Goal: Feedback & Contribution: Contribute content

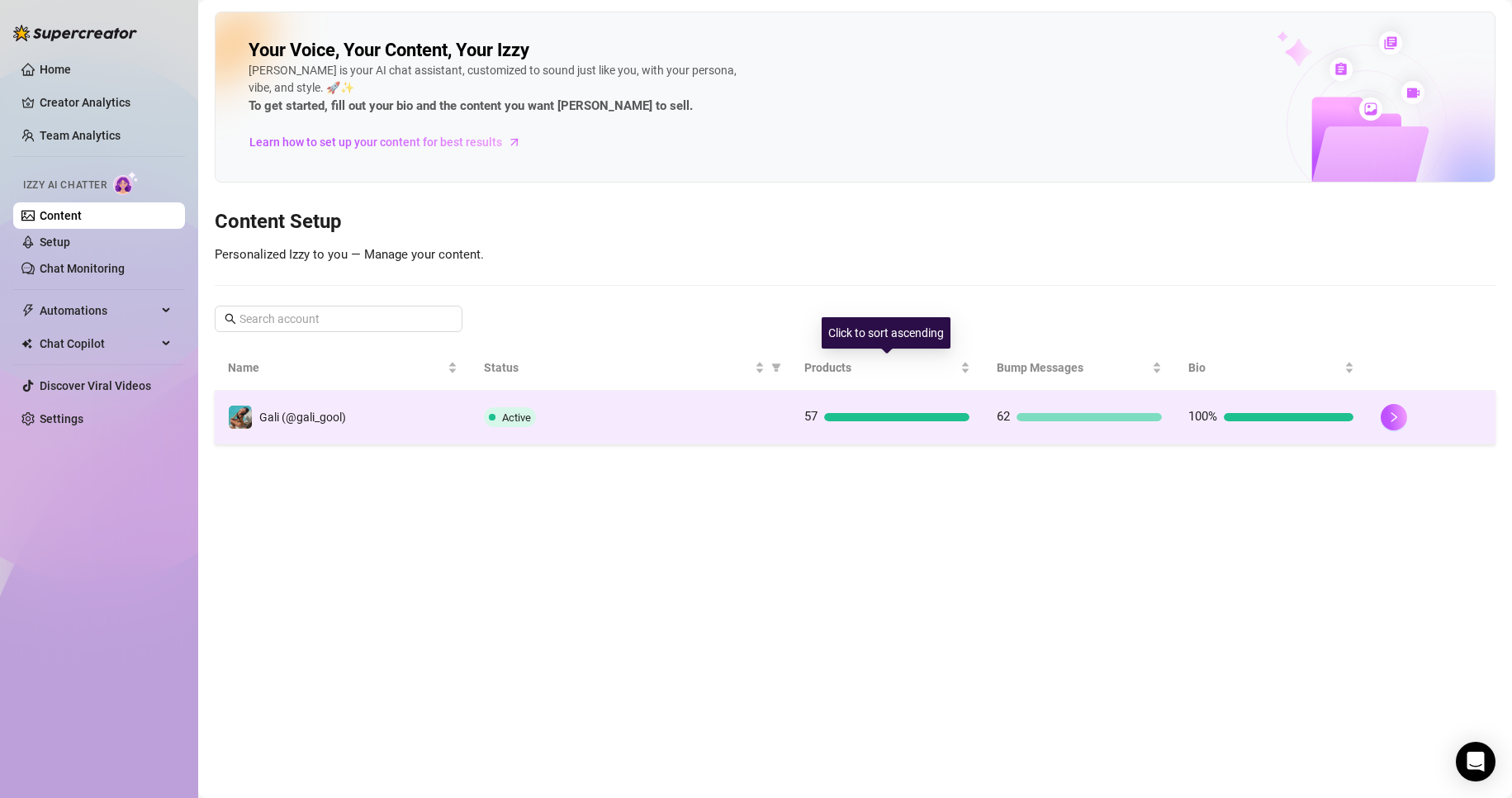
click at [953, 401] on td "57" at bounding box center [887, 418] width 192 height 54
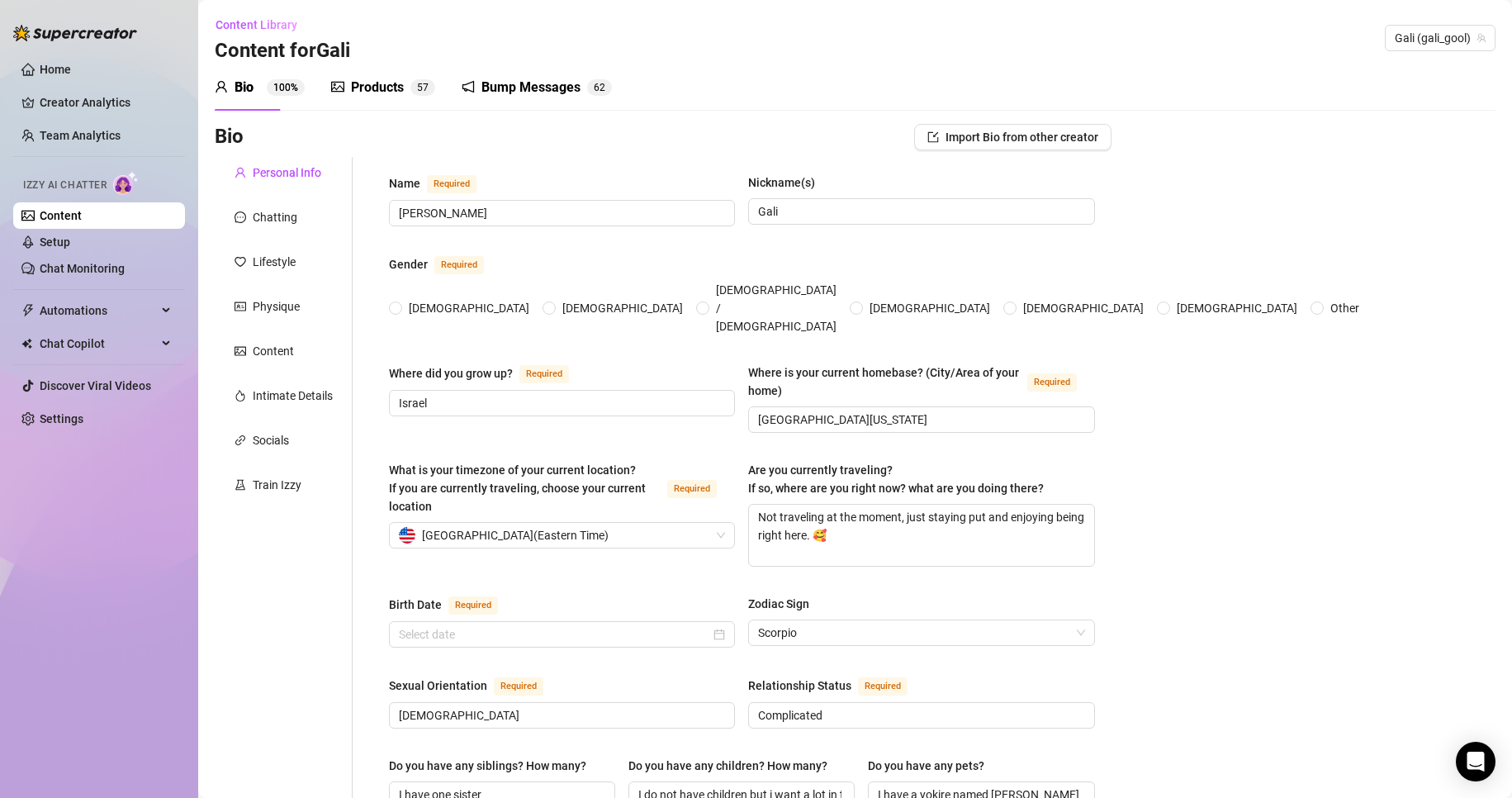
type input "[PERSON_NAME]"
type input "Gali"
type input "Israel"
type input "[GEOGRAPHIC_DATA][US_STATE]"
type textarea "Not traveling at the moment, just staying put and enjoying being right here. 🥰"
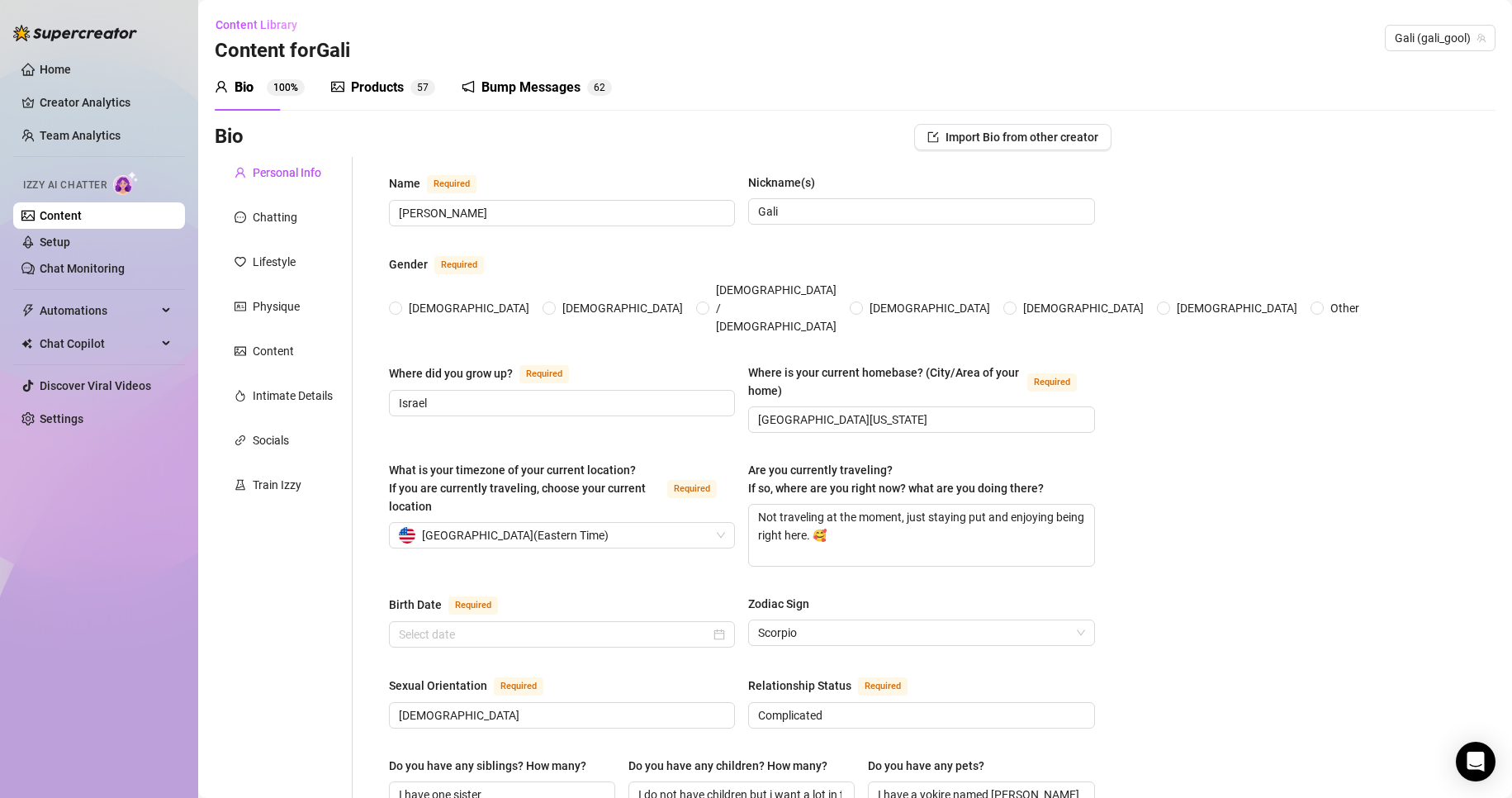
type input "[DEMOGRAPHIC_DATA]"
type input "Complicated"
type input "I have one sister"
type input "I do not have children but i want a lot in the future"
type input "I have a yokire named [PERSON_NAME] who's [DEMOGRAPHIC_DATA]"
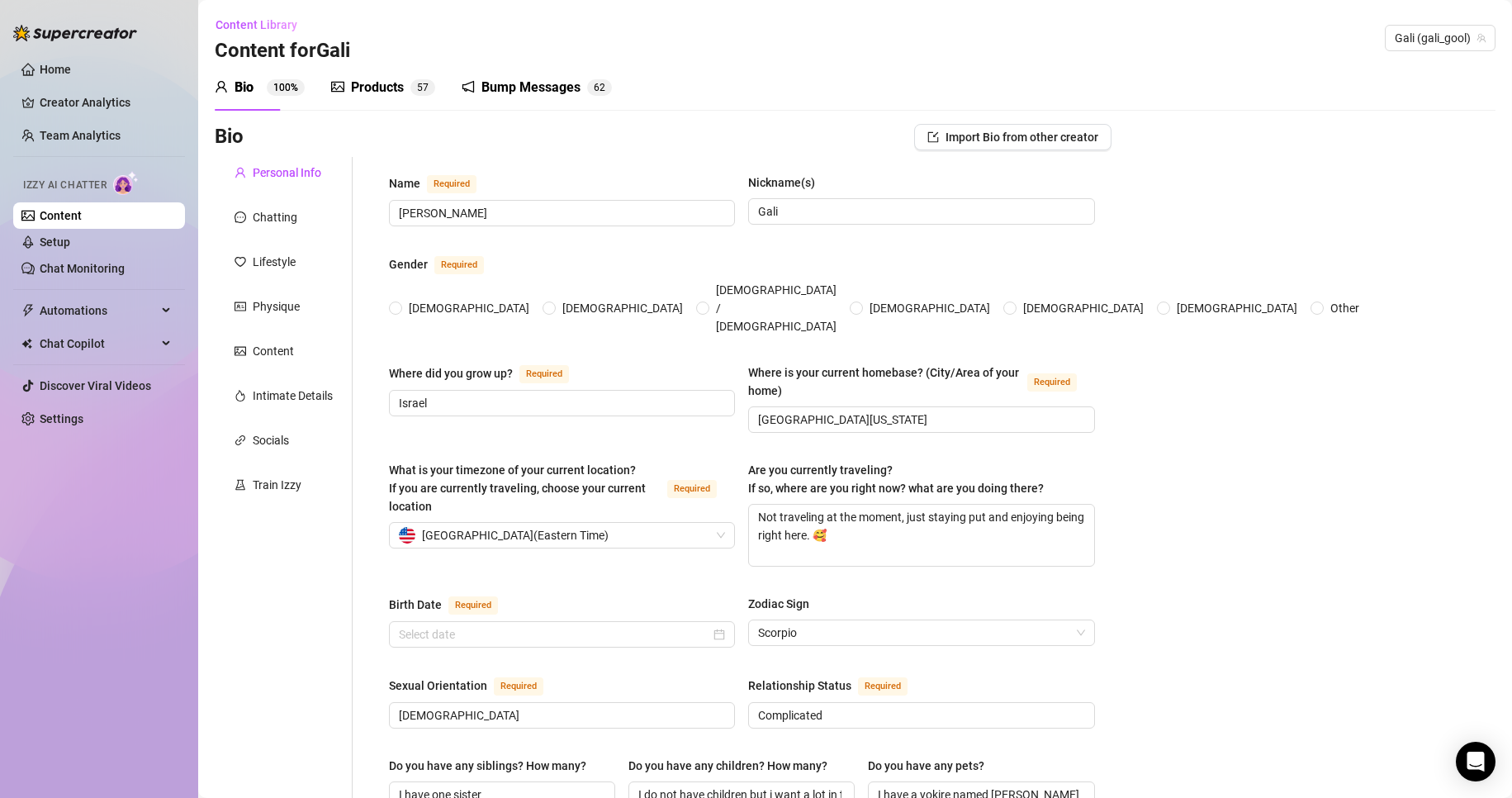
type input "OnlyFans"
type input "Old Navy"
type input "Business Degree"
type input "[DEMOGRAPHIC_DATA]"
type input "None"
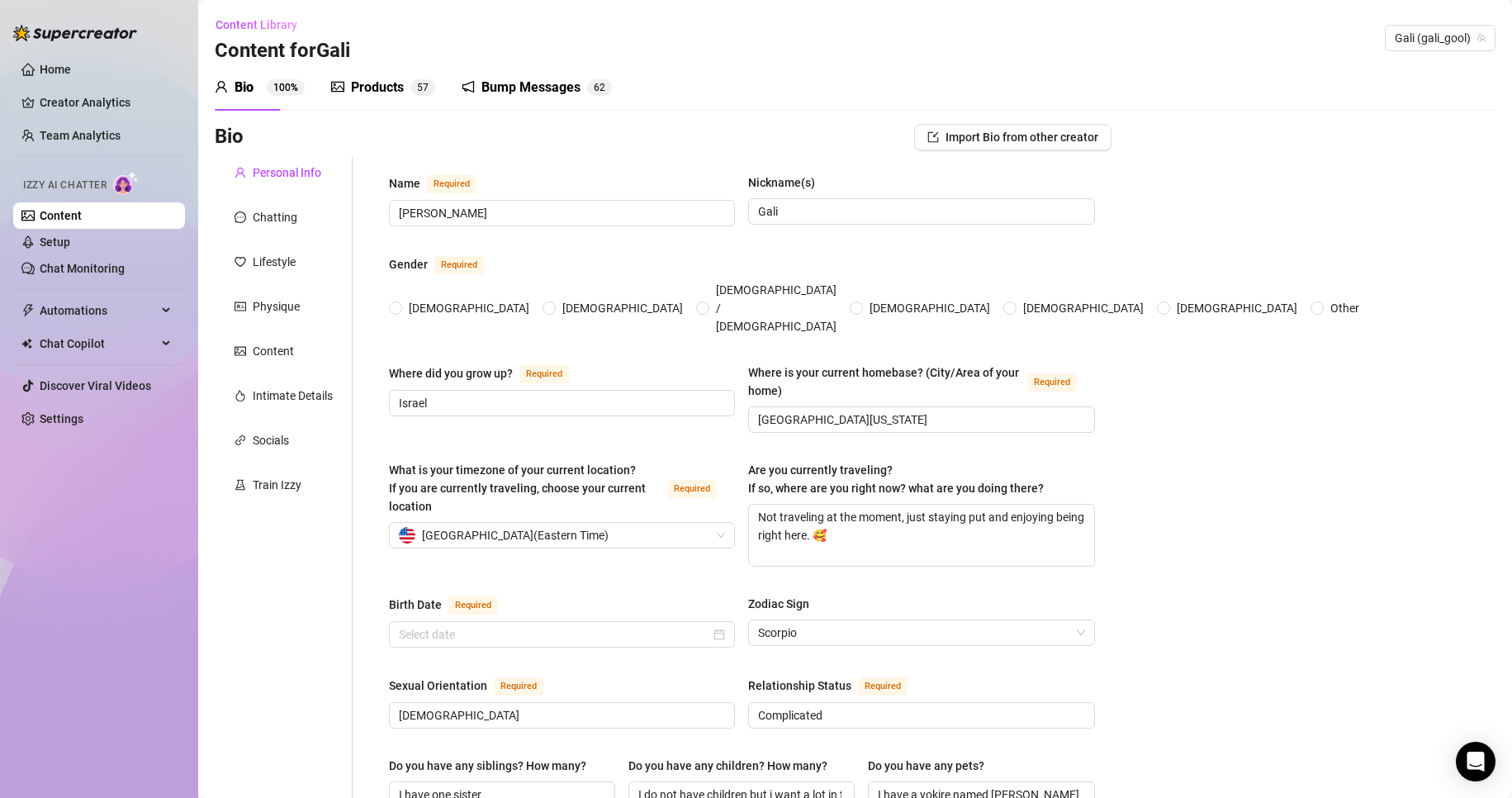
type textarea "I wanna travel the world and have 4 kids and loads of animals"
type textarea "One time I was baking and got a little too confident trying to flip a pancake, …"
type textarea "i crochet a lot. i can play a flute"
type textarea "I love being playful, flirty, and a little naughty, but I also enjoy connecting…"
radio input "true"
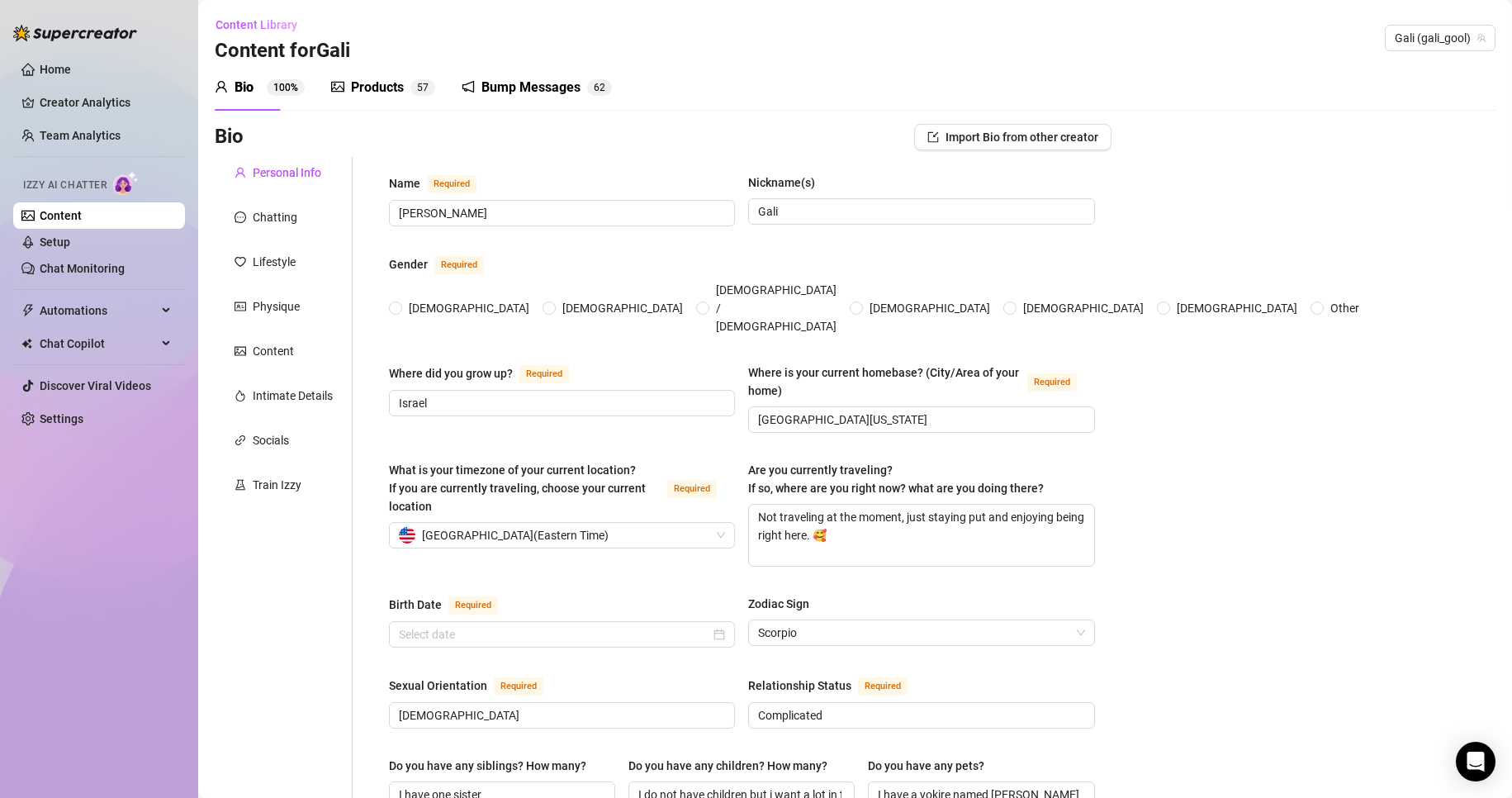
type input "[DATE]"
click at [377, 97] on div "Products 5 7" at bounding box center [383, 87] width 104 height 46
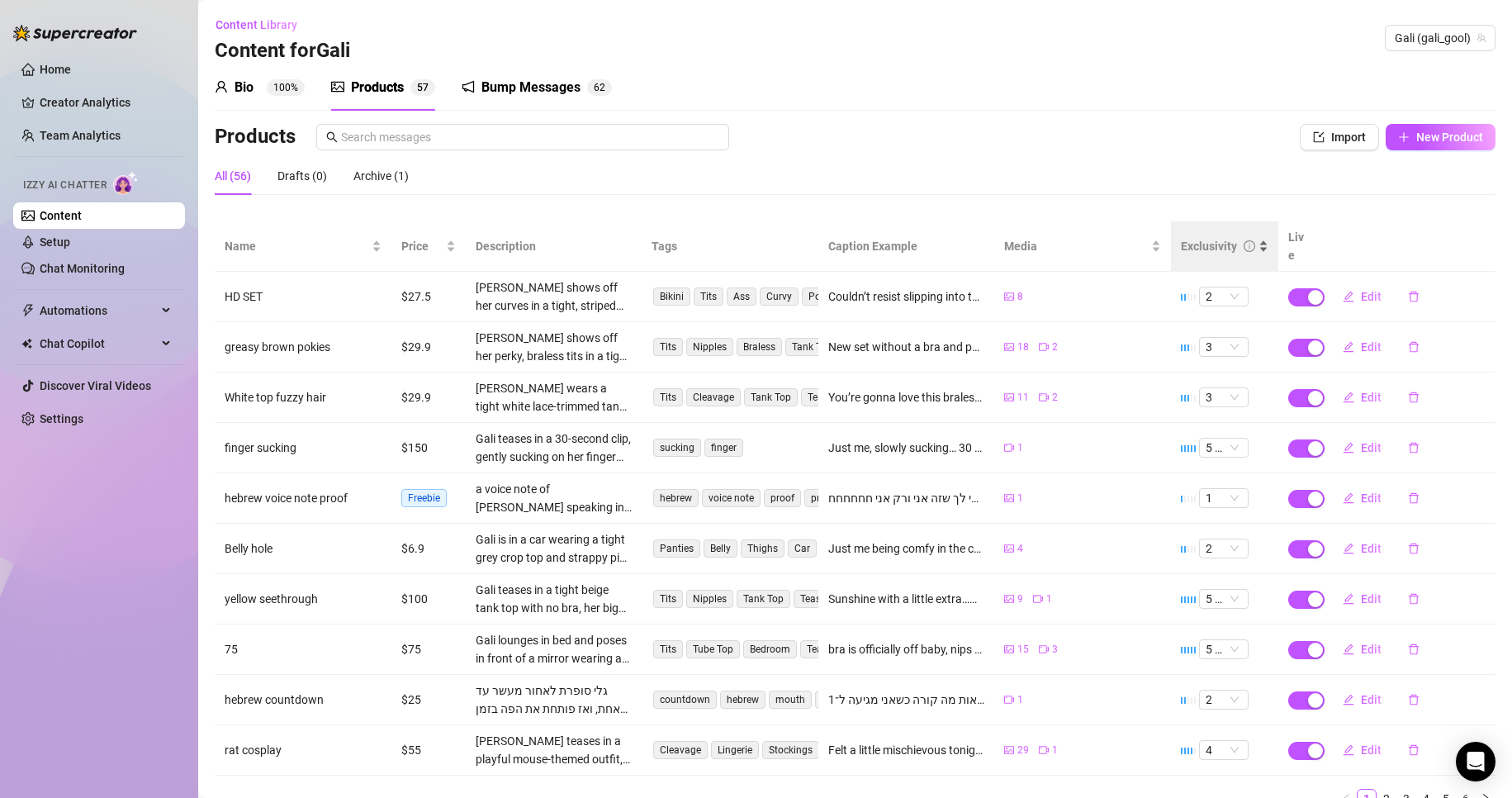
click at [1243, 240] on icon "info-circle" at bounding box center [1249, 246] width 12 height 12
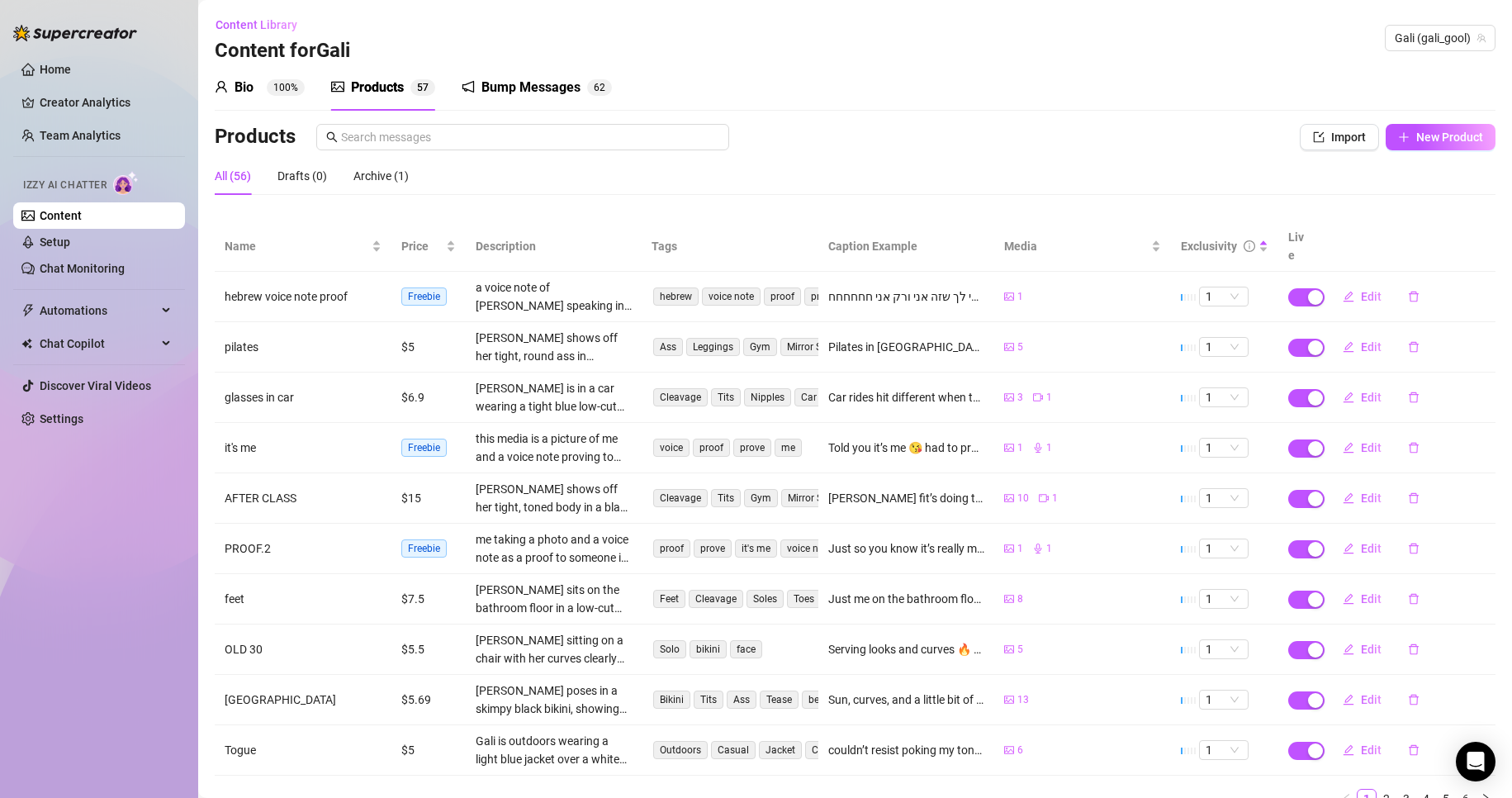
scroll to position [55, 0]
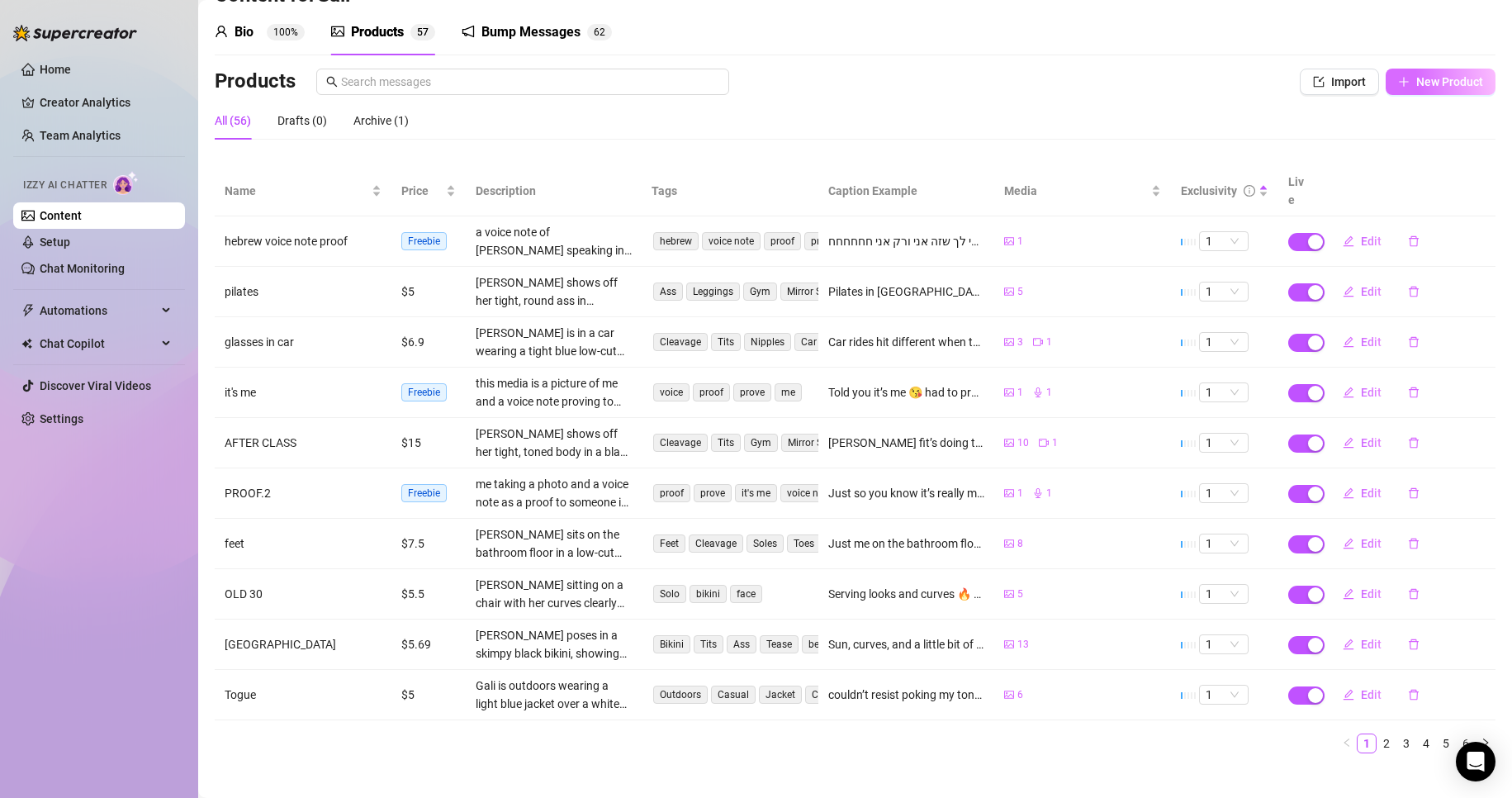
click at [1416, 82] on span "New Product" at bounding box center [1450, 82] width 67 height 13
type textarea "Type your message here..."
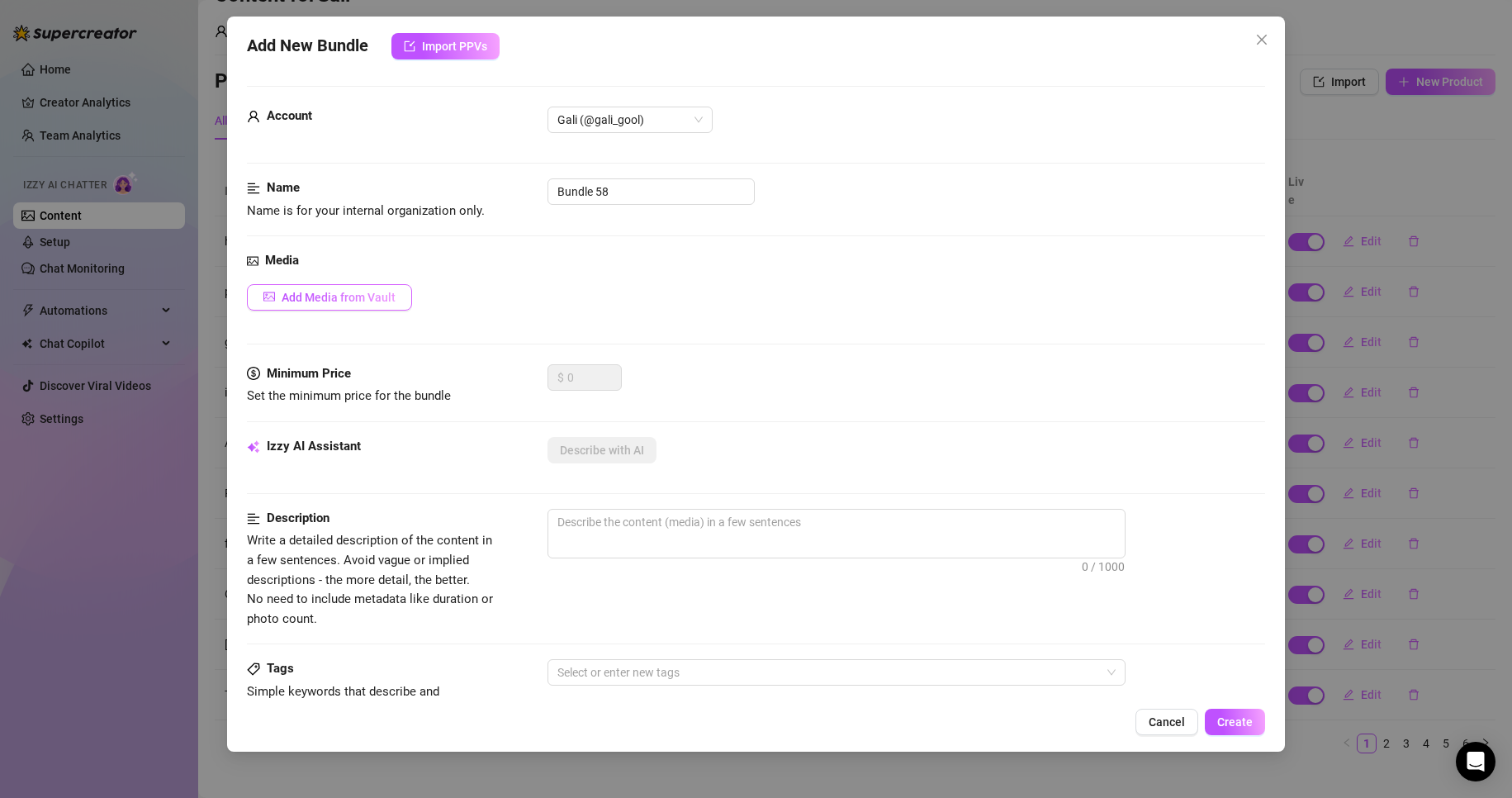
click at [331, 292] on span "Add Media from Vault" at bounding box center [339, 297] width 114 height 13
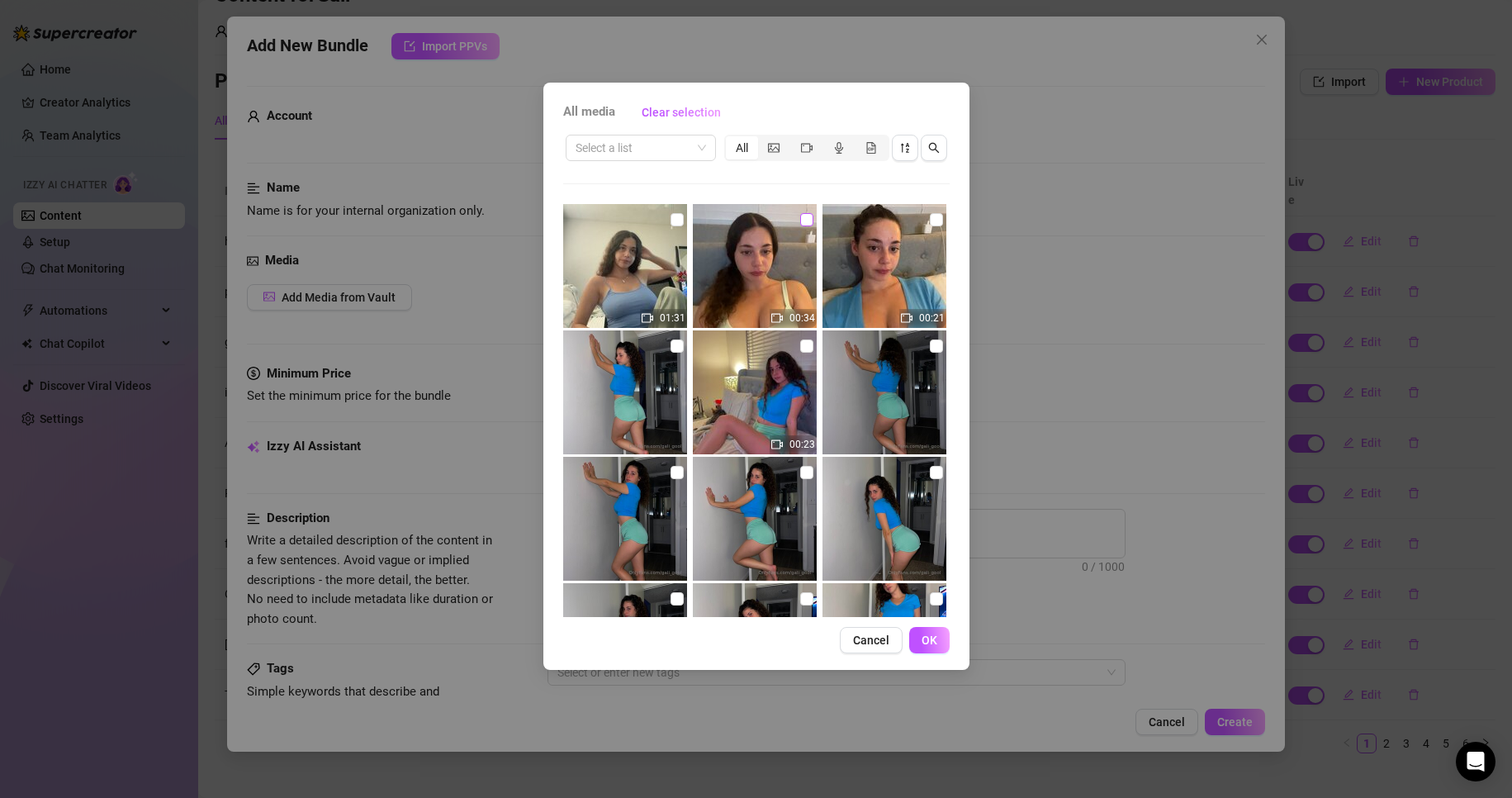
click at [800, 218] on input "checkbox" at bounding box center [807, 220] width 13 height 13
click at [800, 222] on input "checkbox" at bounding box center [807, 220] width 13 height 13
checkbox input "false"
click at [868, 642] on span "Cancel" at bounding box center [871, 640] width 36 height 13
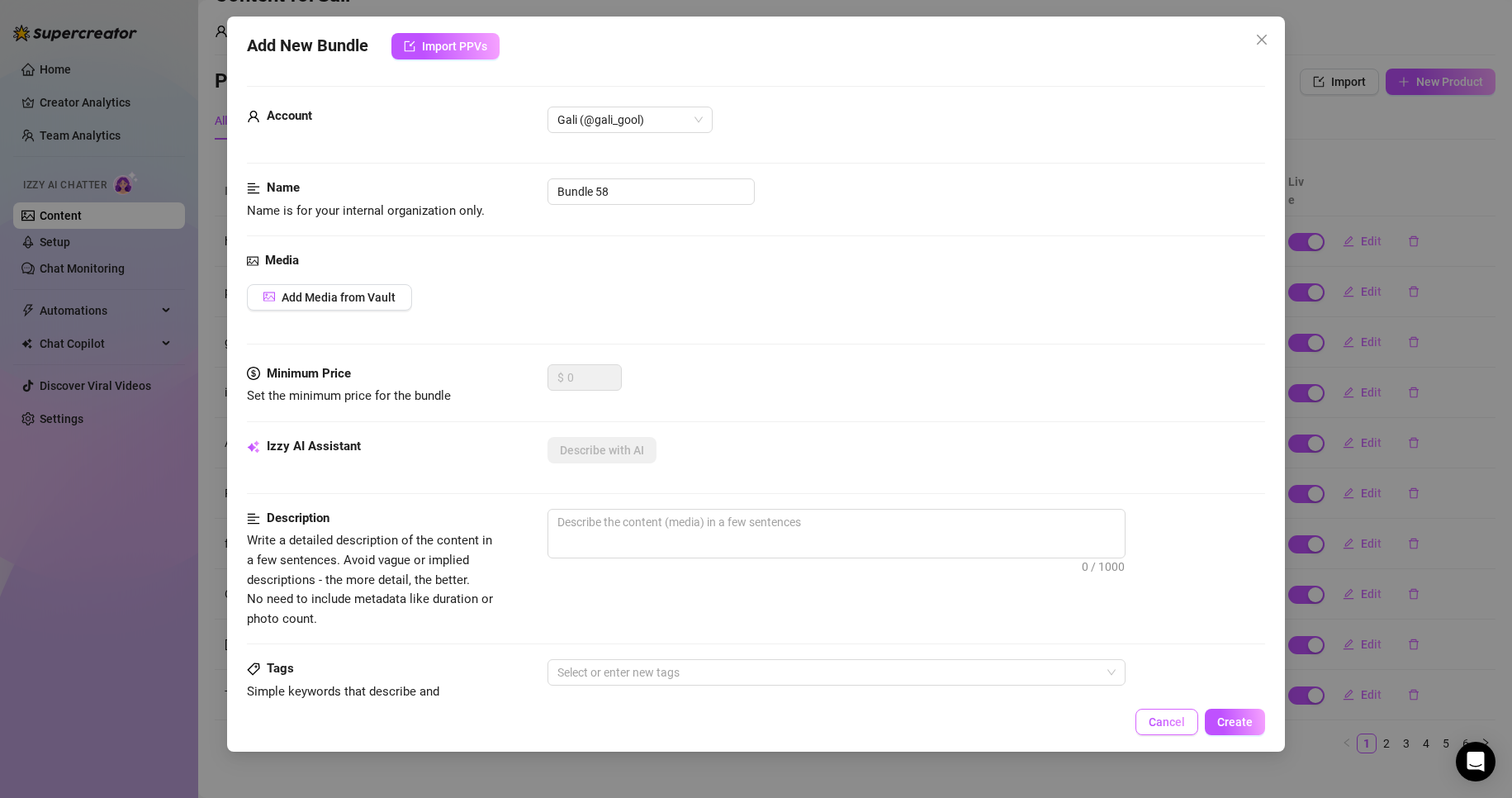
click at [1142, 722] on button "Cancel" at bounding box center [1166, 722] width 63 height 26
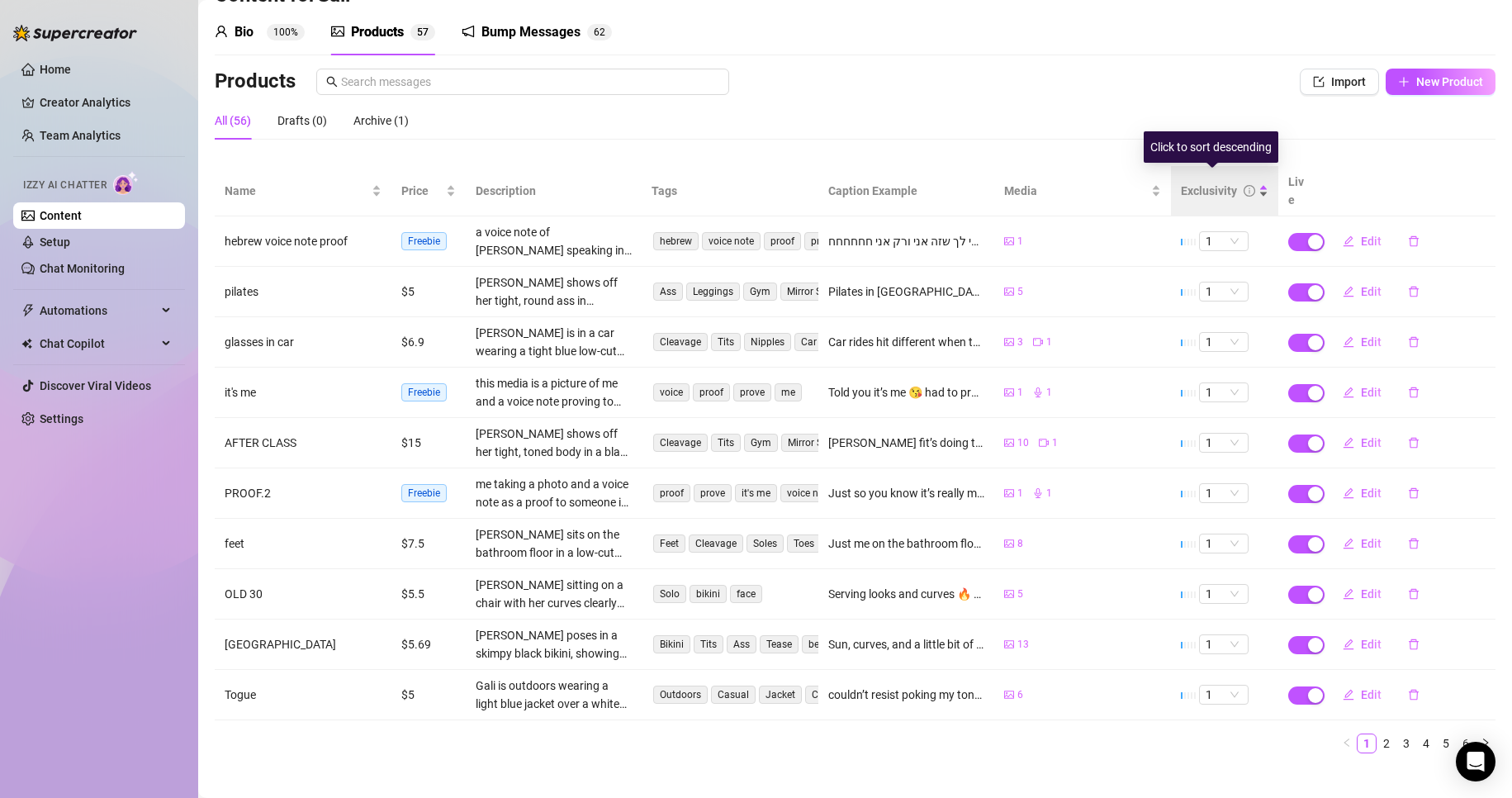
click at [1250, 186] on div "Exclusivity" at bounding box center [1225, 191] width 87 height 18
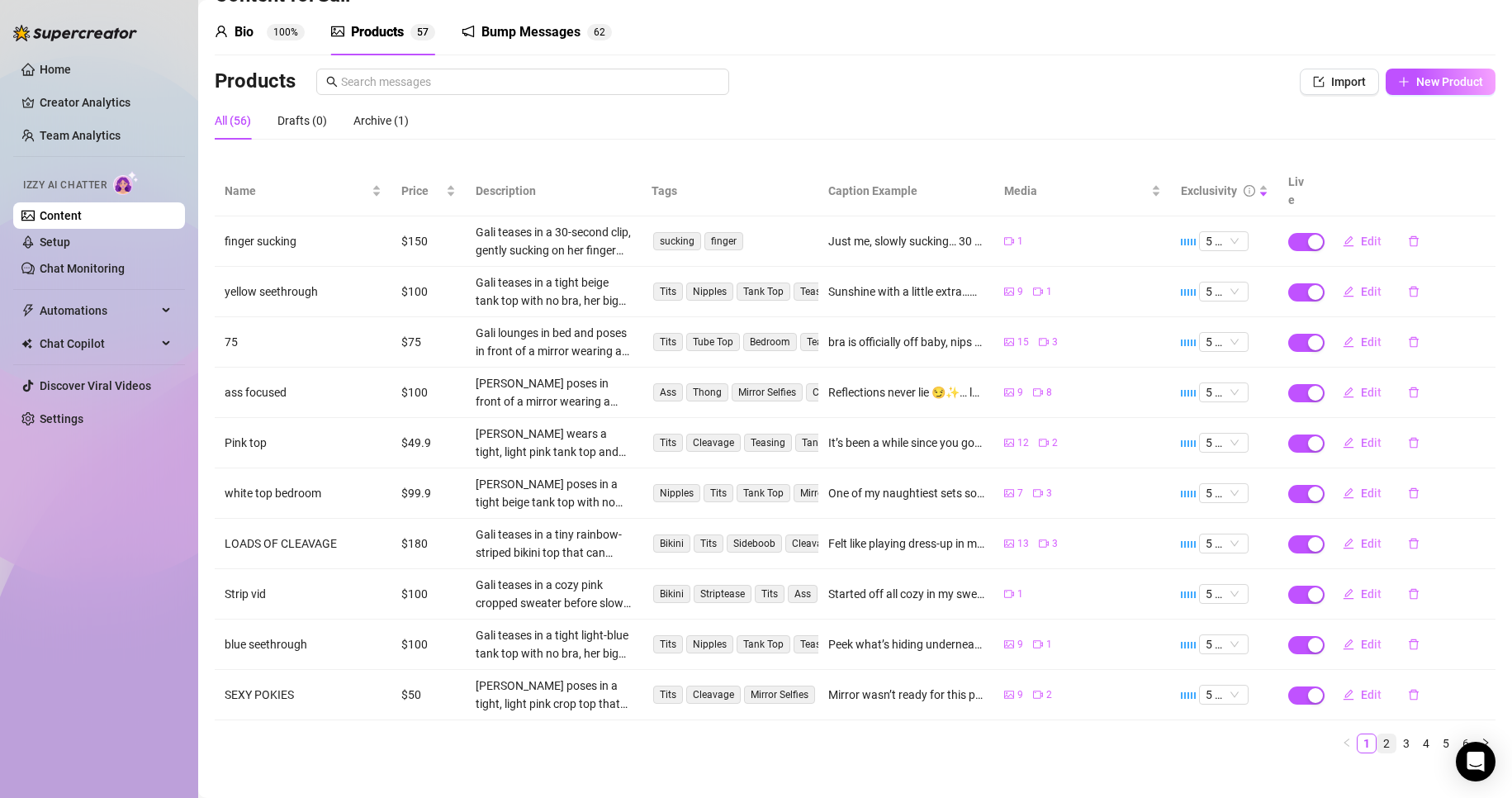
click at [1378, 734] on link "2" at bounding box center [1387, 743] width 18 height 18
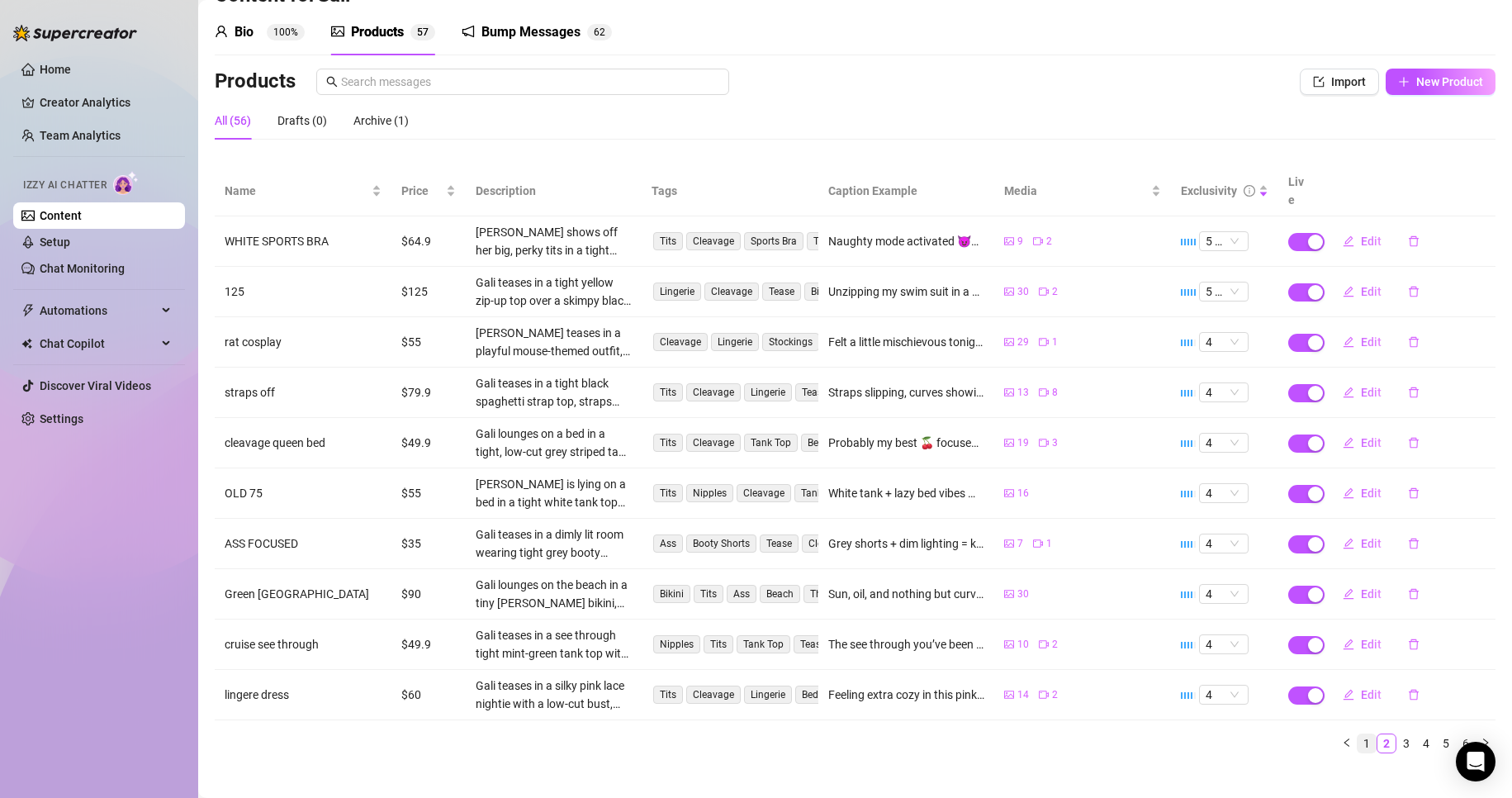
click at [1358, 734] on link "1" at bounding box center [1367, 743] width 18 height 18
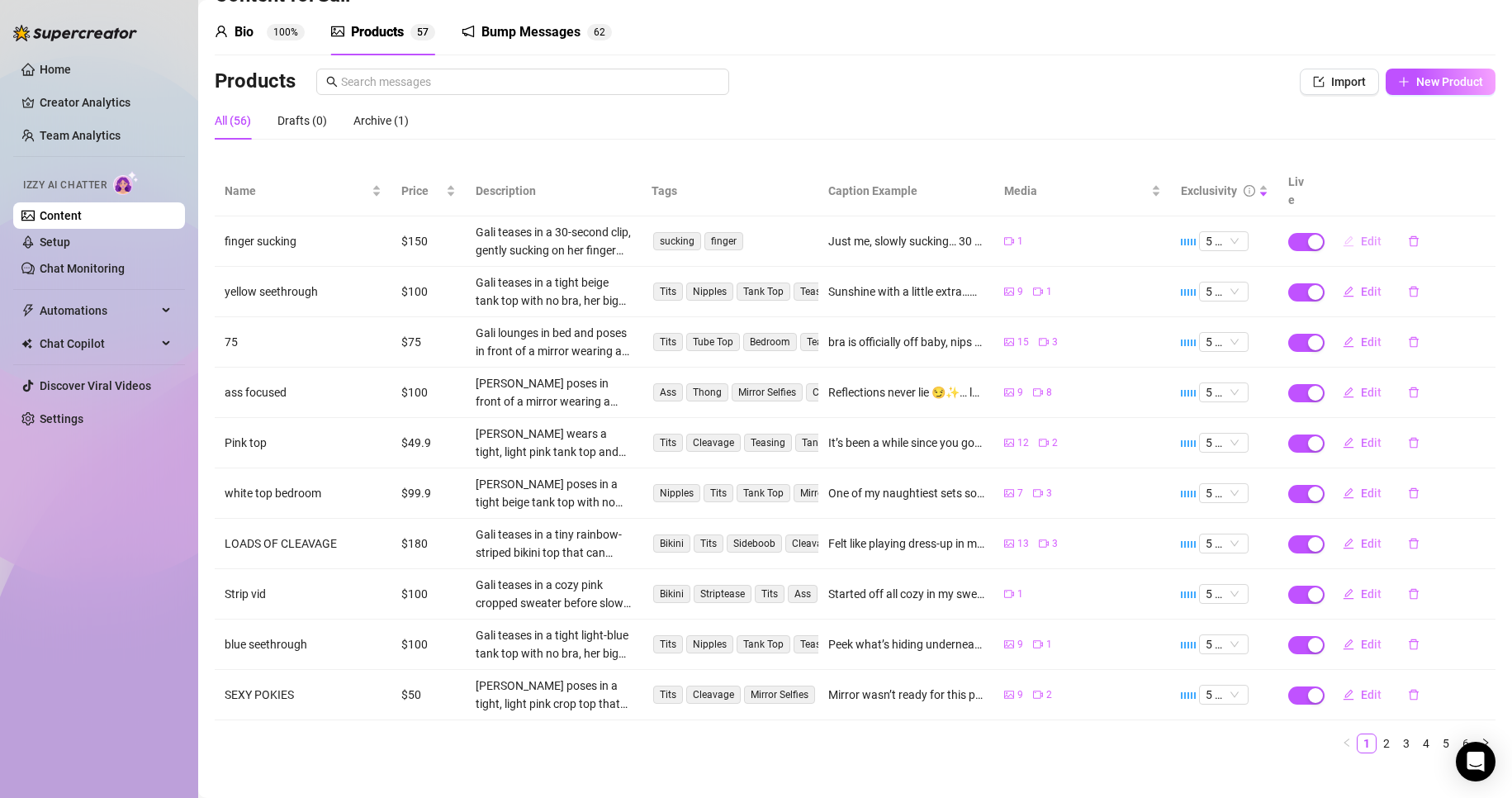
click at [1343, 236] on icon "edit" at bounding box center [1348, 242] width 12 height 12
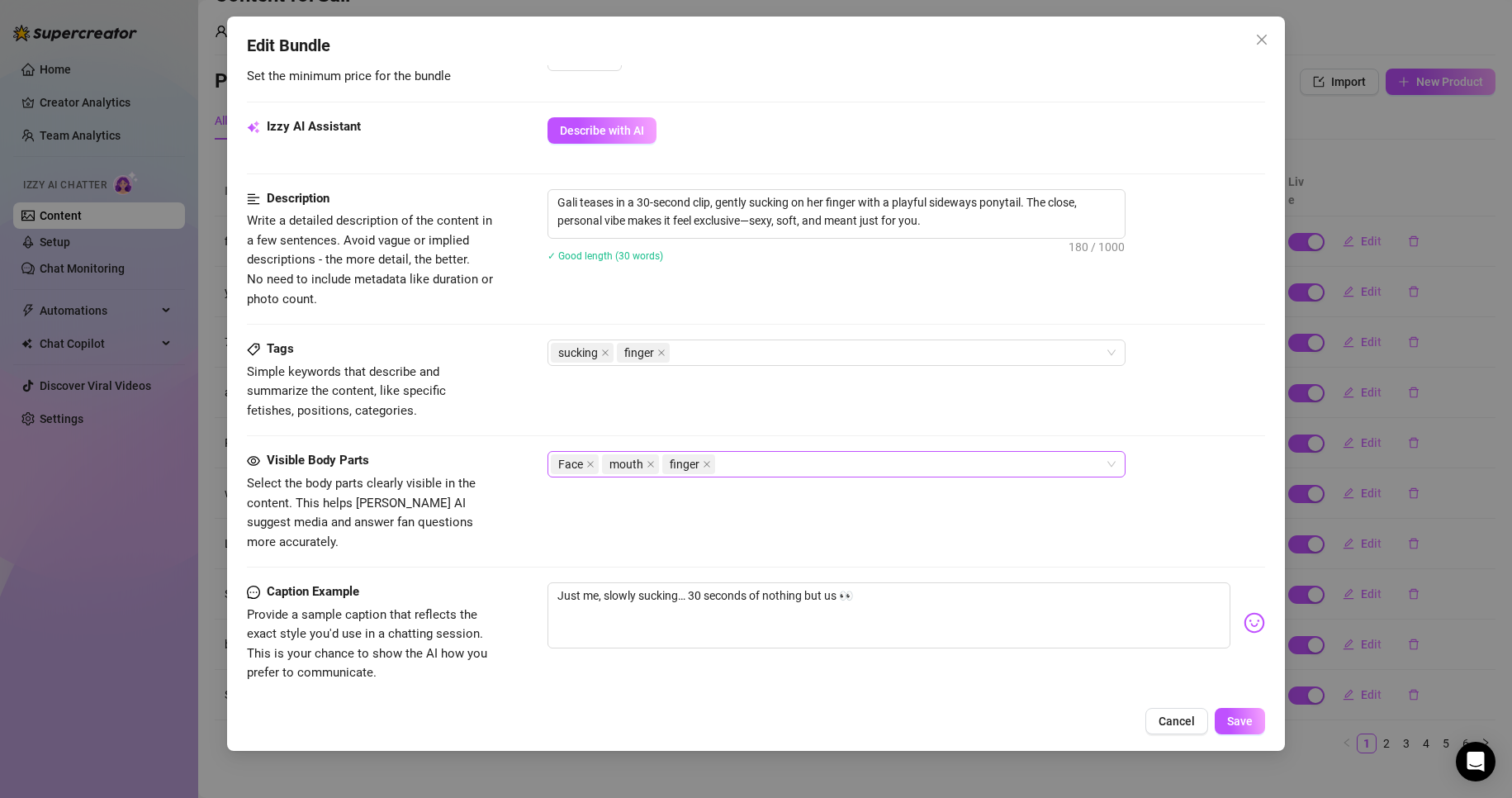
scroll to position [165, 0]
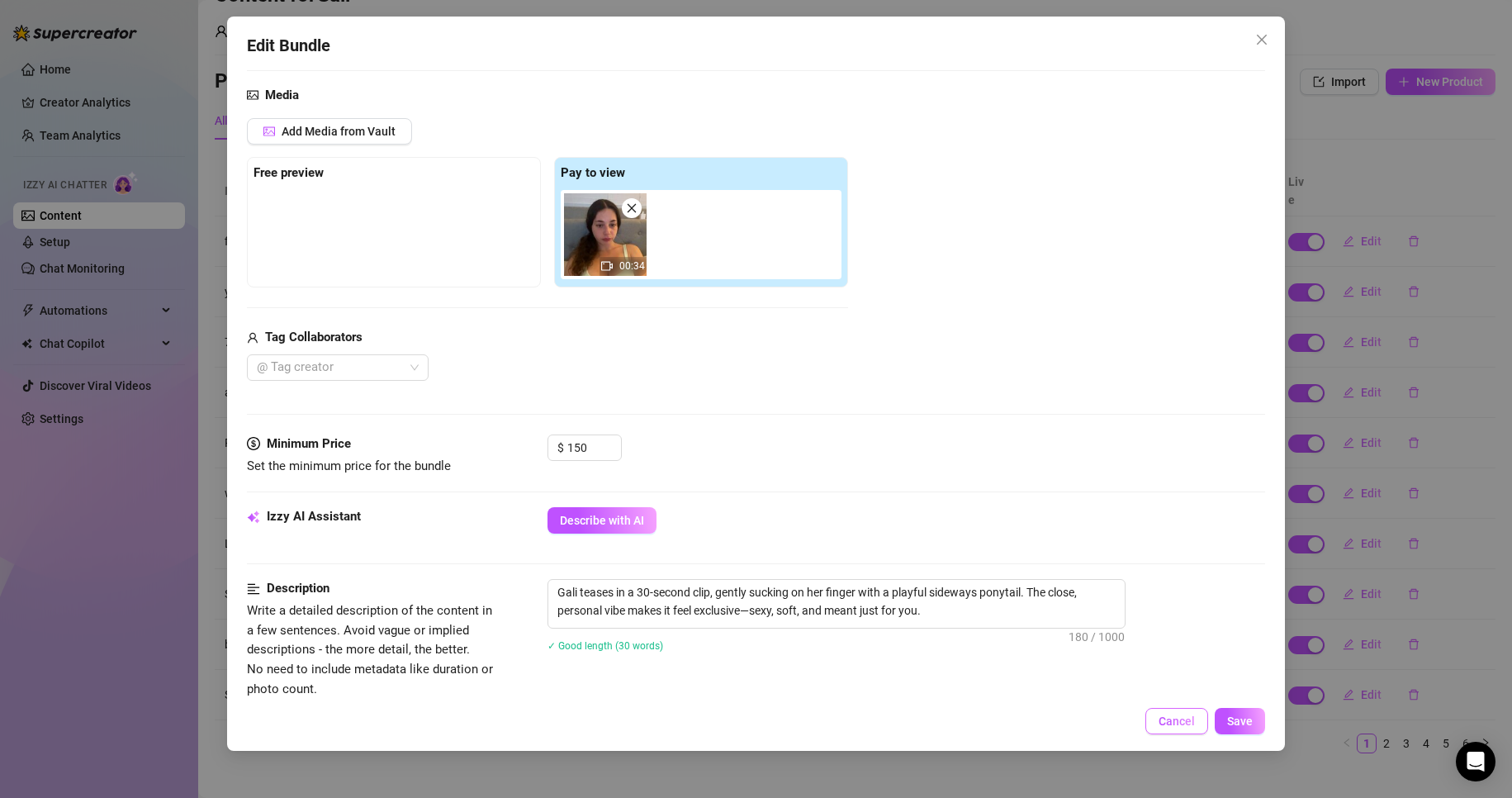
click at [1168, 712] on button "Cancel" at bounding box center [1176, 721] width 63 height 26
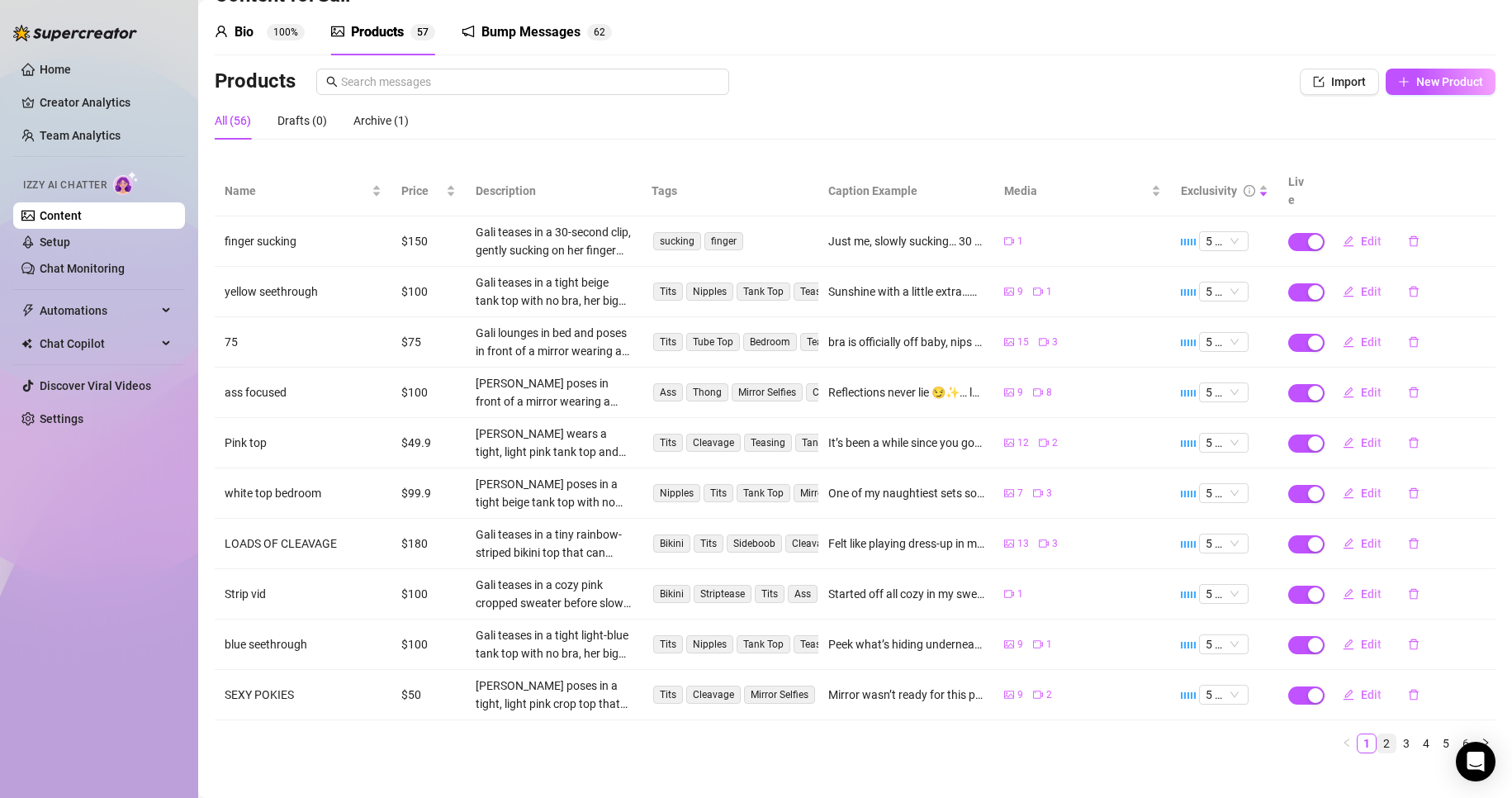
click at [1380, 734] on link "2" at bounding box center [1387, 743] width 18 height 18
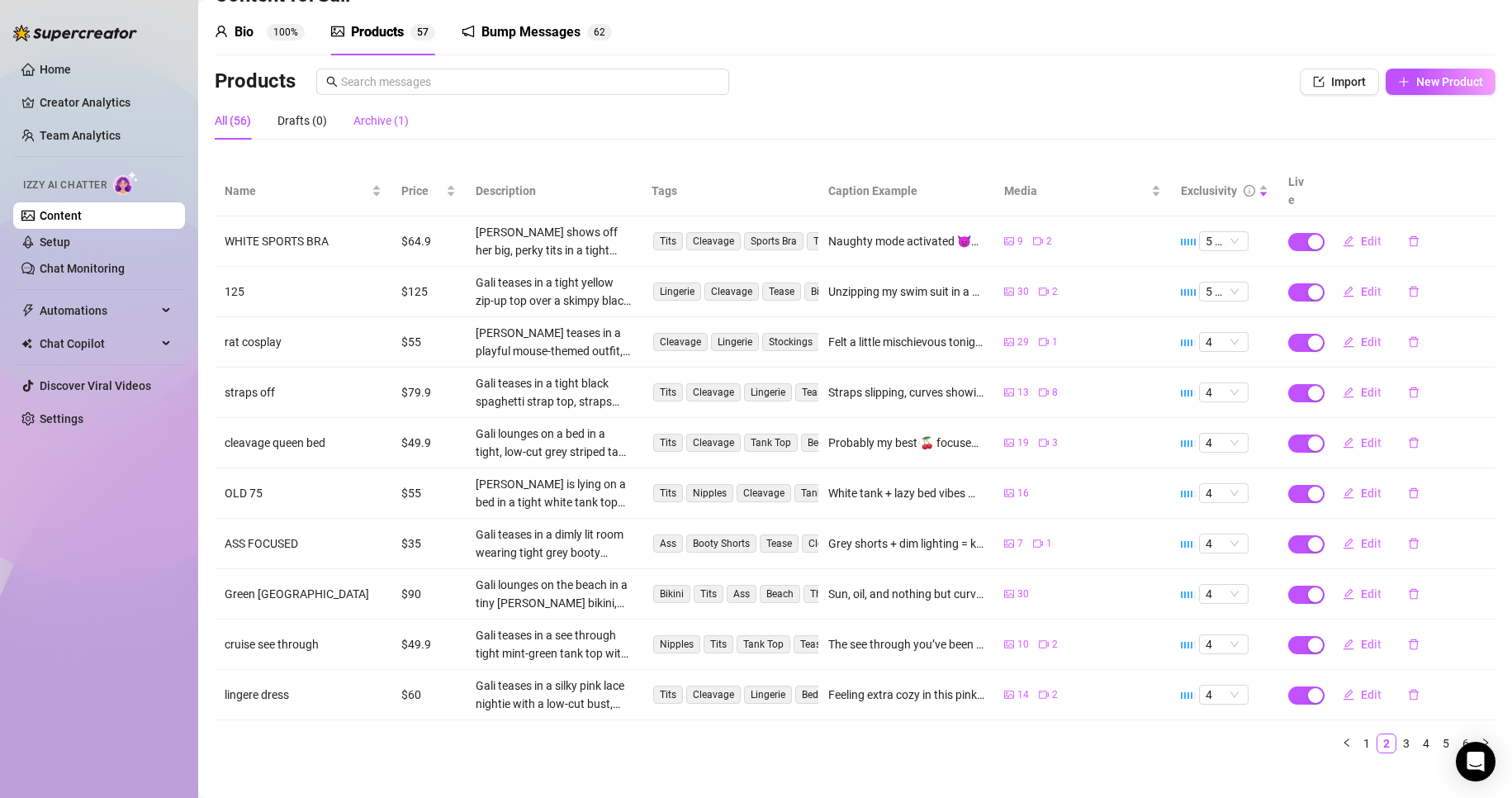
click at [369, 116] on div "Archive (1)" at bounding box center [381, 121] width 55 height 18
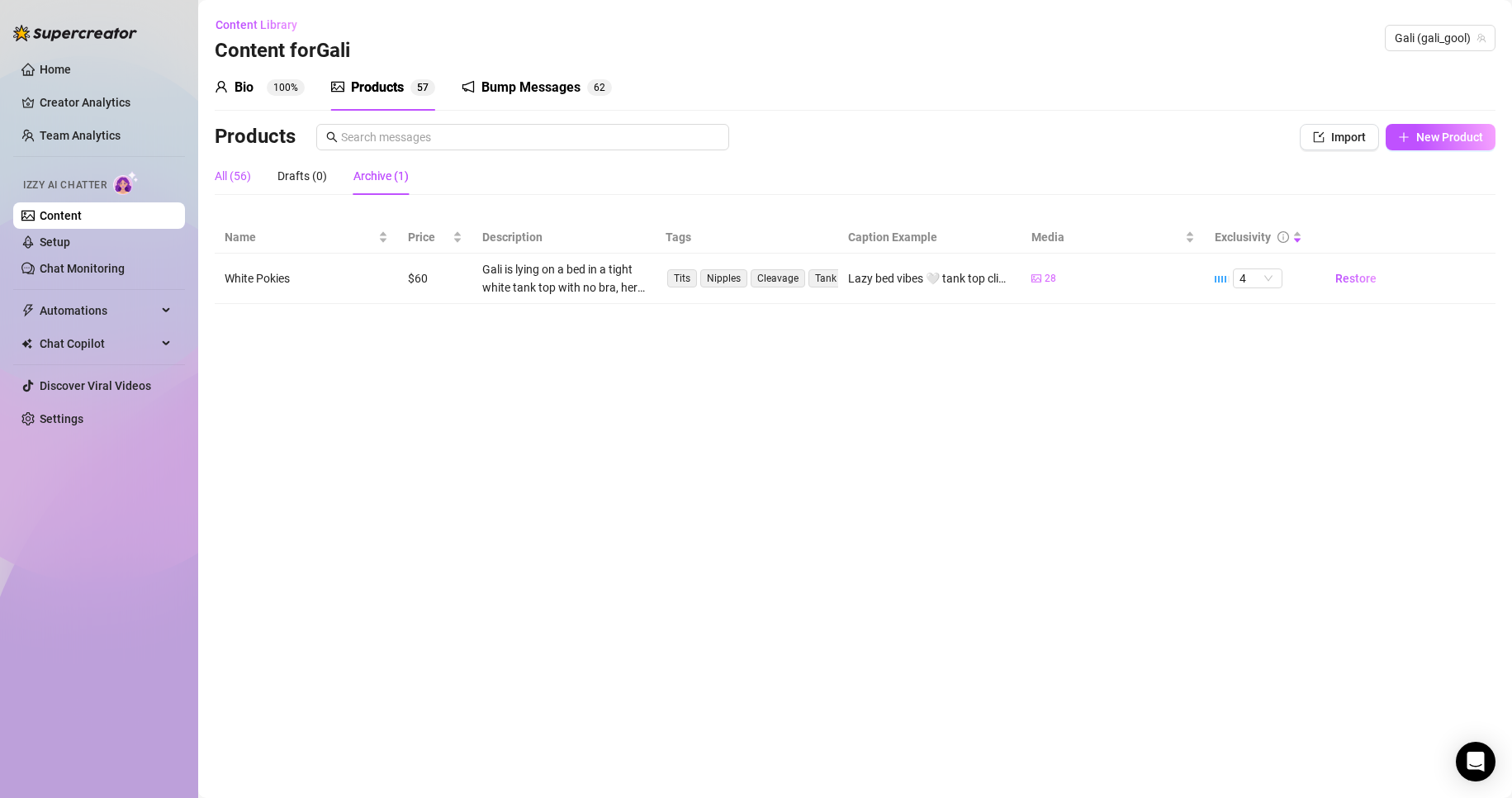
click at [240, 175] on div "All (56)" at bounding box center [232, 176] width 36 height 18
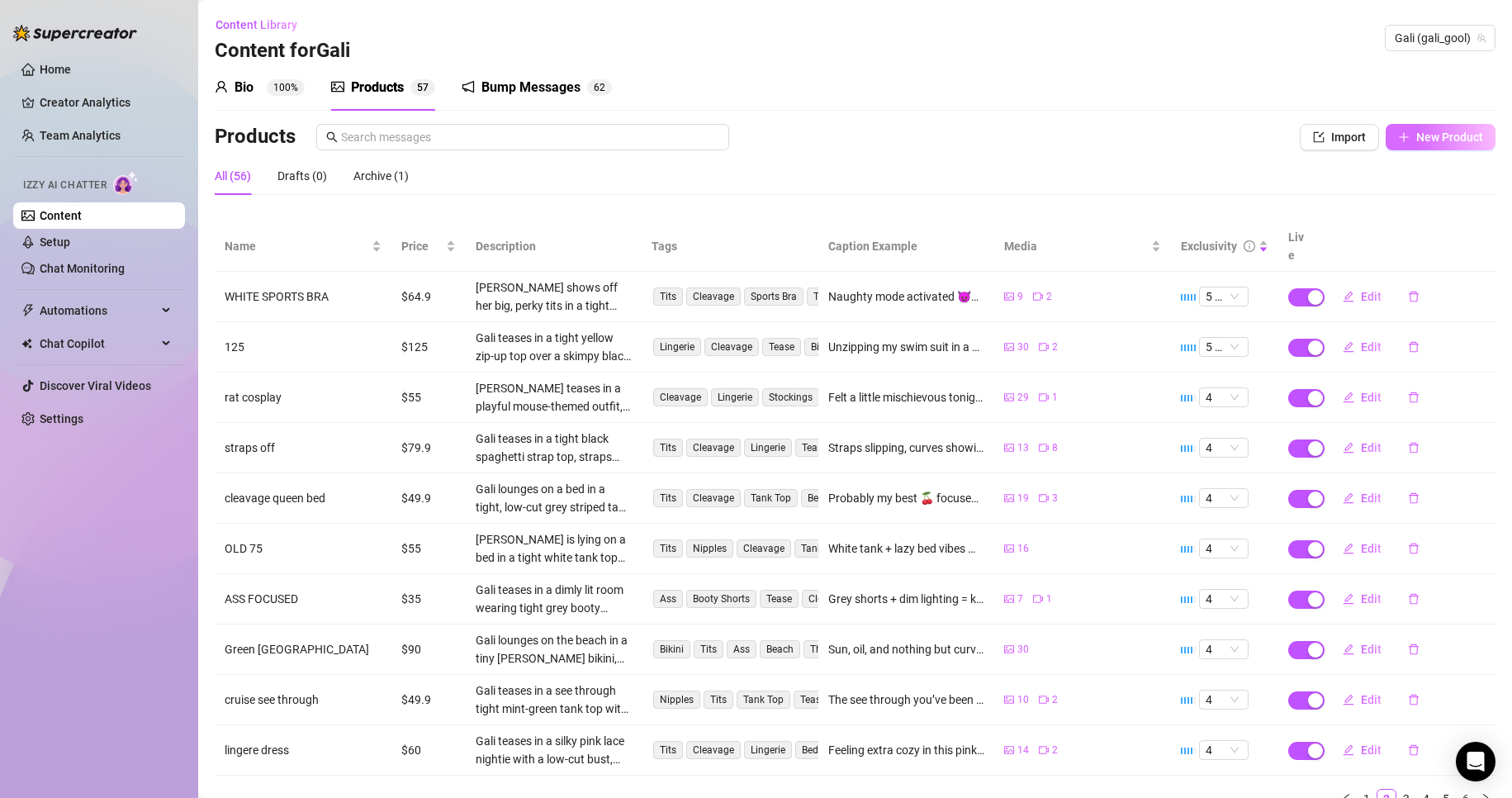
click at [1422, 143] on span "New Product" at bounding box center [1450, 138] width 67 height 13
type textarea "Type your message here..."
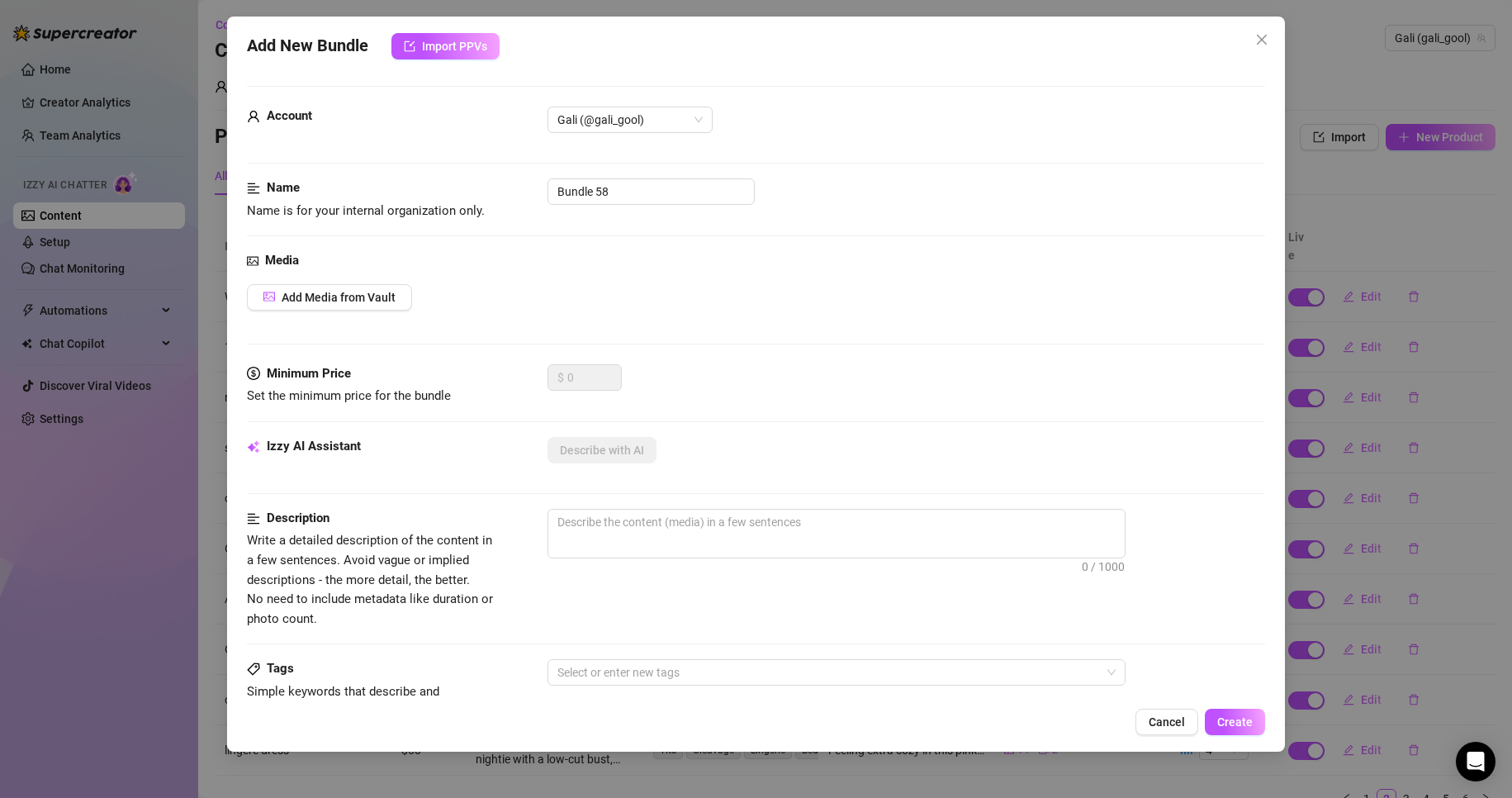
click at [415, 279] on div "Media Add Media from Vault" at bounding box center [756, 307] width 1019 height 113
click at [405, 290] on button "Add Media from Vault" at bounding box center [329, 297] width 165 height 26
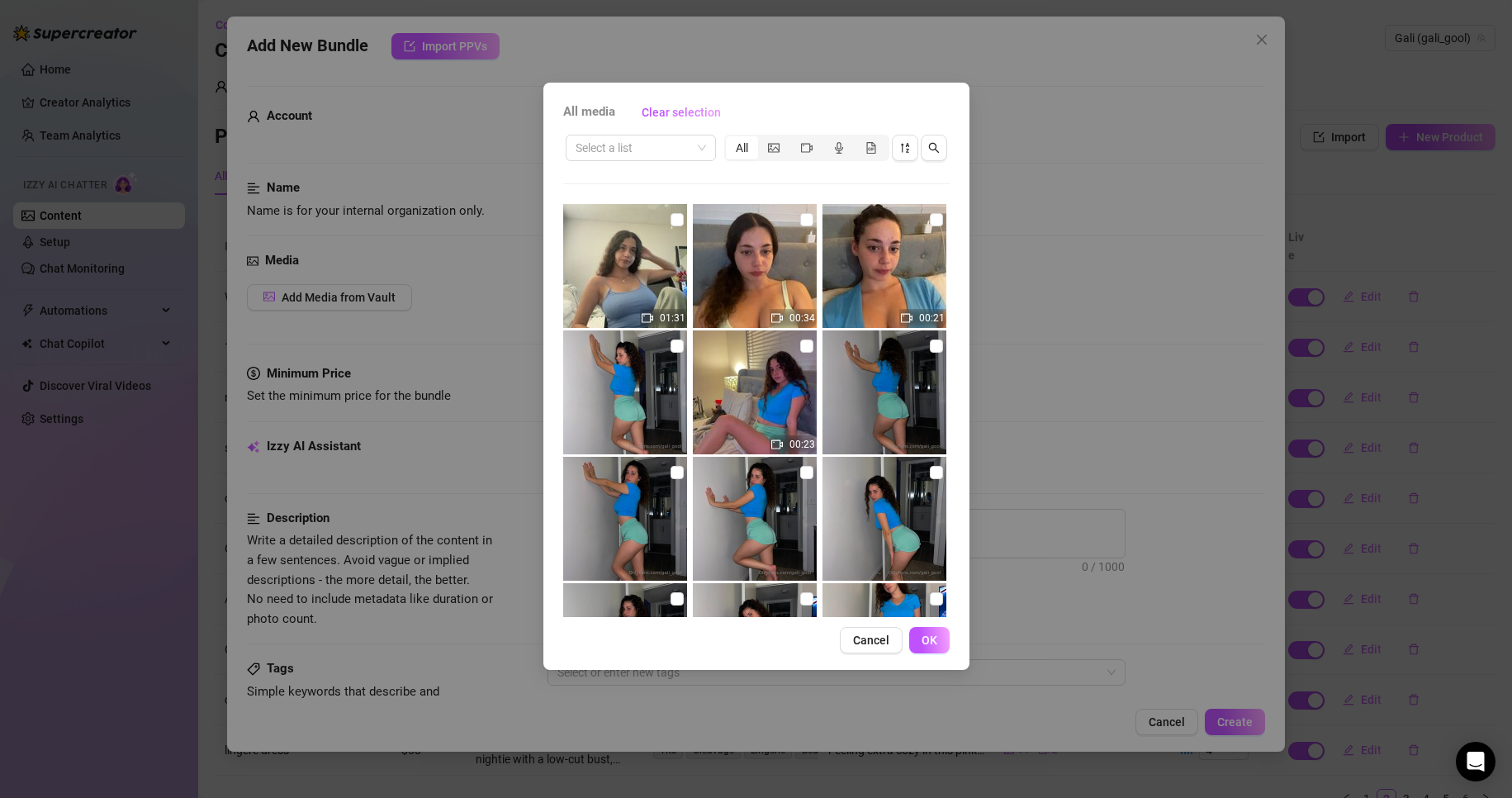
click at [868, 650] on button "Cancel" at bounding box center [871, 639] width 63 height 26
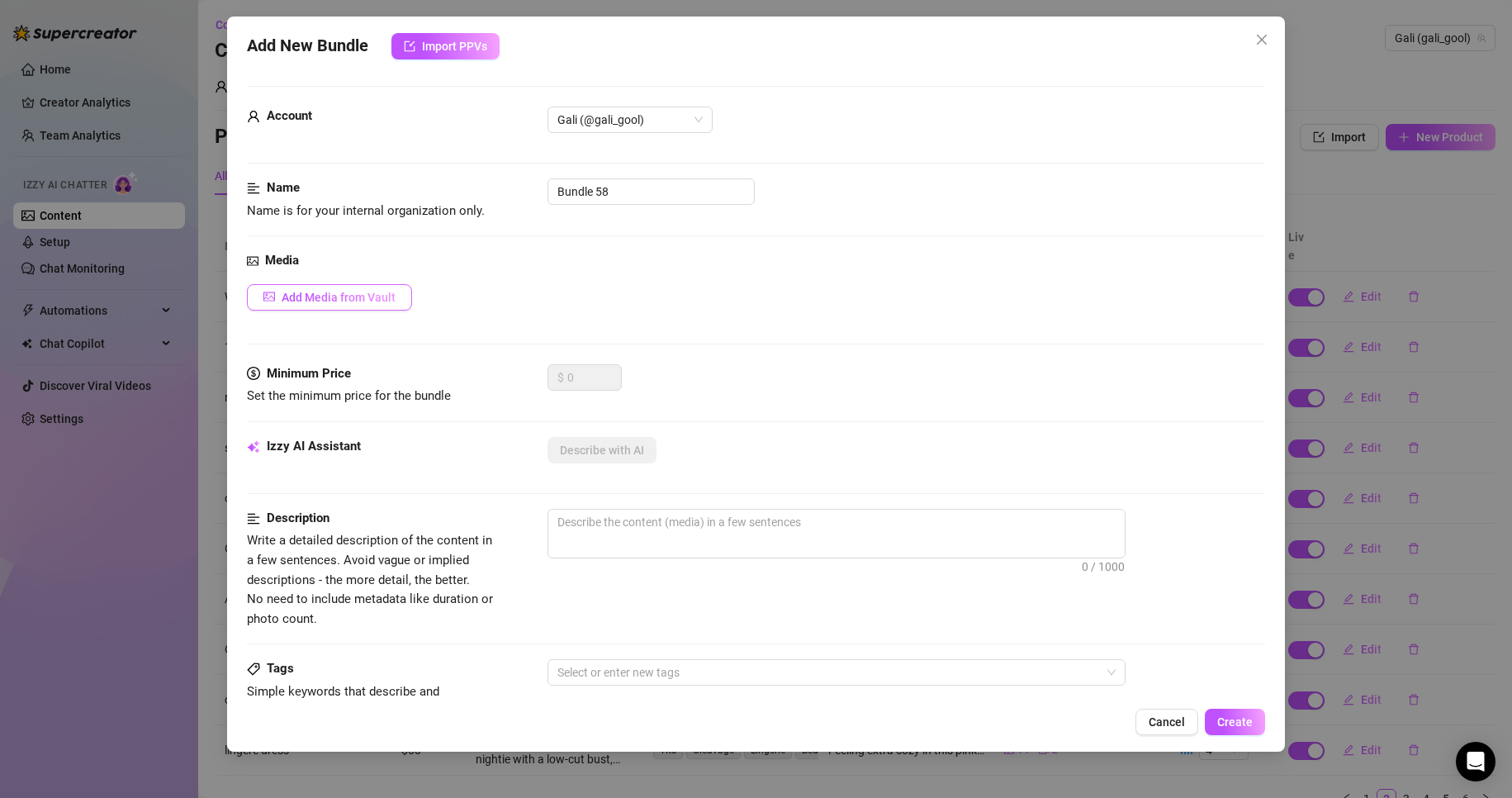
click at [393, 299] on span "Add Media from Vault" at bounding box center [339, 297] width 114 height 13
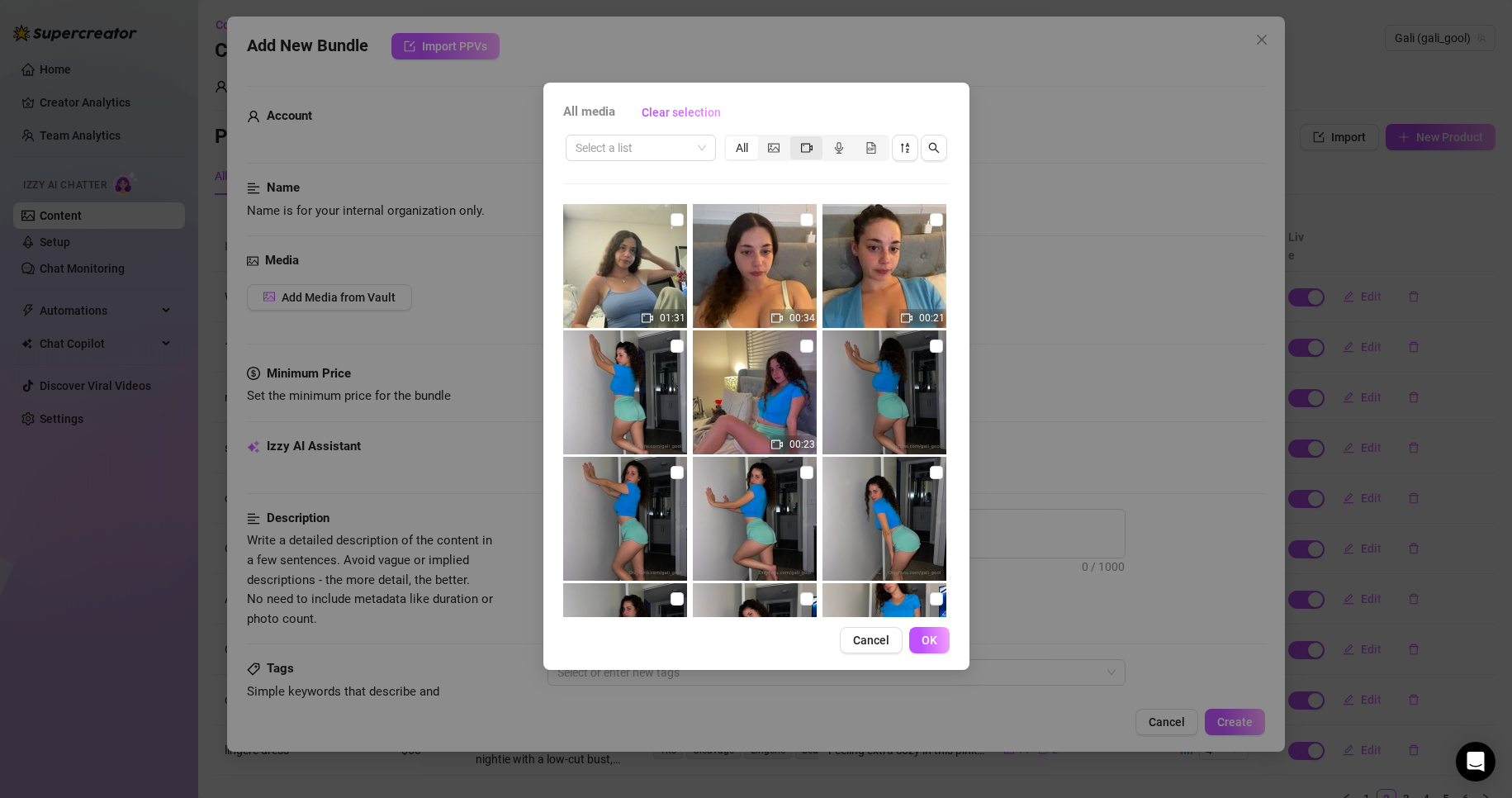
click at [811, 147] on icon "video-camera" at bounding box center [807, 148] width 12 height 12
click at [795, 138] on input "segmented control" at bounding box center [795, 138] width 0 height 0
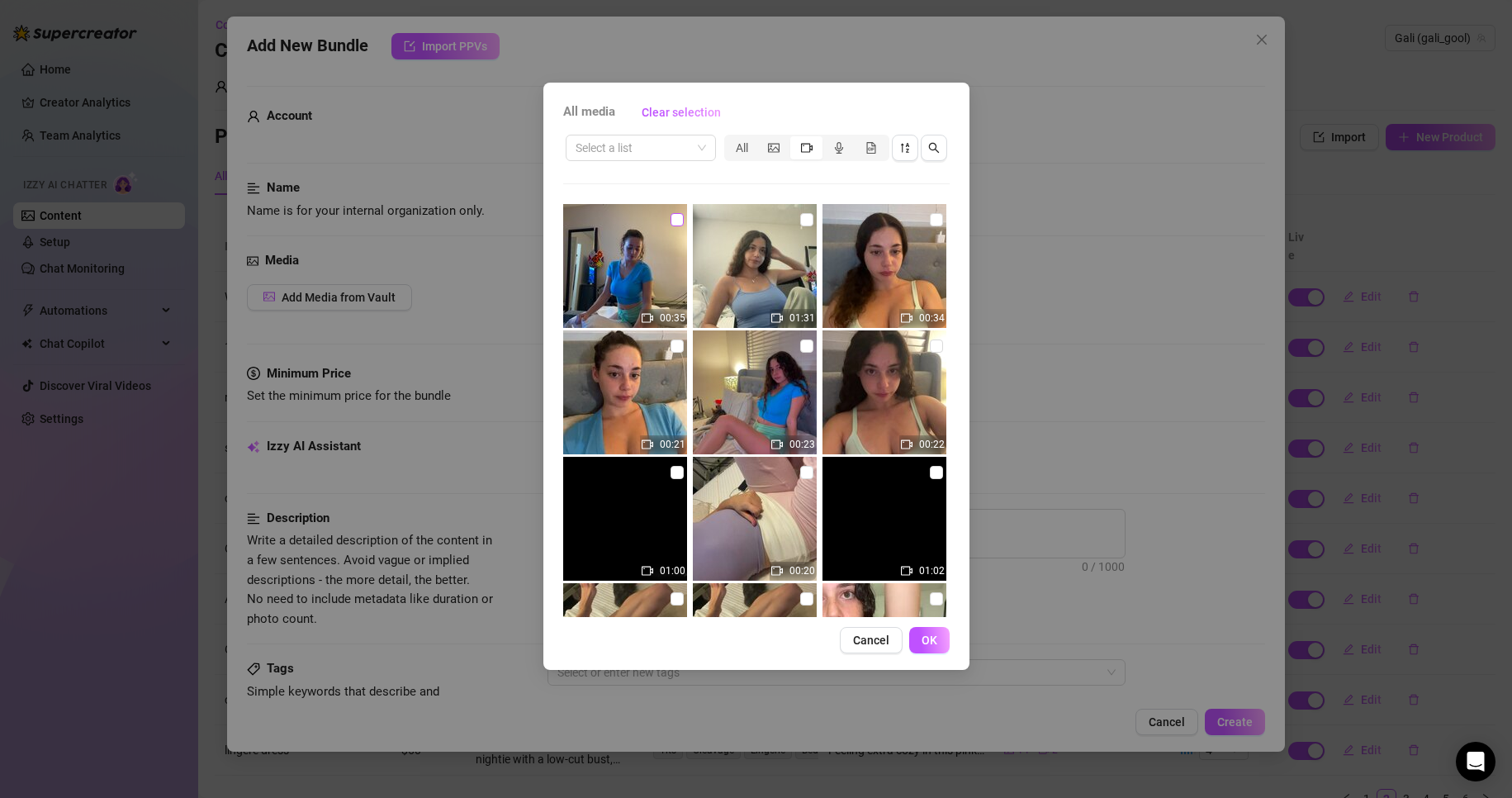
click at [670, 220] on input "checkbox" at bounding box center [677, 220] width 13 height 13
checkbox input "true"
click at [920, 644] on button "OK" at bounding box center [930, 639] width 40 height 26
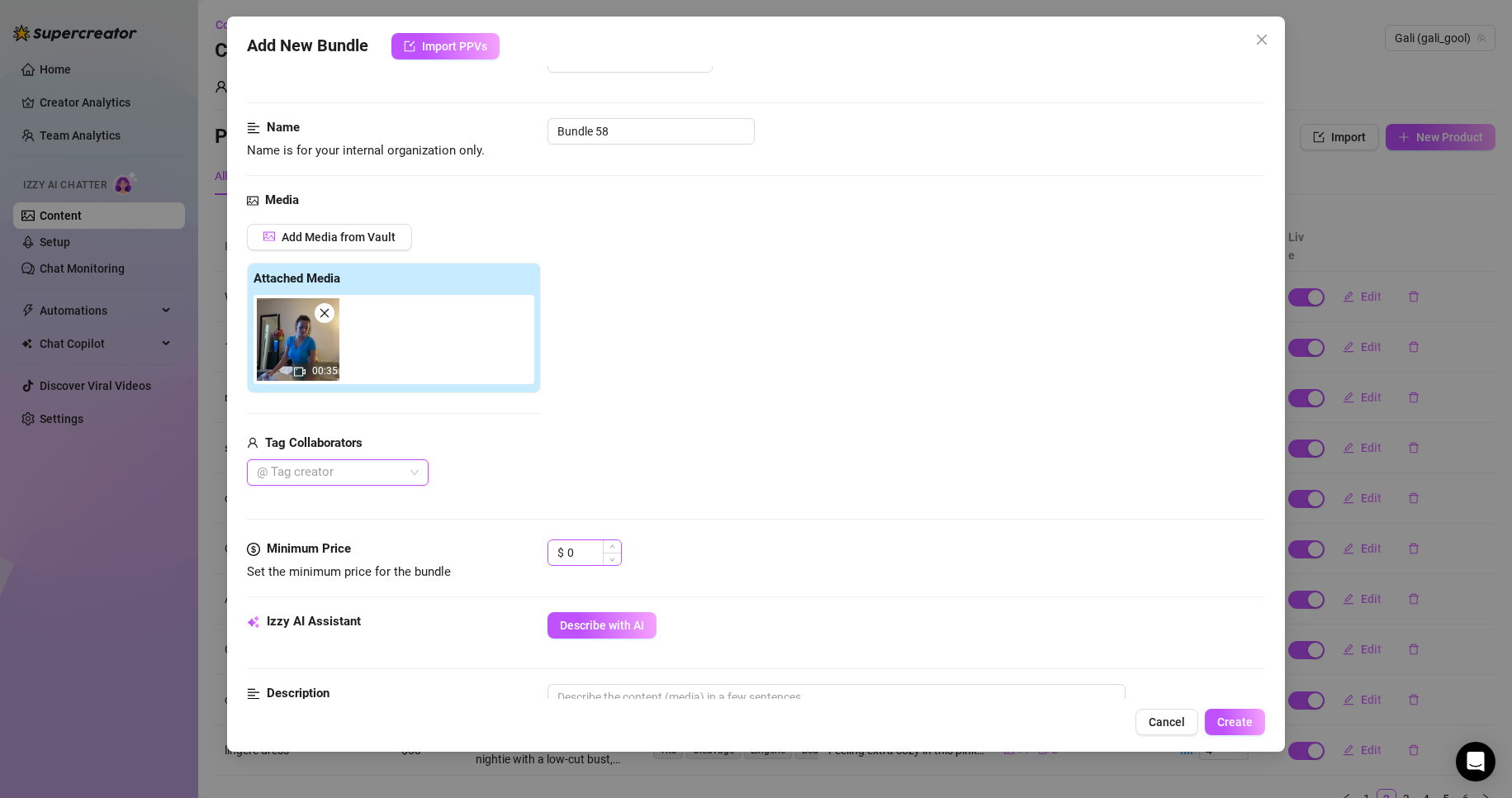
scroll to position [82, 0]
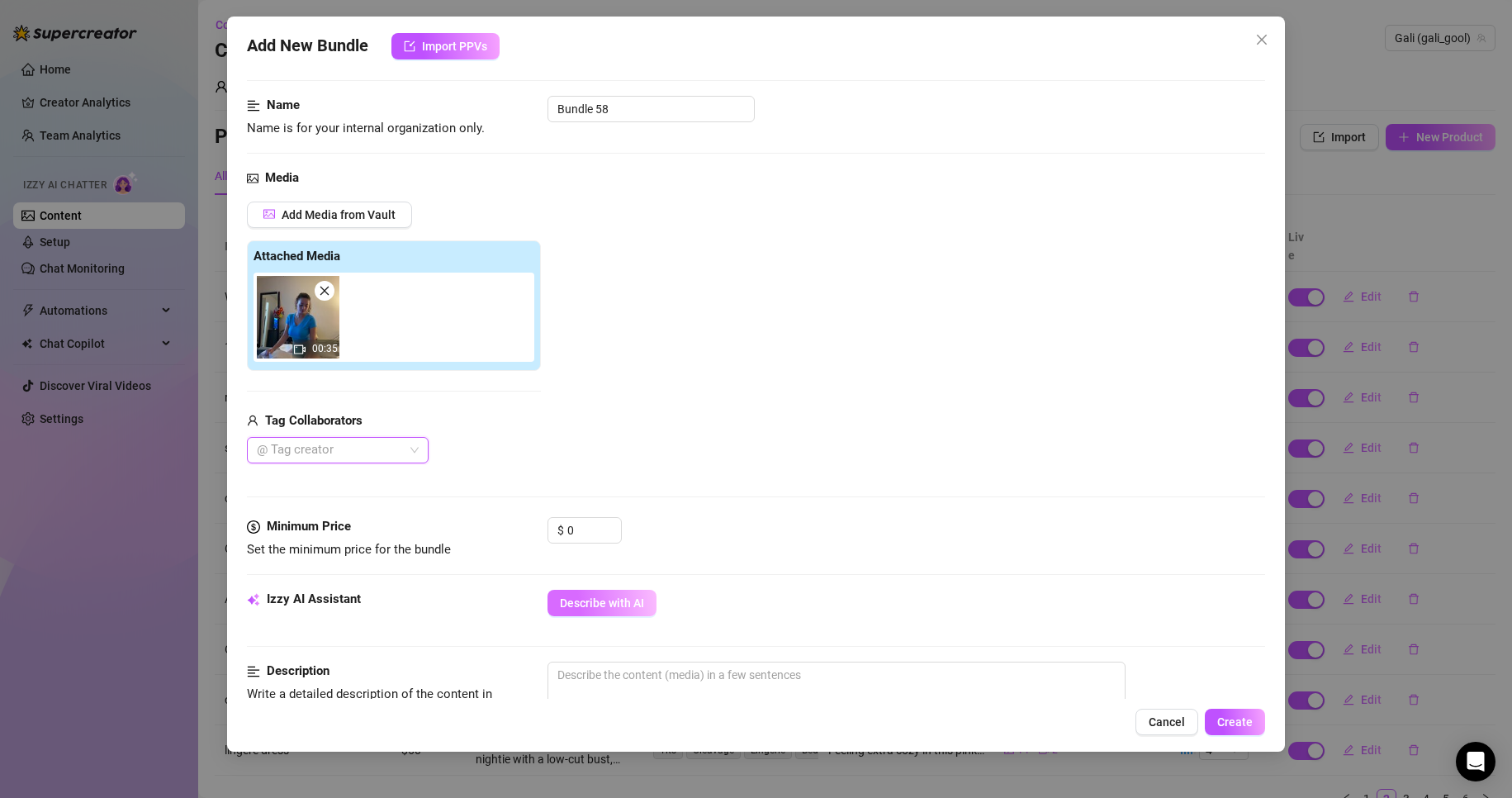
click at [606, 601] on span "Describe with AI" at bounding box center [602, 603] width 84 height 13
click at [616, 608] on span "Describe with AI" at bounding box center [602, 603] width 84 height 13
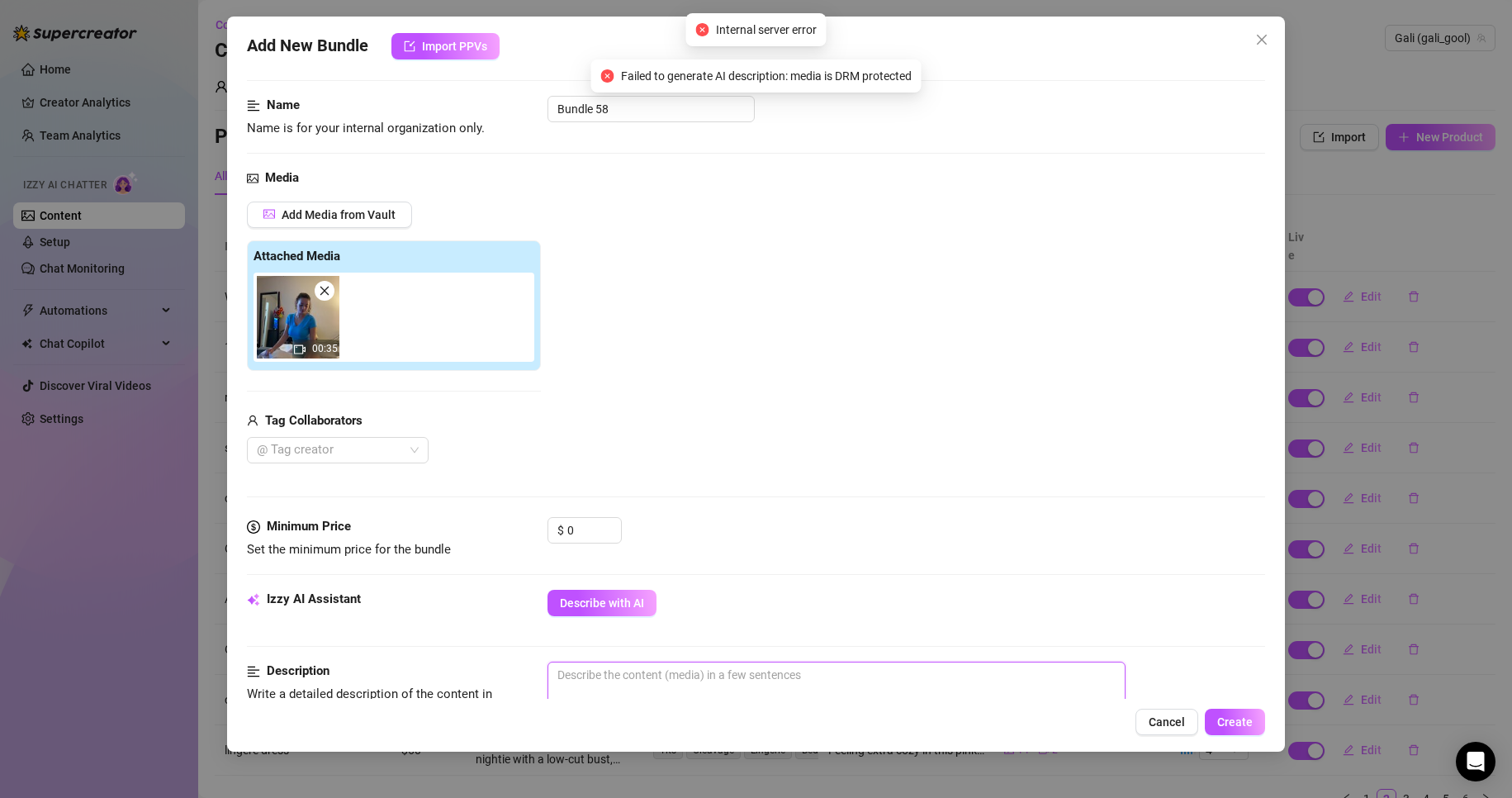
click at [669, 673] on textarea at bounding box center [837, 675] width 576 height 25
type textarea "G"
type textarea "Ga"
type textarea "Gal"
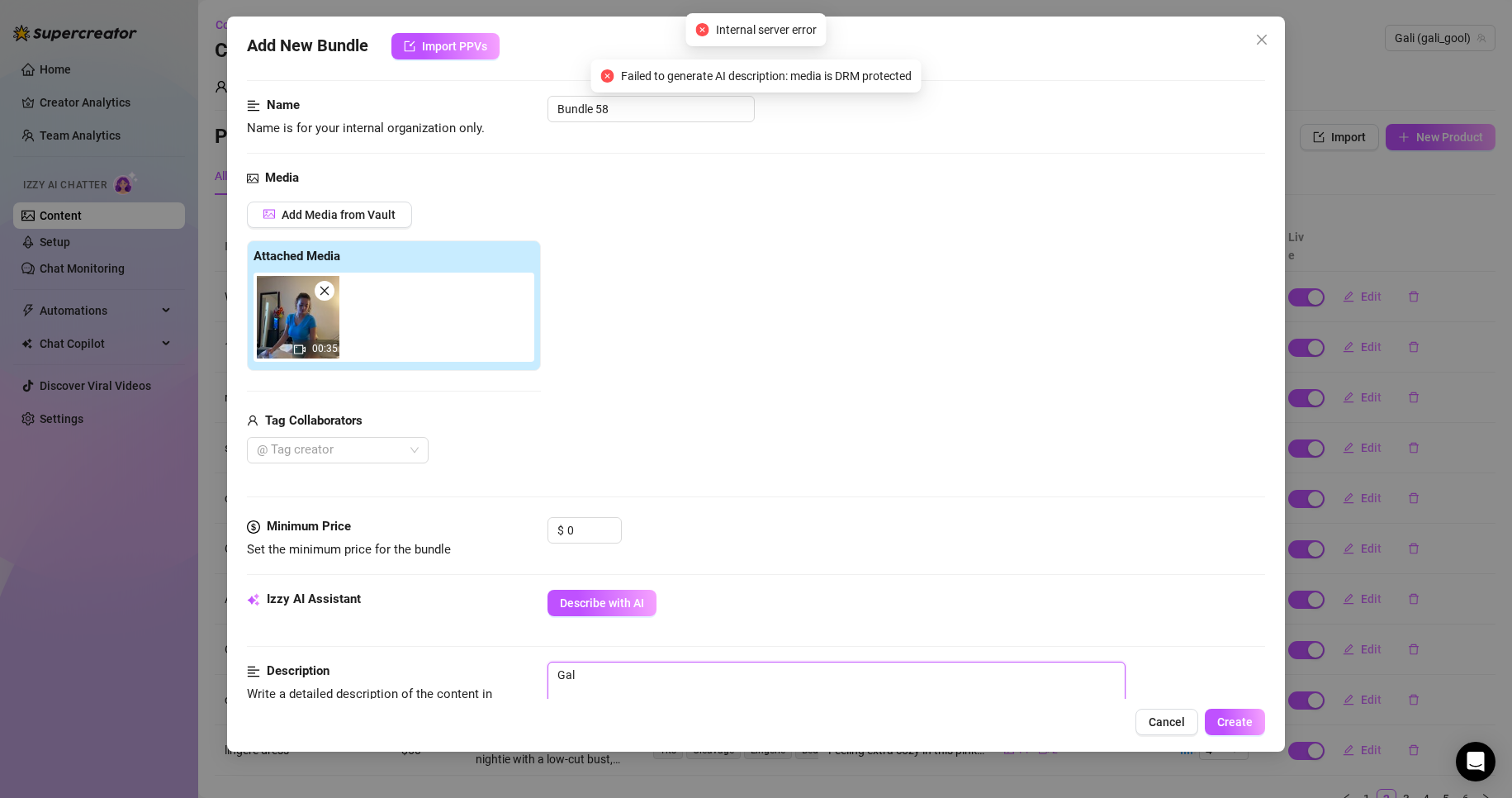
type textarea "Gali"
type textarea "Gali w"
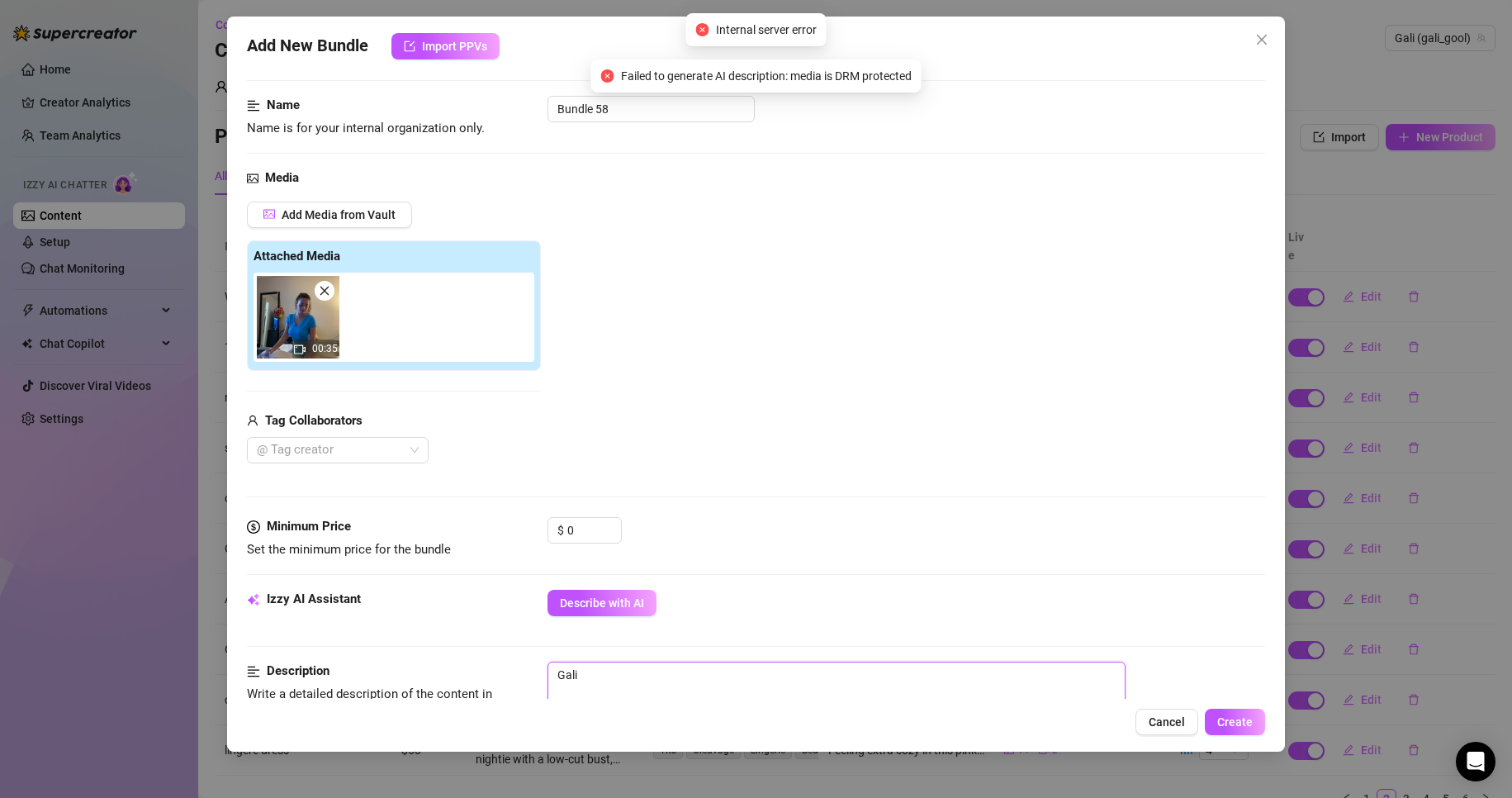
type textarea "Gali w"
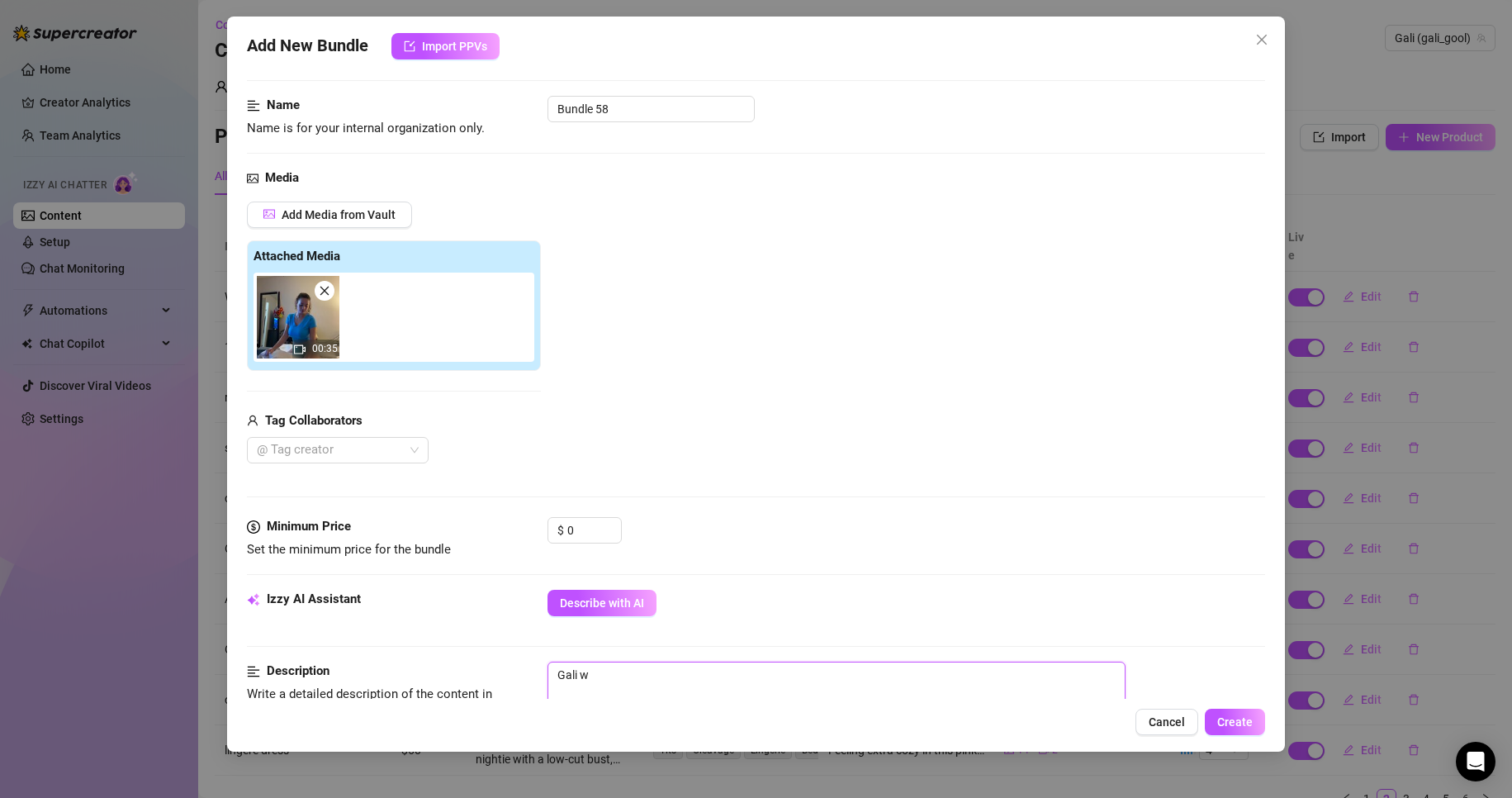
type textarea "Gali we"
type textarea "Gali wea"
type textarea "Gali wear"
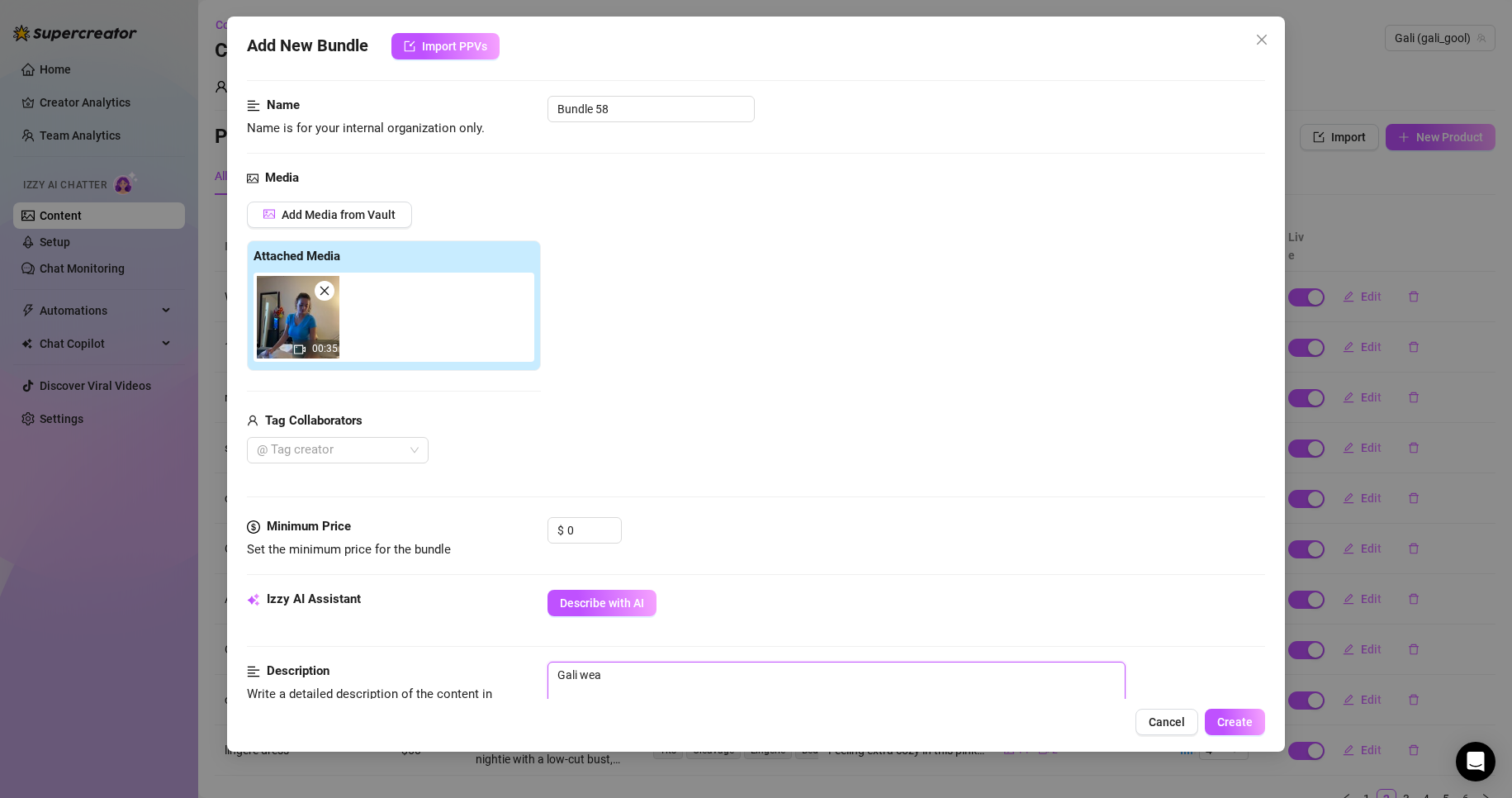
type textarea "Gali wear"
type textarea "Gali weari"
type textarea "Gali wearin"
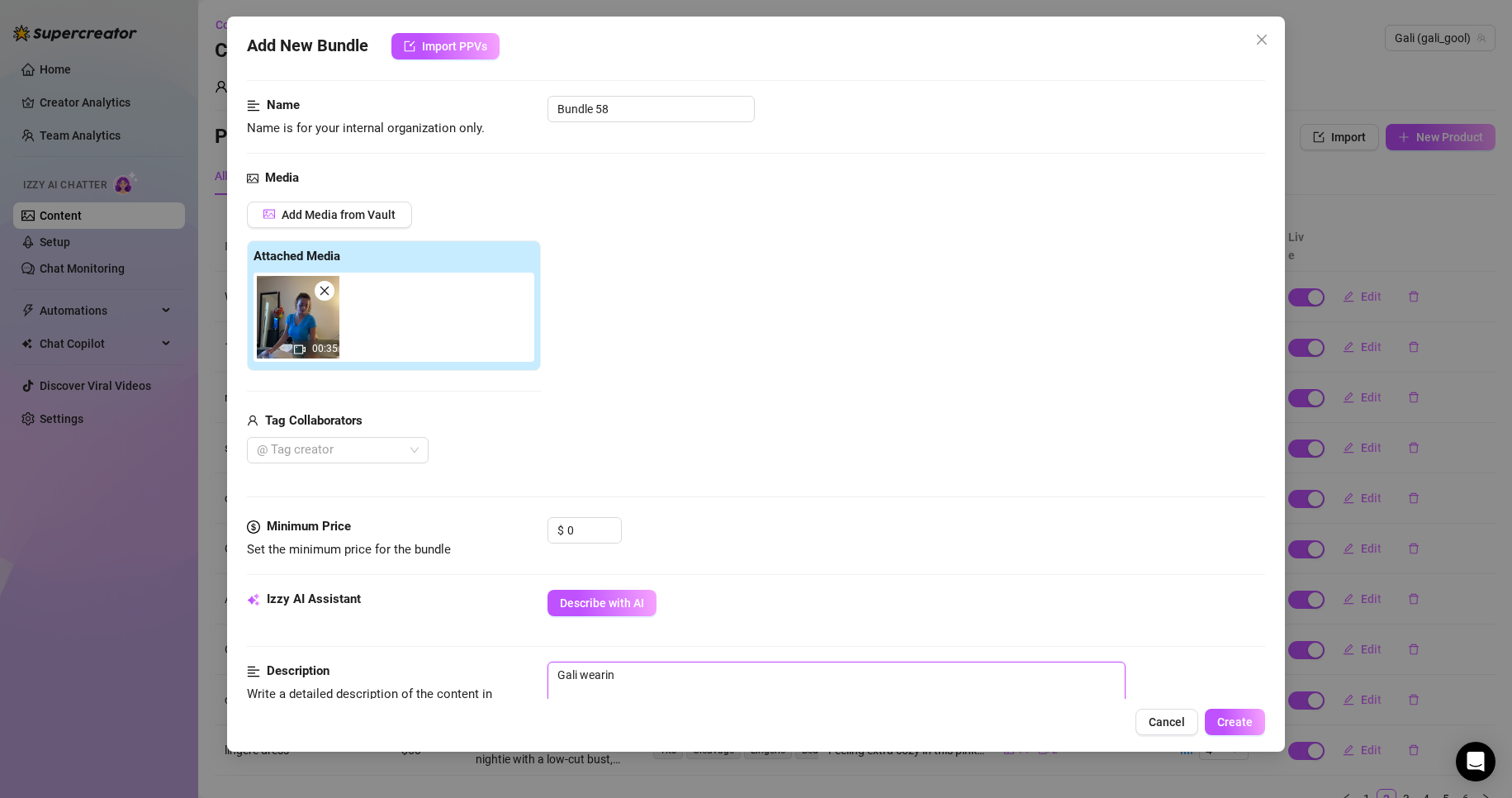
type textarea "Gali wearing"
type textarea "[PERSON_NAME] wearing a"
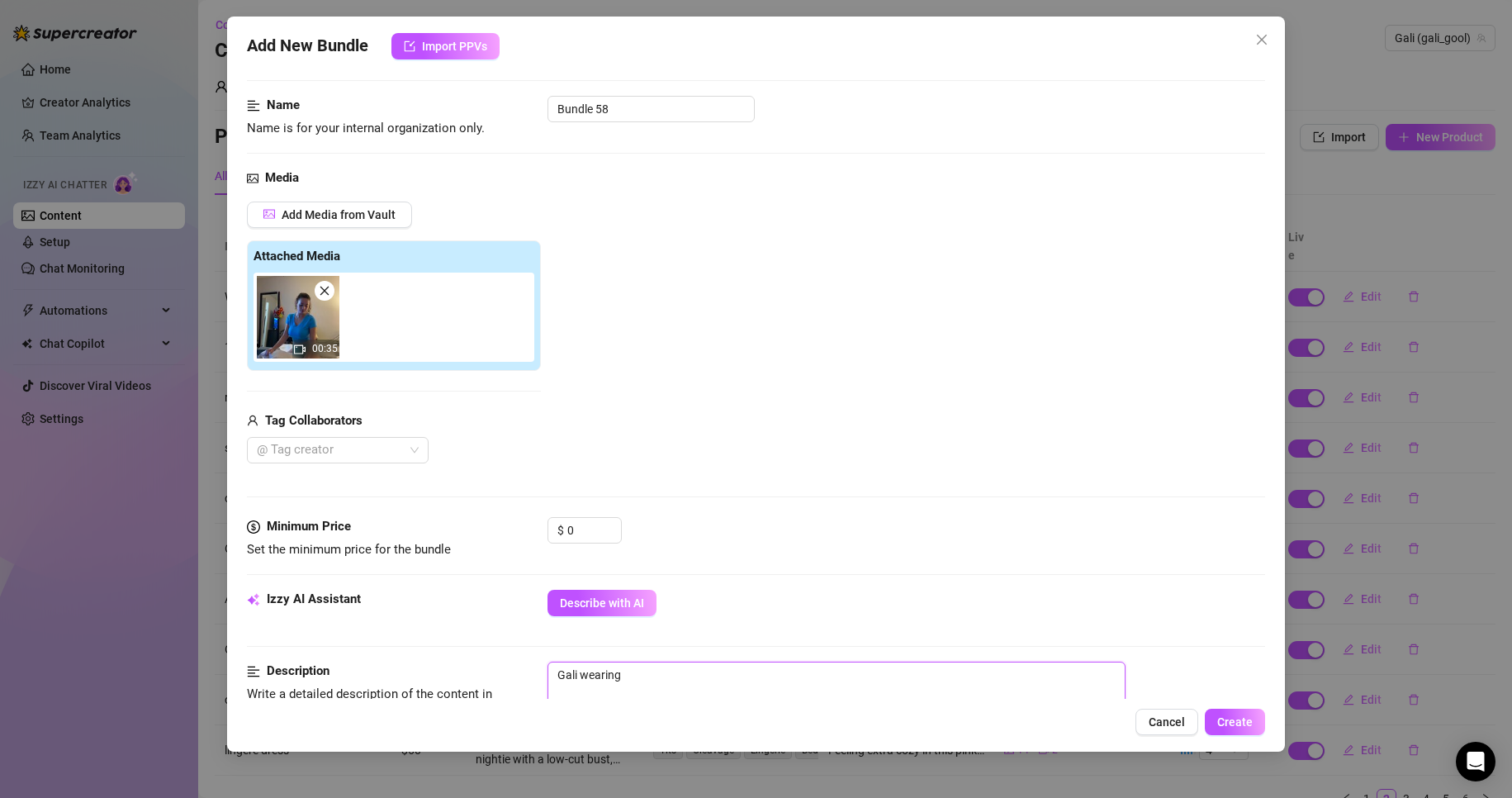
type textarea "[PERSON_NAME] wearing a"
type textarea "[PERSON_NAME] wearing a l"
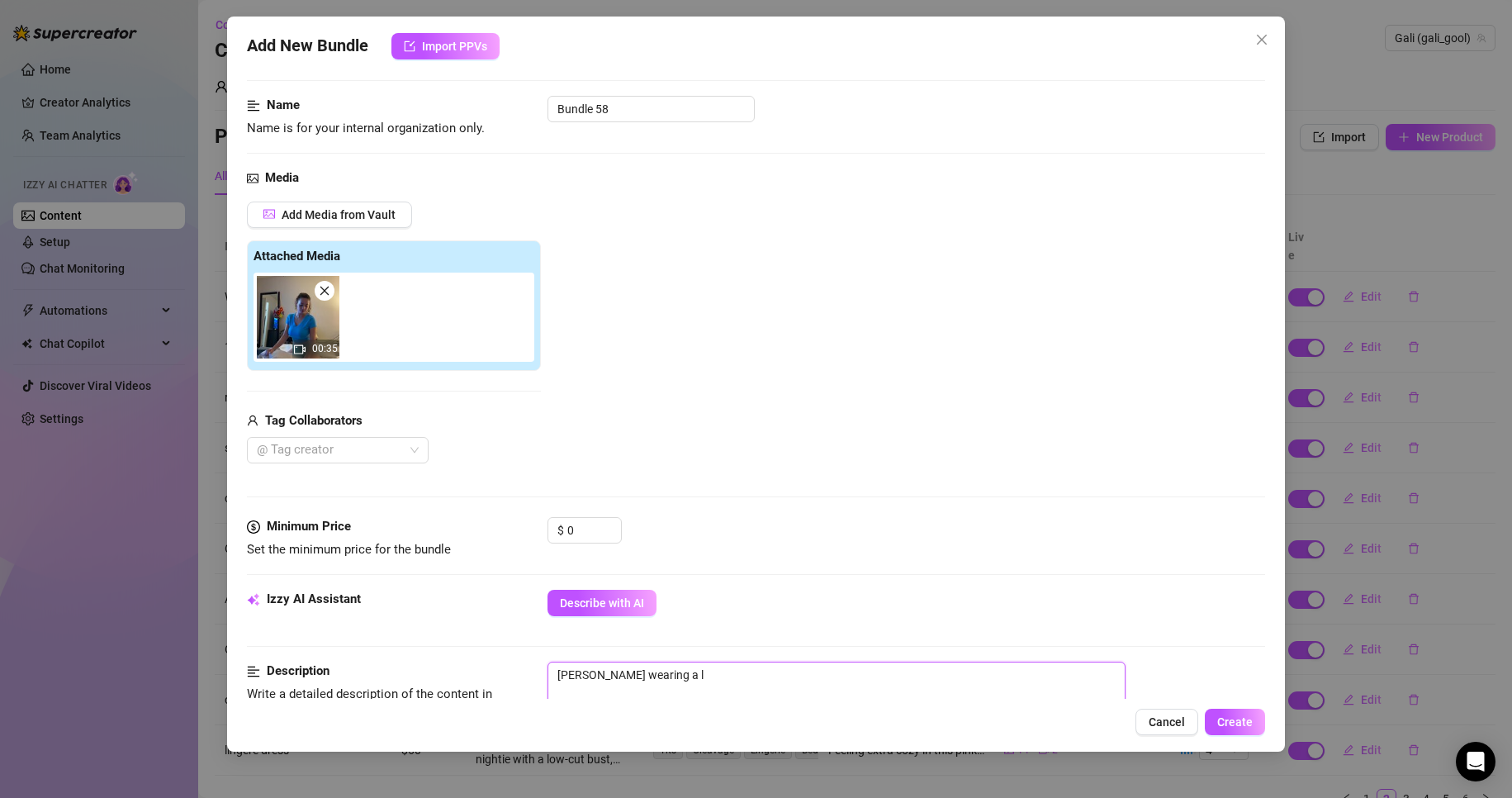
type textarea "[PERSON_NAME] wearing a li"
type textarea "[PERSON_NAME] wearing a lig"
type textarea "[PERSON_NAME] wearing a ligh"
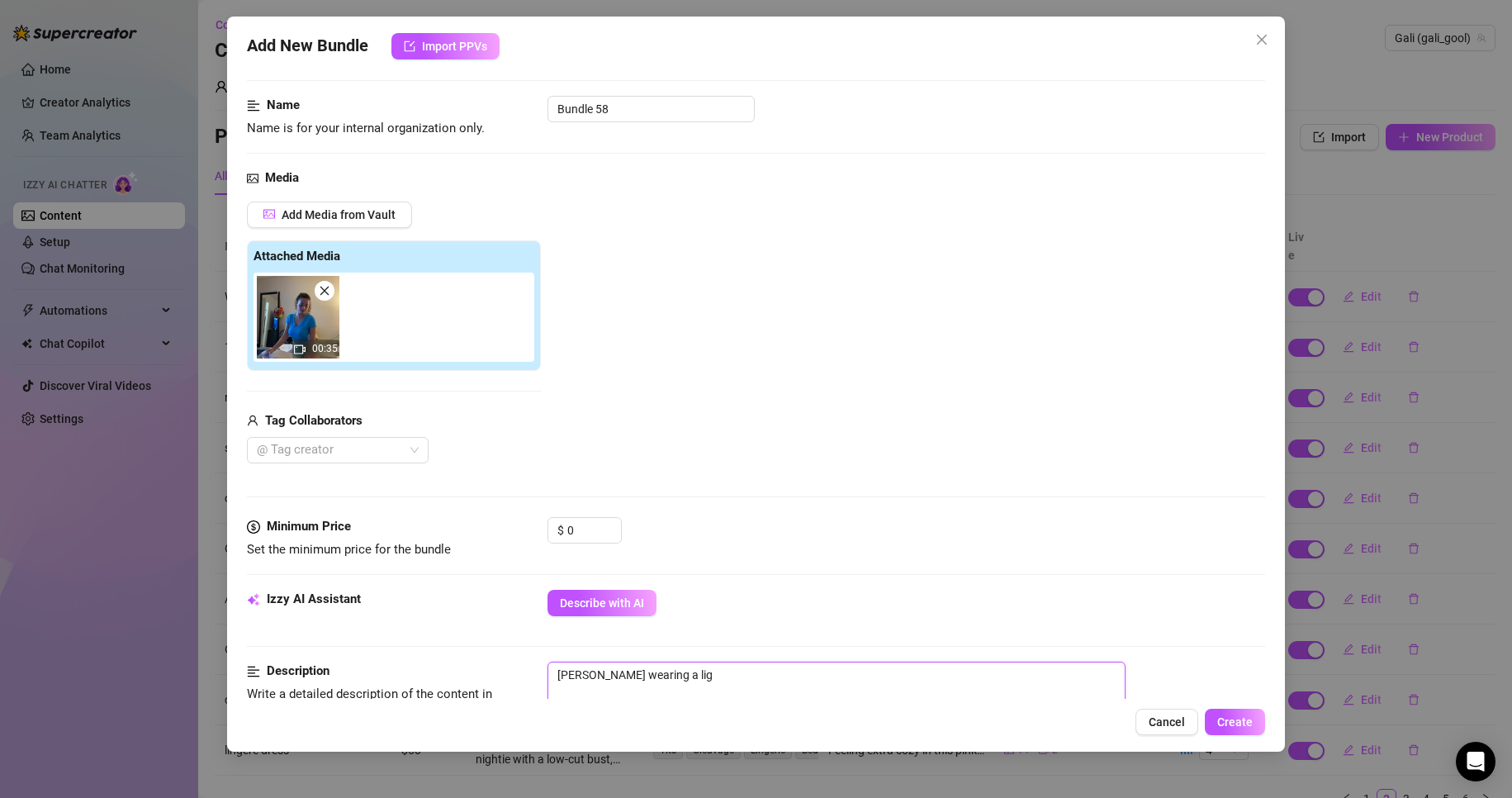
type textarea "[PERSON_NAME] wearing a ligh"
type textarea "[PERSON_NAME] wearing a light"
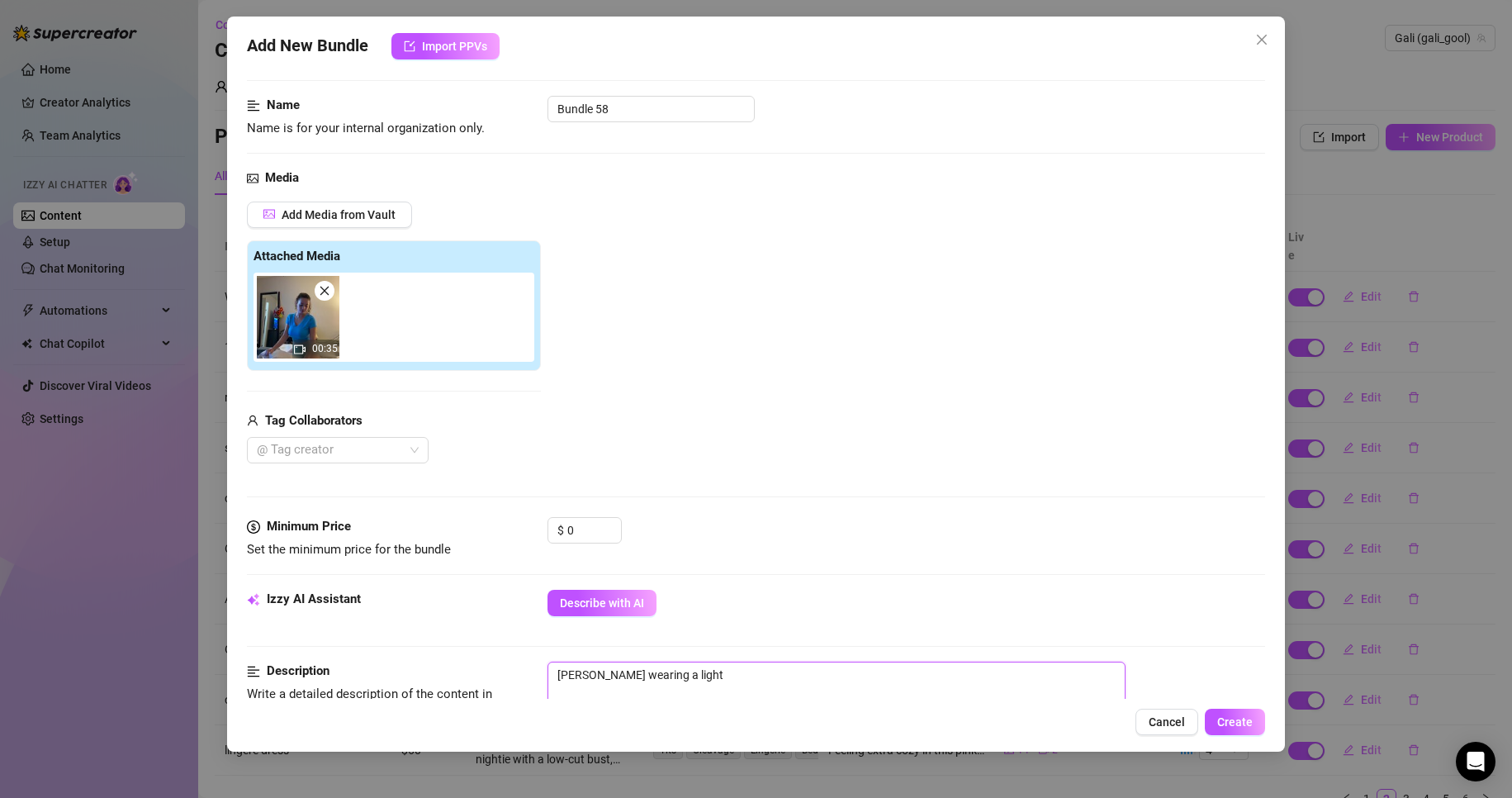
type textarea "[PERSON_NAME] wearing a light b"
type textarea "[PERSON_NAME] wearing a light bl"
type textarea "[PERSON_NAME] wearing a light blu"
type textarea "[PERSON_NAME] wearing a light blue"
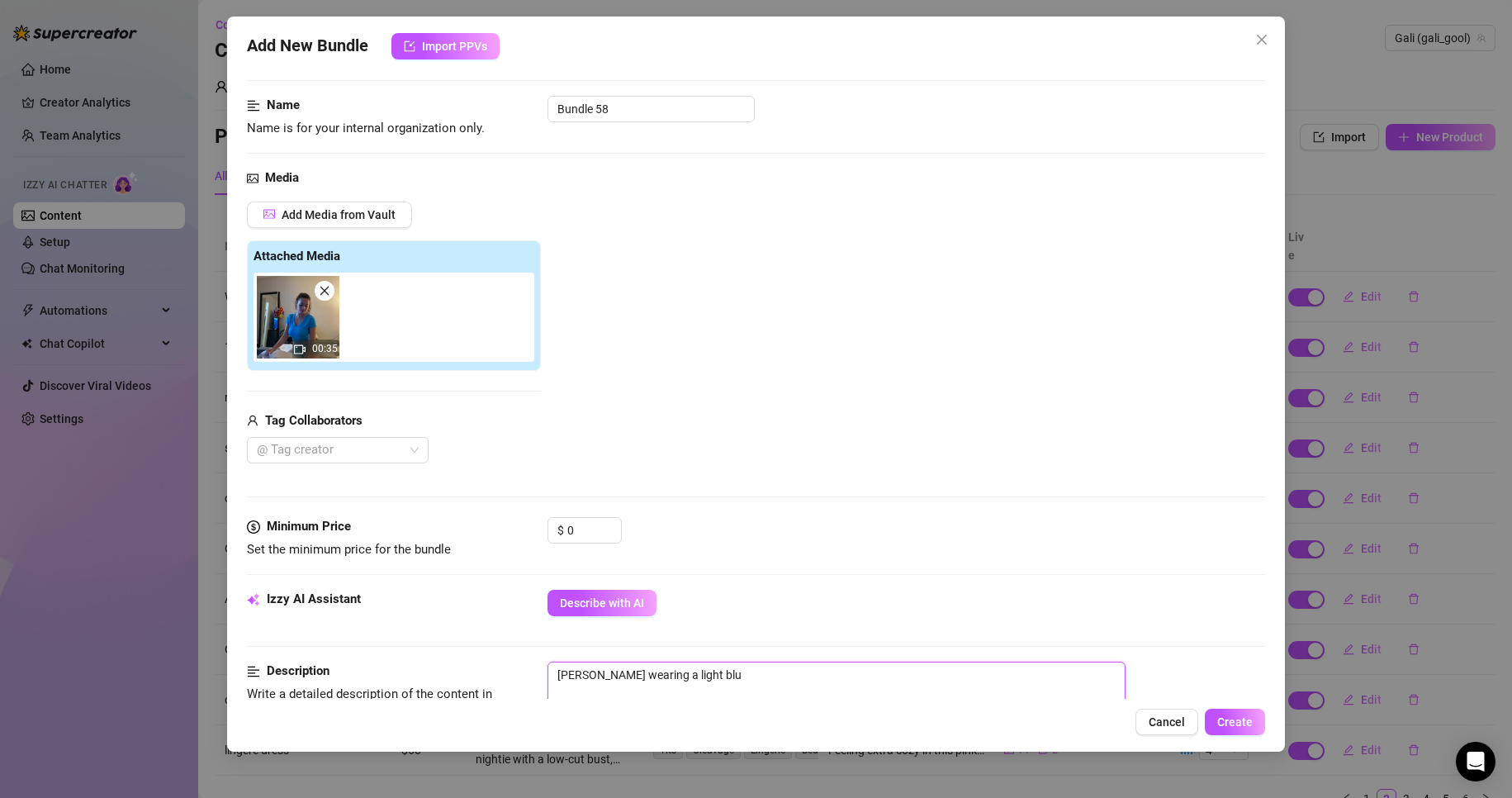
type textarea "[PERSON_NAME] wearing a light blue"
type textarea "[PERSON_NAME] wearing a light blue t"
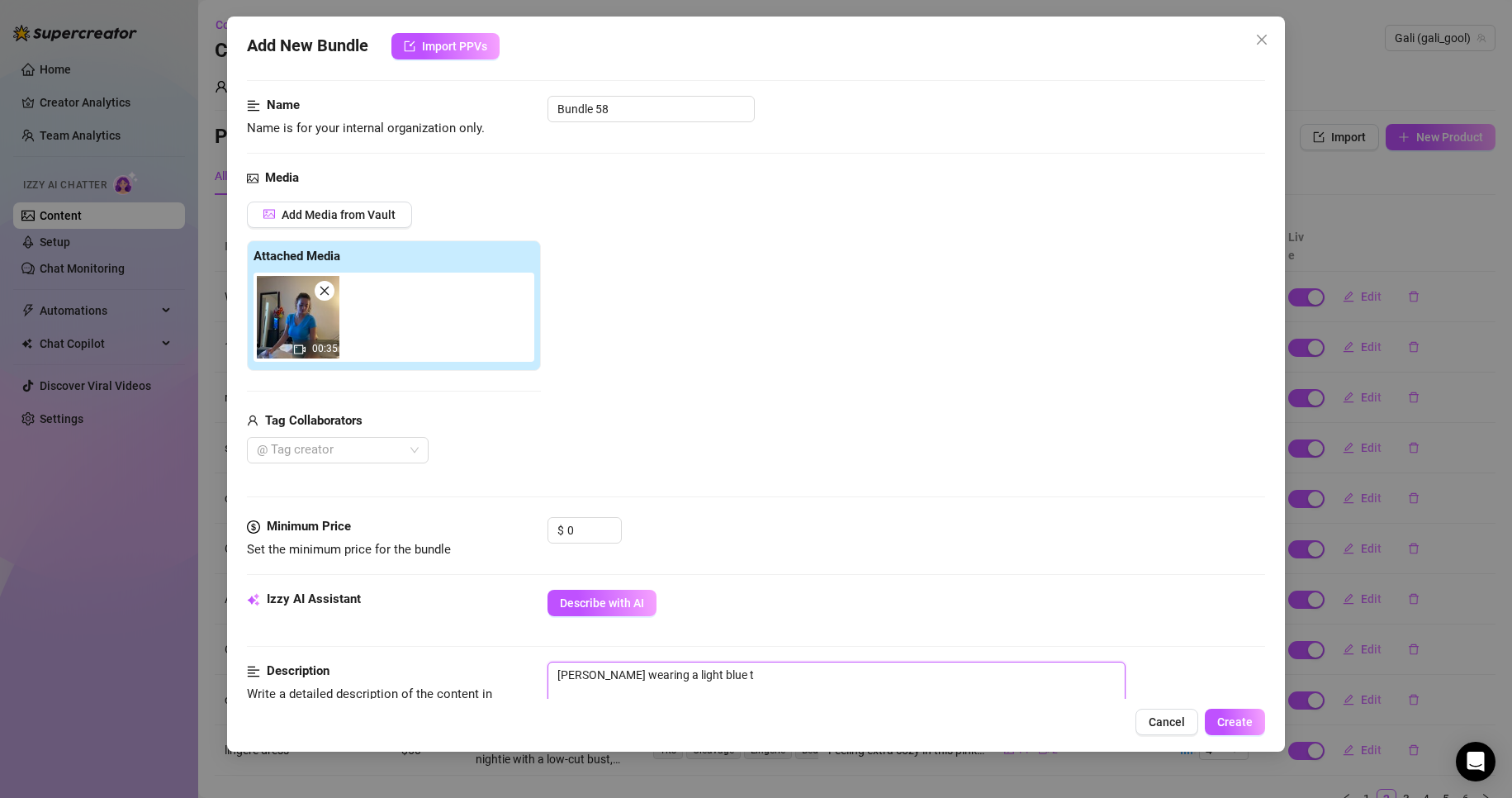
type textarea "[PERSON_NAME] wearing a light blue to"
type textarea "[PERSON_NAME] wearing a light blue top"
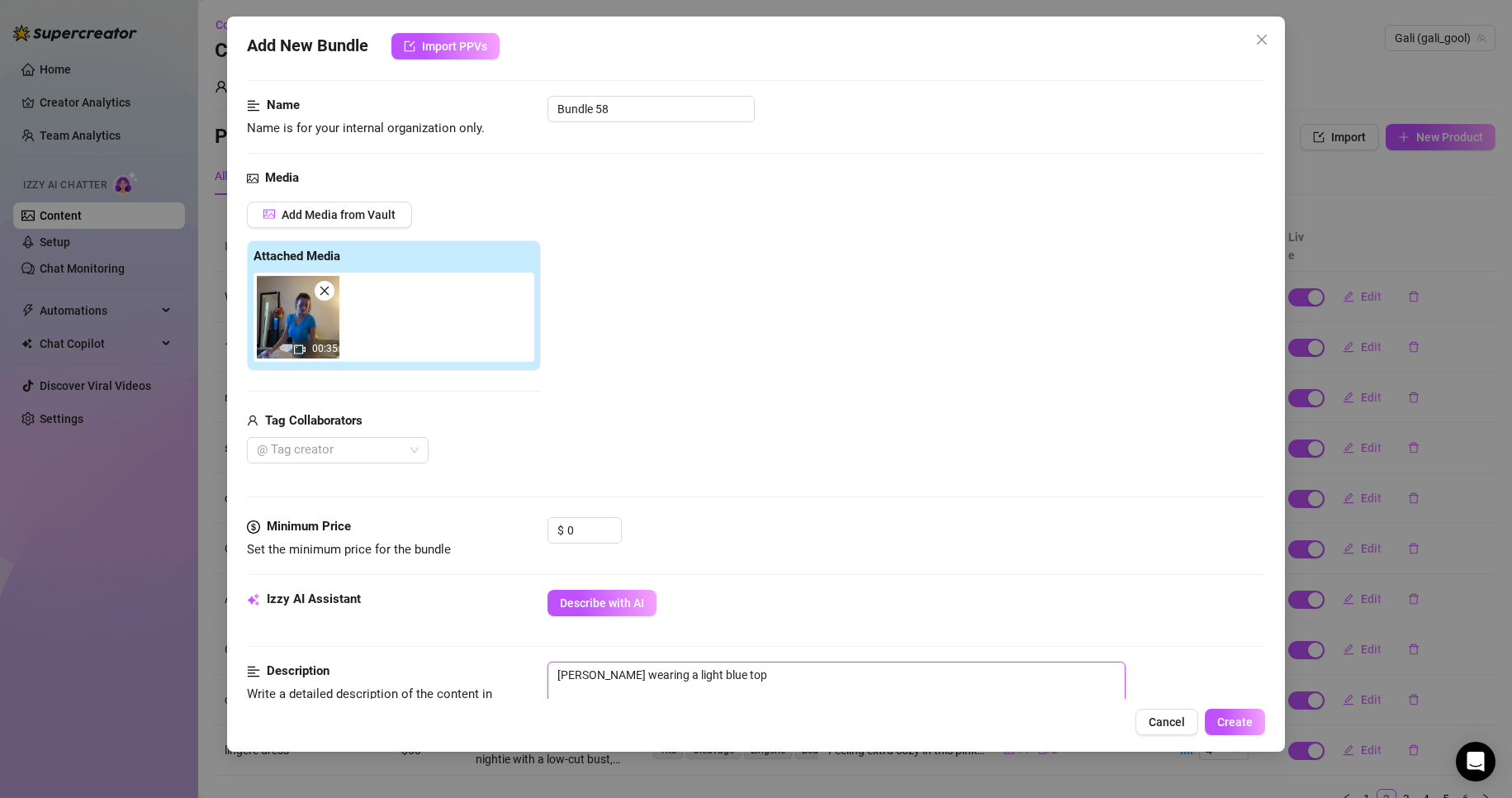
type textarea "[PERSON_NAME] wearing a light blue top"
type textarea "[PERSON_NAME] wearing a light blue top w"
type textarea "[PERSON_NAME] wearing a light blue top"
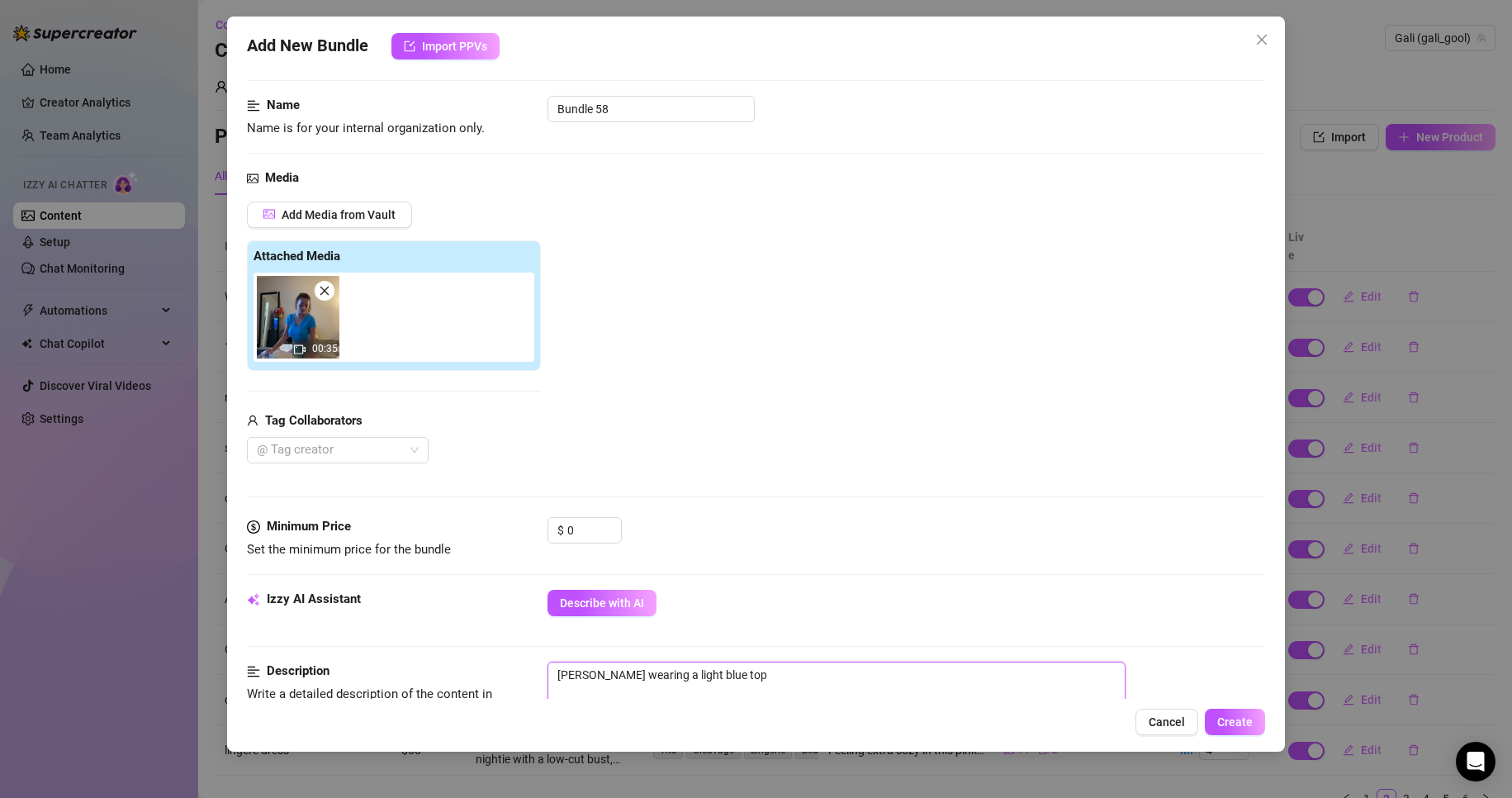
type textarea "[PERSON_NAME] wearing a light blue top w"
type textarea "[PERSON_NAME] wearing a light blue top"
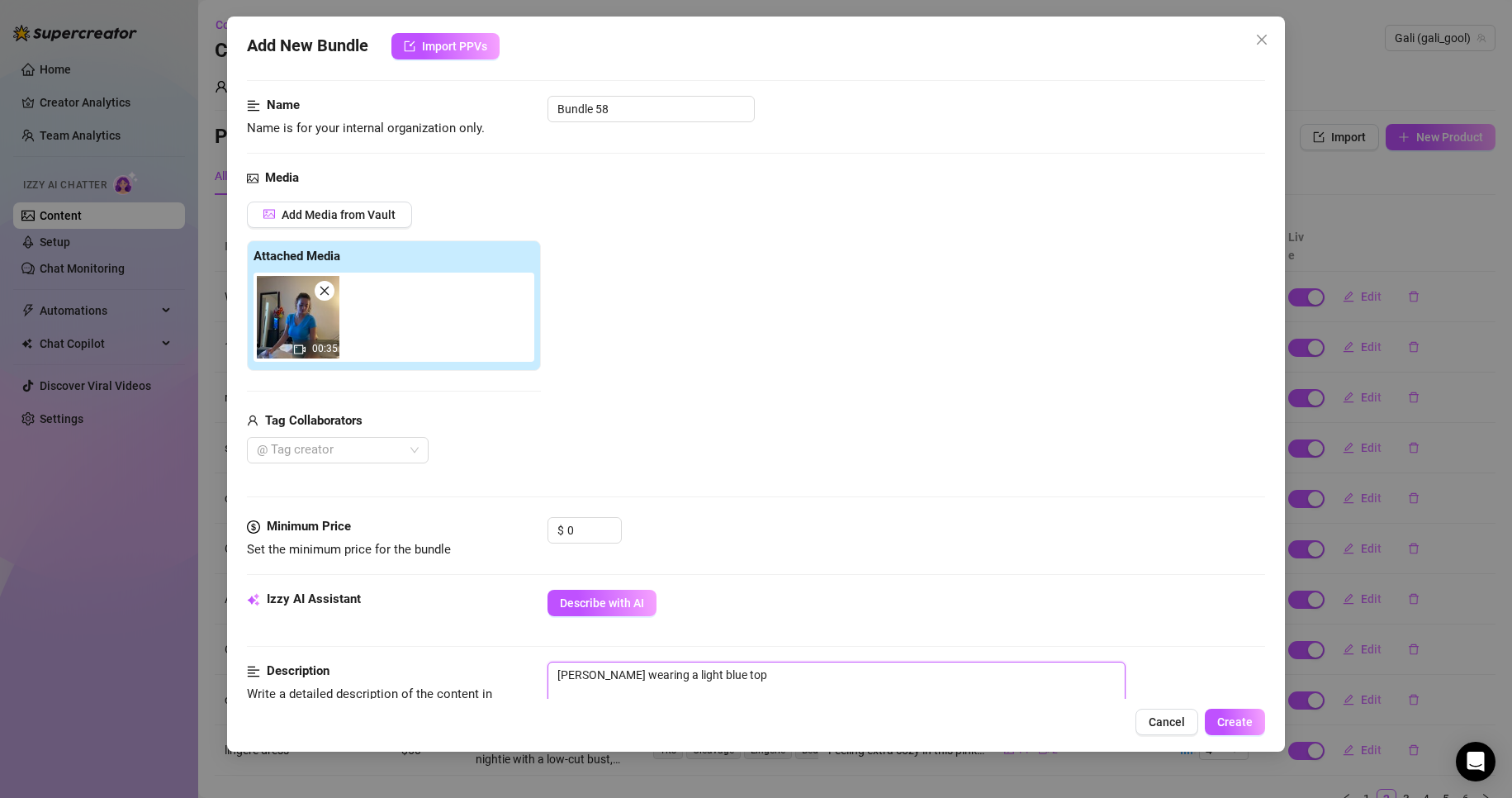
type textarea "[PERSON_NAME] wearing a light blue top"
type textarea "[PERSON_NAME] wearing a light blue to"
type textarea "[PERSON_NAME] wearing a light blue top"
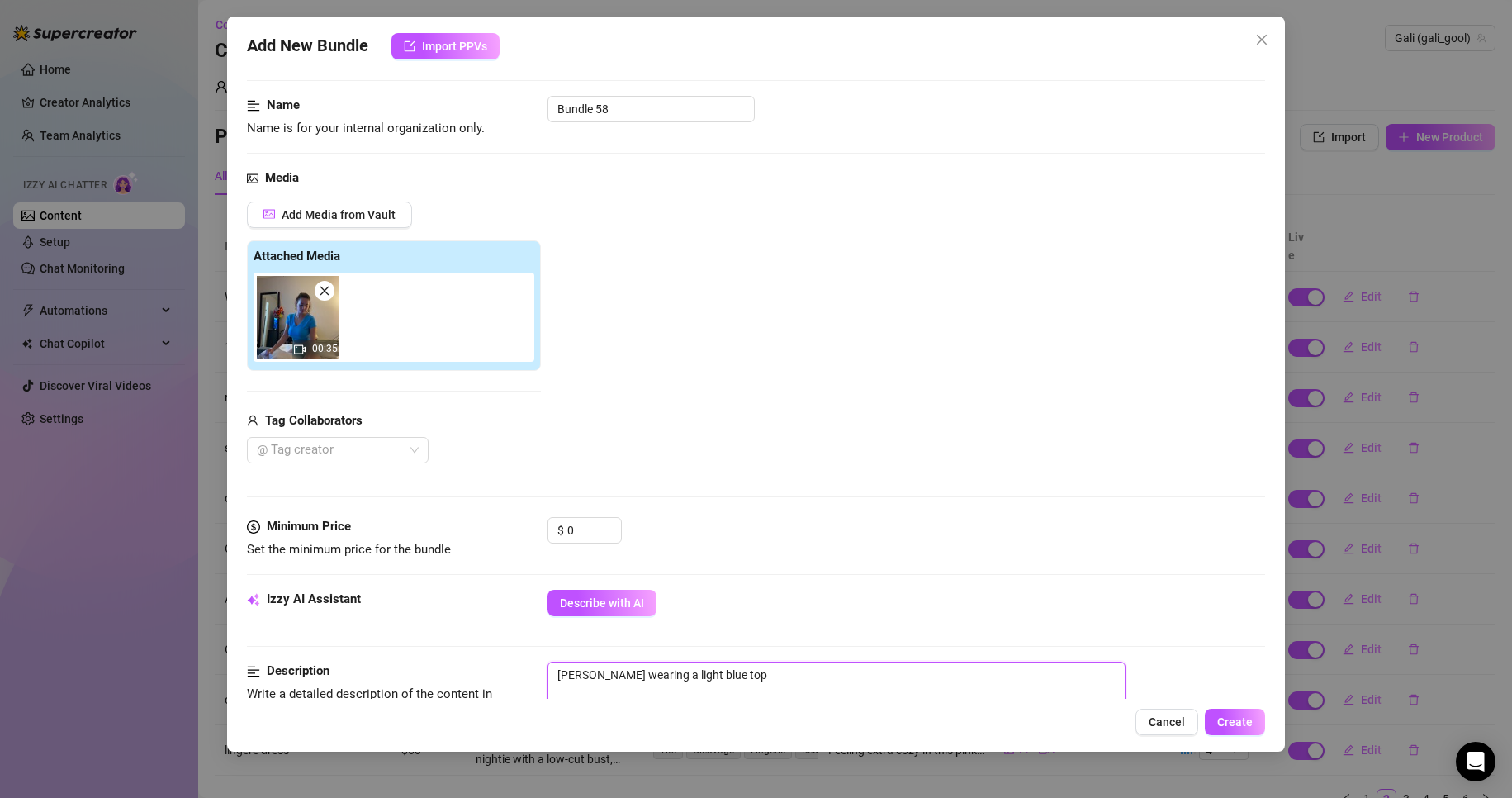
type textarea "[PERSON_NAME] wearing a light blue top,"
type textarea "[PERSON_NAME] wearing a light blue top, s"
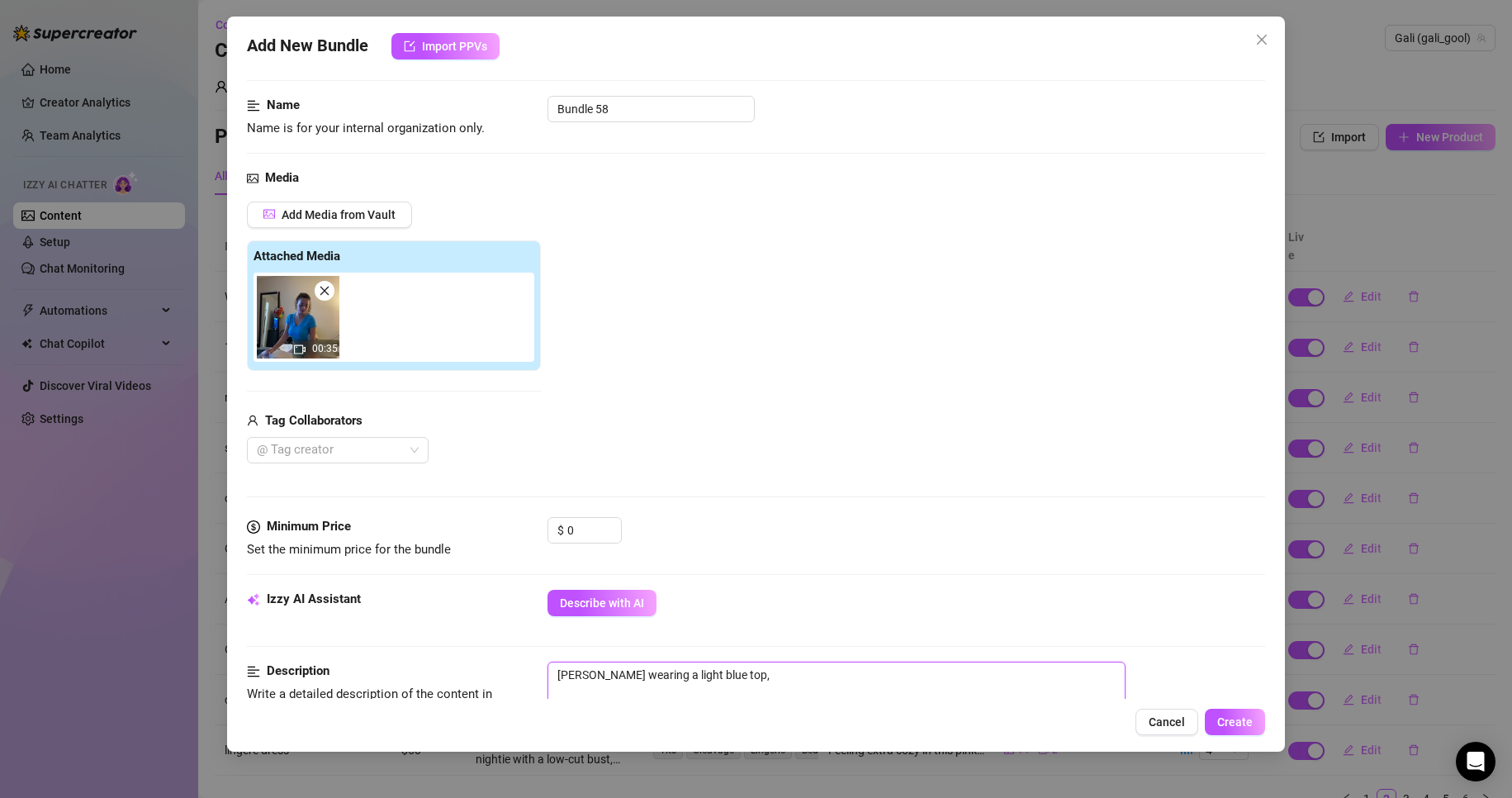
type textarea "[PERSON_NAME] wearing a light blue top, s"
type textarea "[PERSON_NAME] wearing a light blue top, sq"
type textarea "[PERSON_NAME] wearing a light blue top, squ"
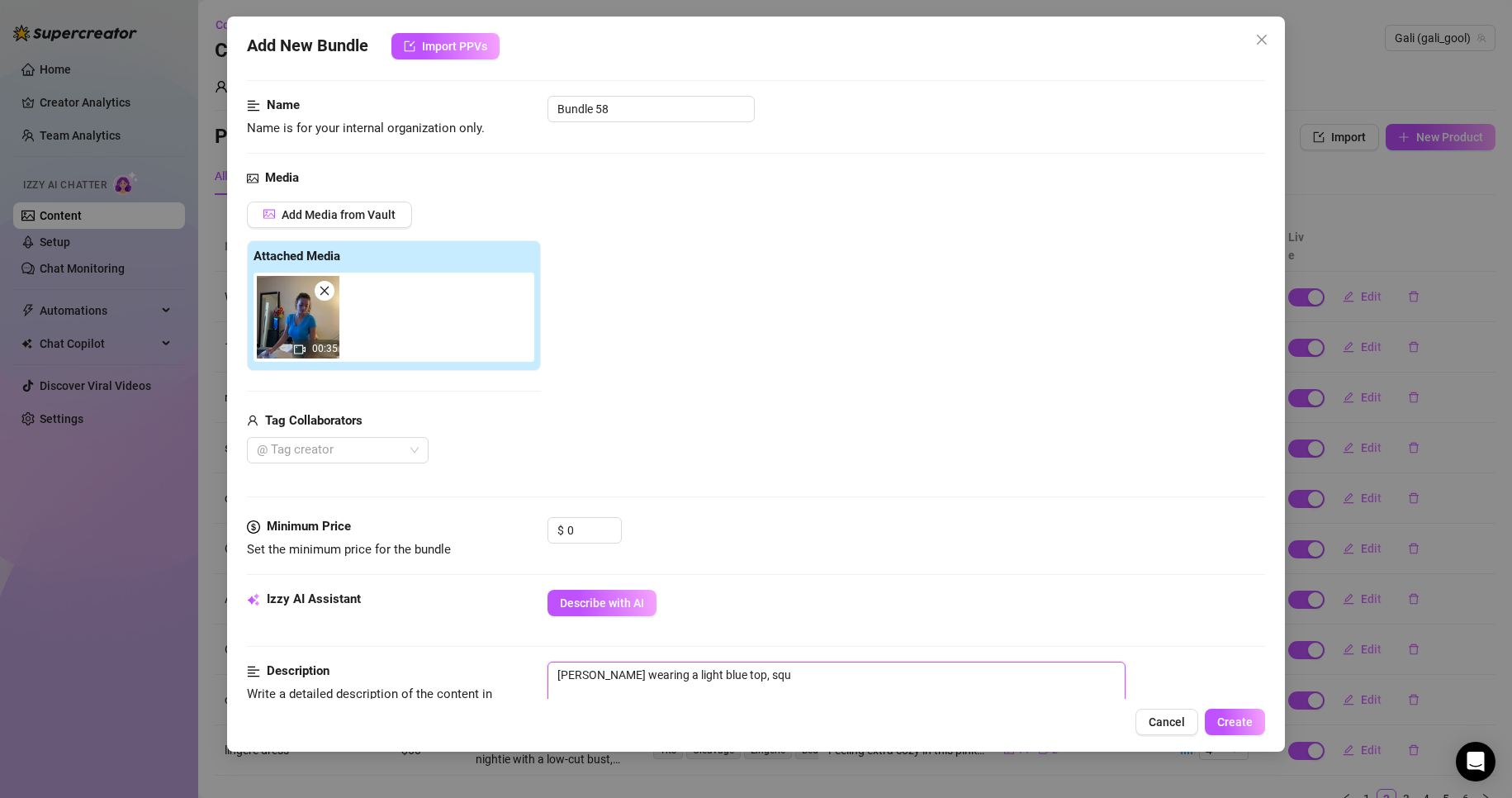
type textarea "[PERSON_NAME] wearing a light blue top, sque"
type textarea "[PERSON_NAME] wearing a light blue top, squee"
type textarea "[PERSON_NAME] wearing a light blue top, squeez"
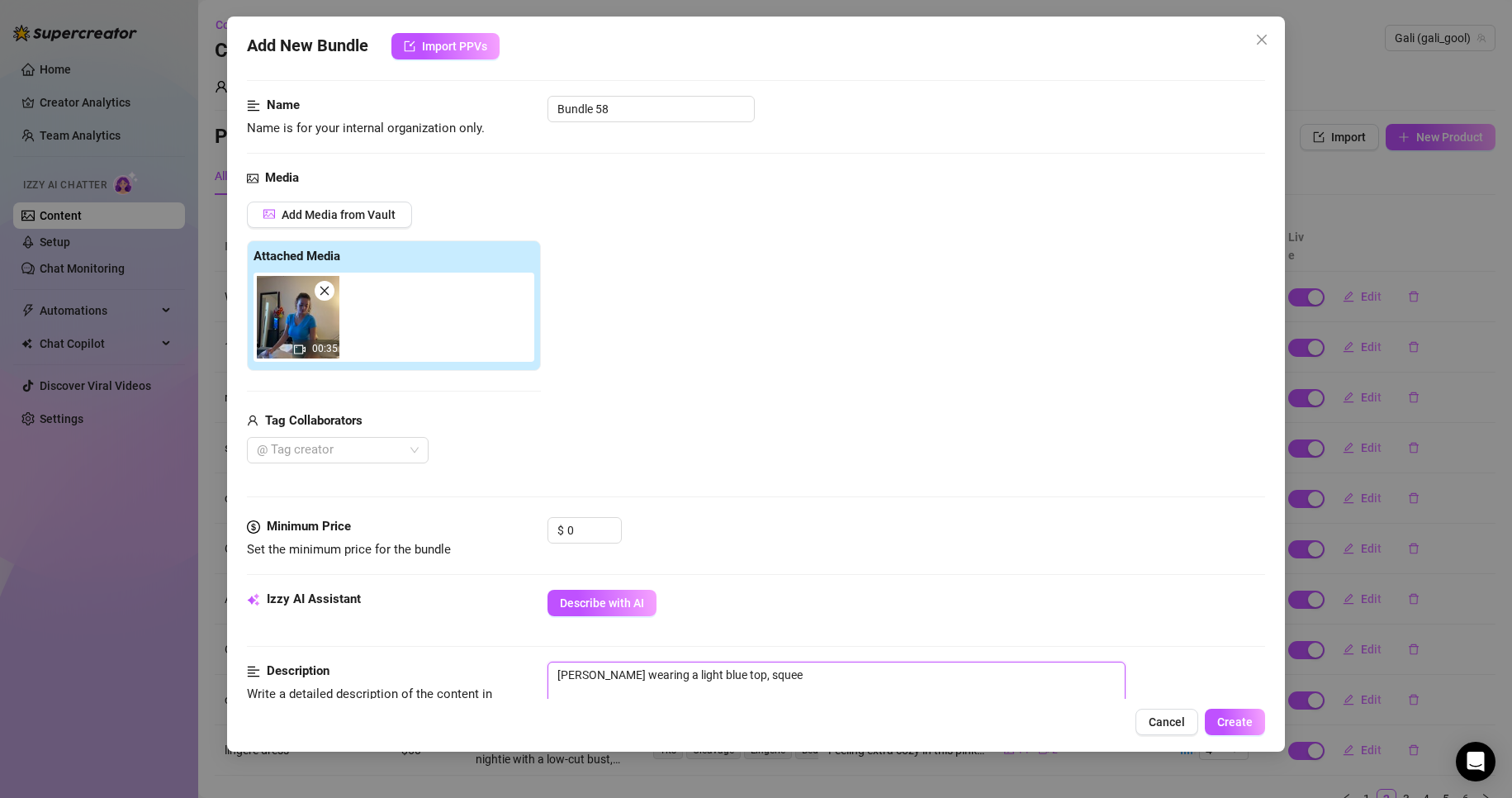
type textarea "[PERSON_NAME] wearing a light blue top, squeez"
type textarea "[PERSON_NAME] wearing a light blue top, squeezi"
type textarea "[PERSON_NAME] wearing a light blue top, squeezin"
type textarea "[PERSON_NAME] wearing a light blue top, squeezing"
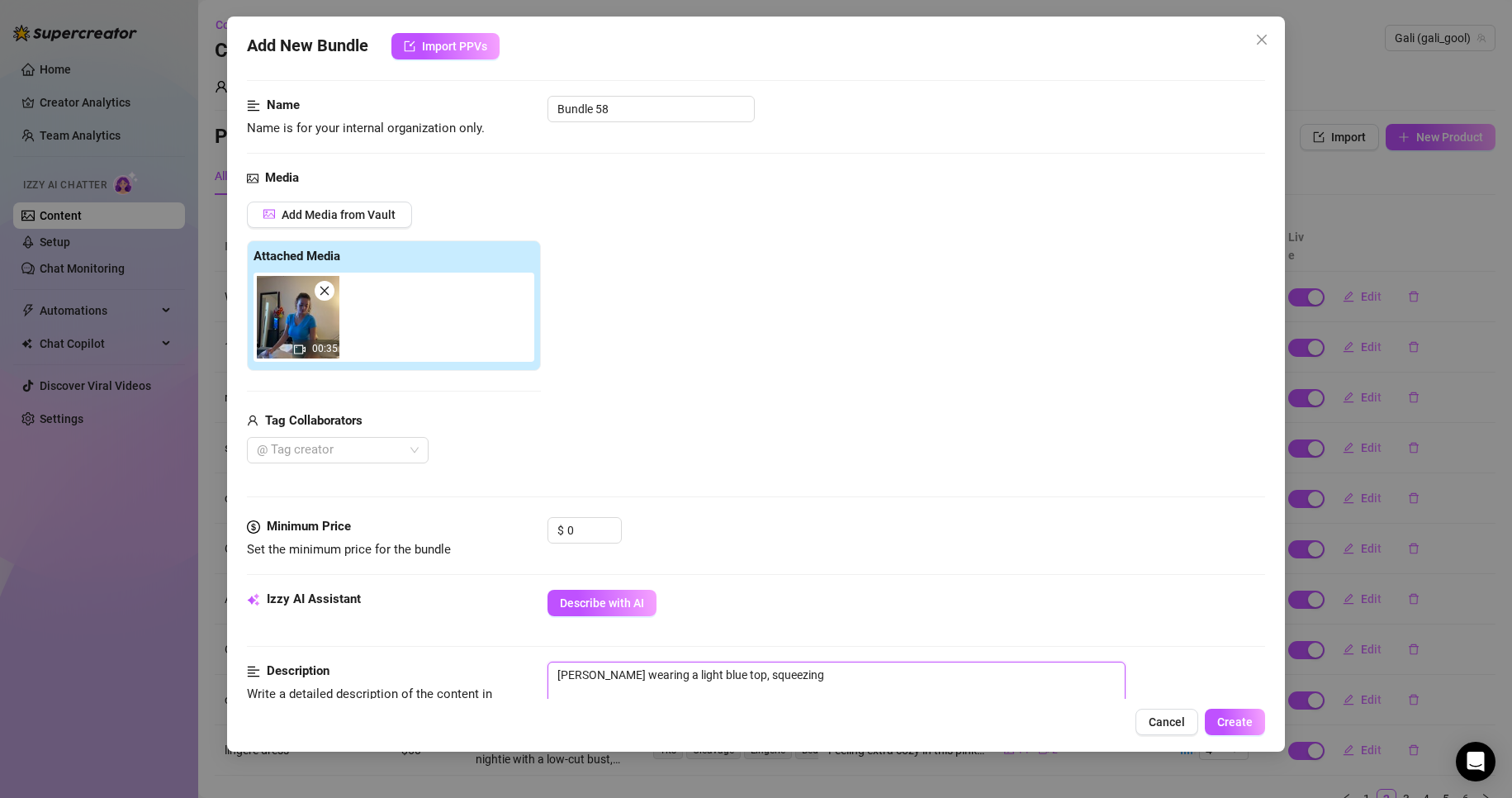
type textarea "[PERSON_NAME] wearing a light blue top, squeezing"
type textarea "[PERSON_NAME] wearing a light blue top, squeezing h"
type textarea "[PERSON_NAME] wearing a light blue top, squeezing he"
type textarea "[PERSON_NAME] wearing a light blue top, squeezing her"
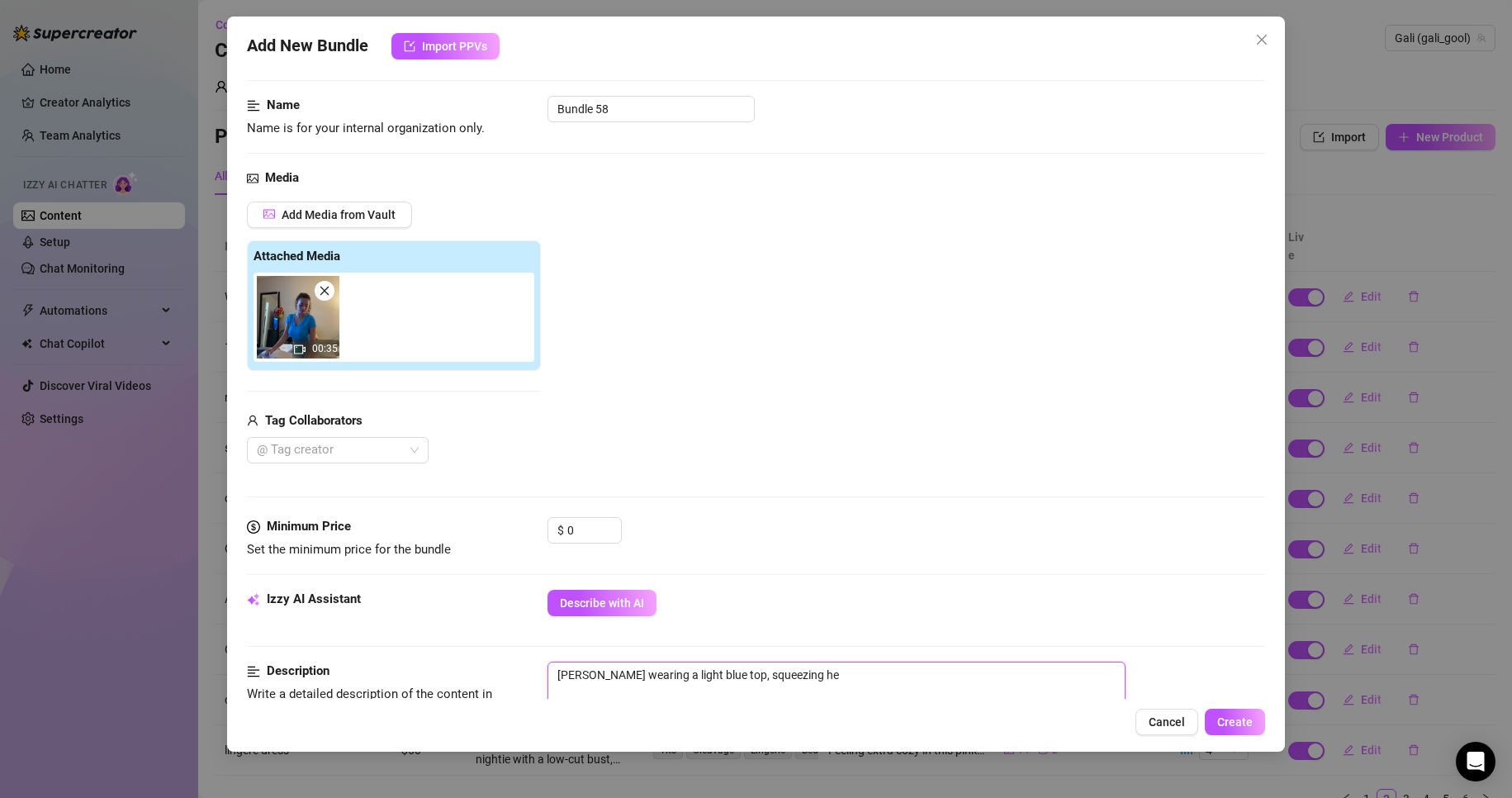
type textarea "[PERSON_NAME] wearing a light blue top, squeezing her"
type textarea "[PERSON_NAME] wearing a light blue top, squeezing her m"
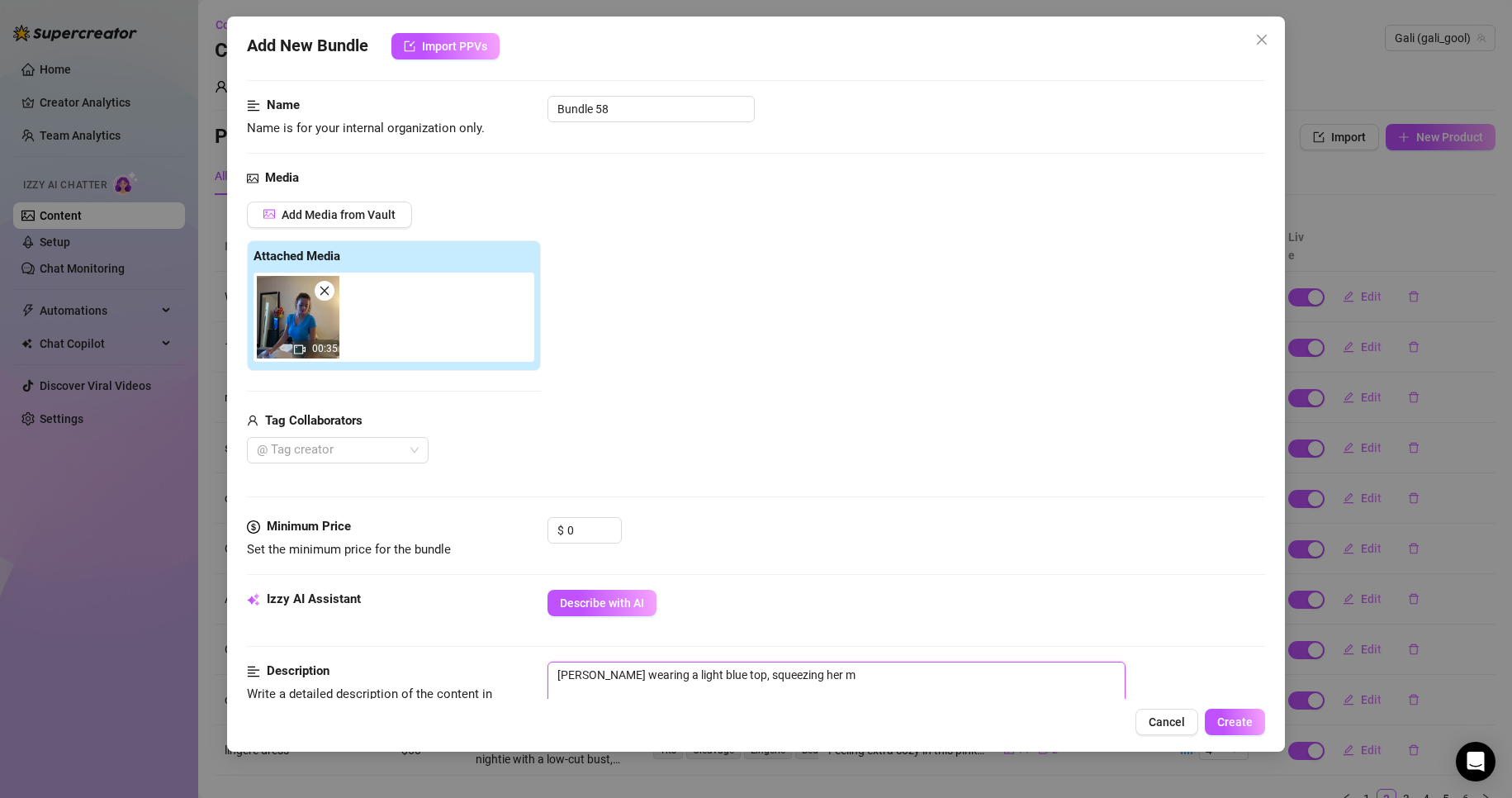
type textarea "[PERSON_NAME] wearing a light blue top, squeezing her ma"
type textarea "[PERSON_NAME] wearing a light blue top, squeezing her mas"
type textarea "[PERSON_NAME] wearing a light blue top, squeezing her mass"
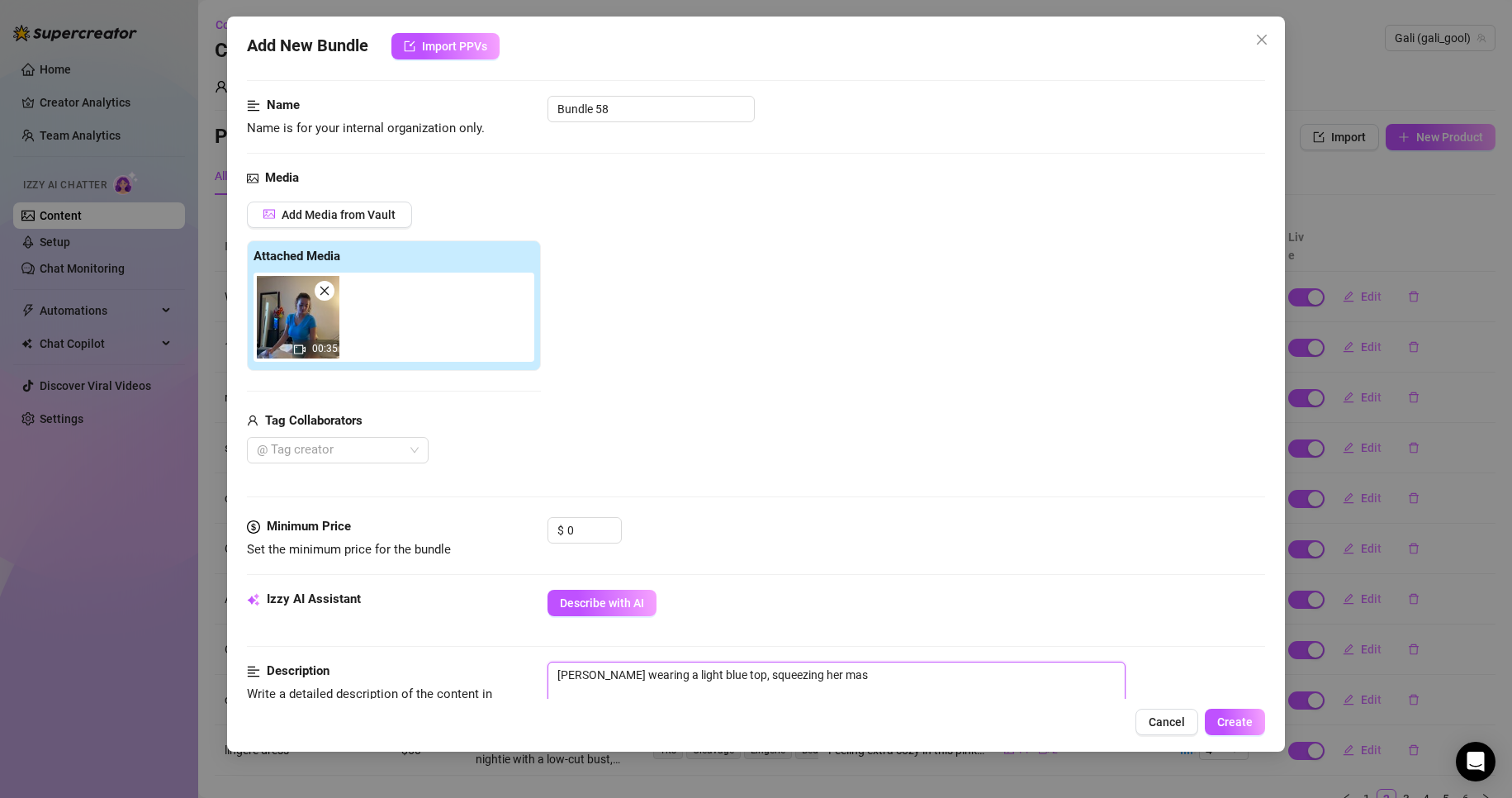
type textarea "[PERSON_NAME] wearing a light blue top, squeezing her mass"
type textarea "[PERSON_NAME] wearing a light blue top, squeezing her massi"
type textarea "[PERSON_NAME] wearing a light blue top, squeezing her massiv"
type textarea "[PERSON_NAME] wearing a light blue top, squeezing her massive"
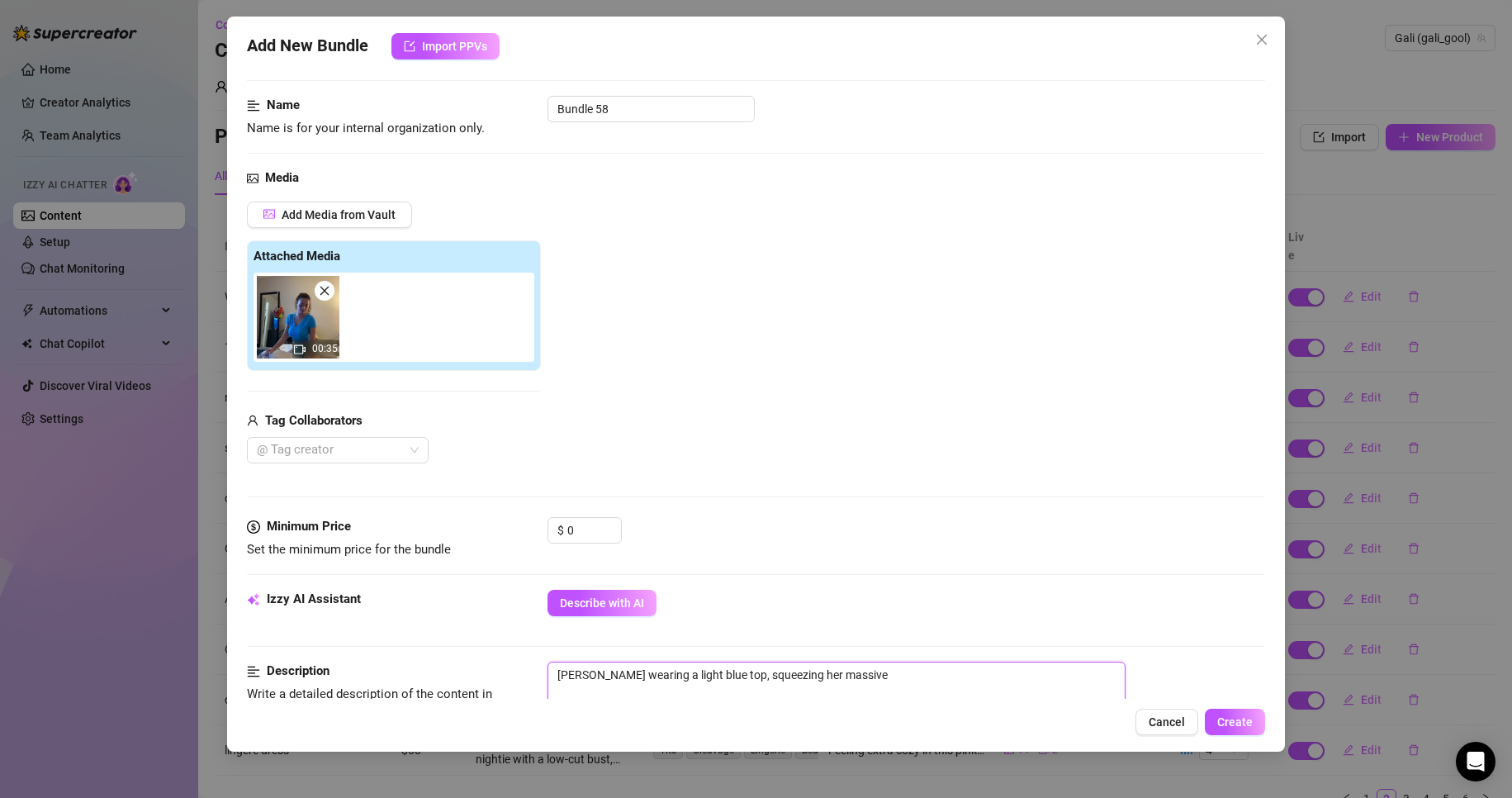
type textarea "[PERSON_NAME] wearing a light blue top, squeezing her massive"
type textarea "[PERSON_NAME] wearing a light blue top, squeezing her massive t"
type textarea "[PERSON_NAME] wearing a light blue top, squeezing her massive ti"
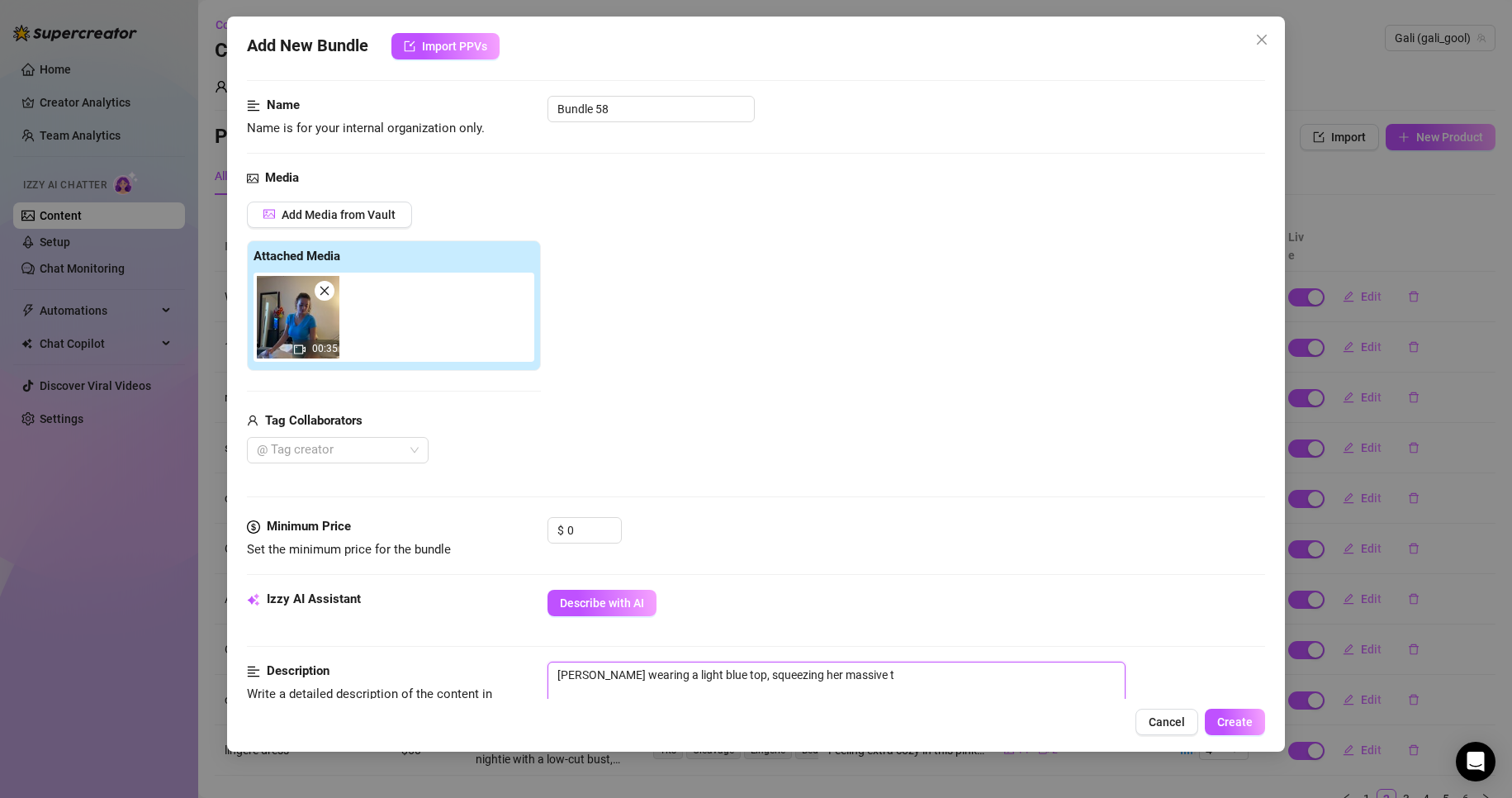
type textarea "[PERSON_NAME] wearing a light blue top, squeezing her massive ti"
type textarea "[PERSON_NAME] wearing a light blue top, squeezing her massive tit"
type textarea "[PERSON_NAME] wearing a light blue top, squeezing her massive tits"
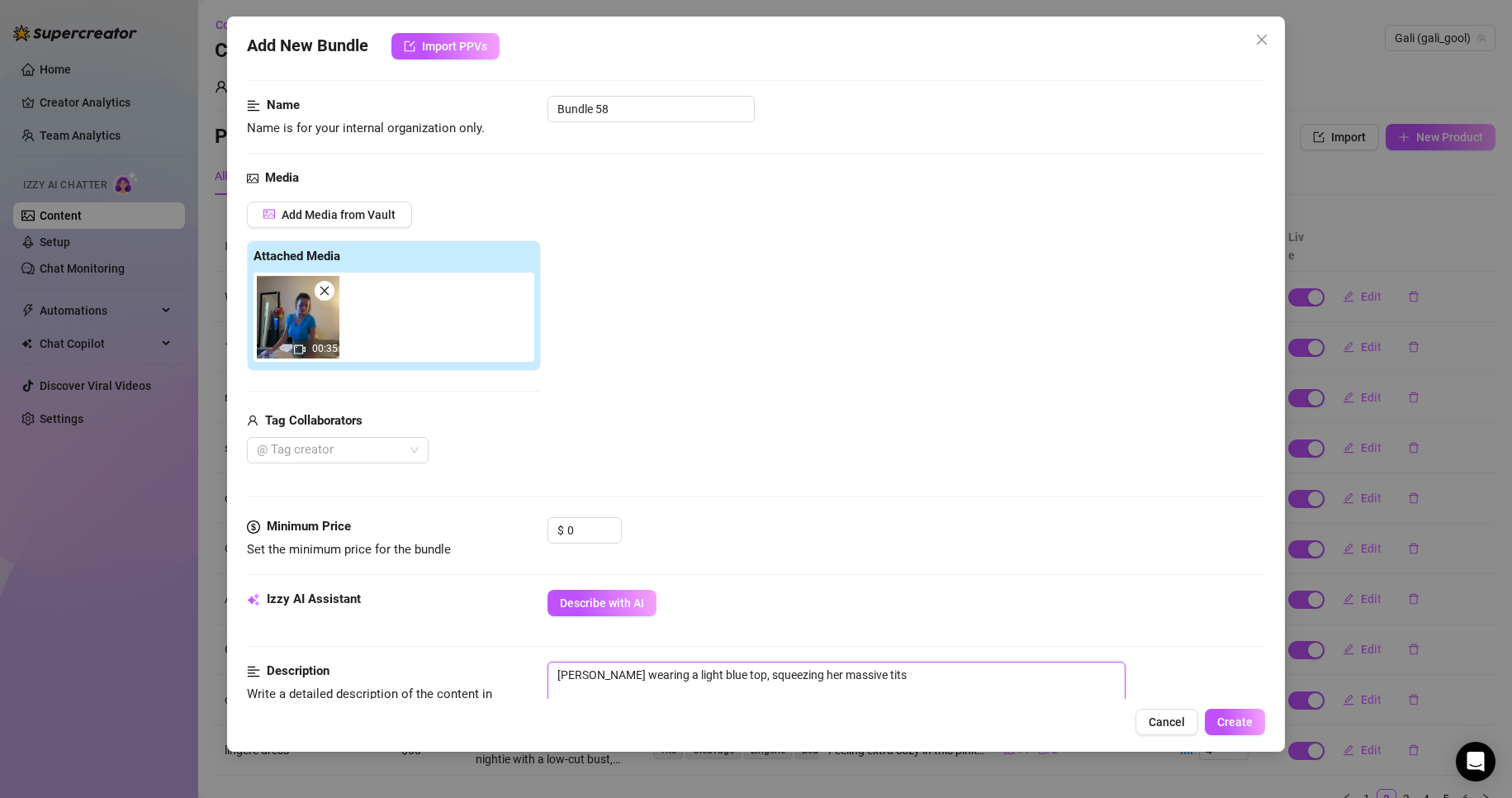
type textarea "[PERSON_NAME] wearing a light blue top, squeezing her massive tits"
type textarea "[PERSON_NAME] wearing a light blue top, squeezing her massive tits w"
type textarea "[PERSON_NAME] wearing a light blue top, squeezing her massive tits wh"
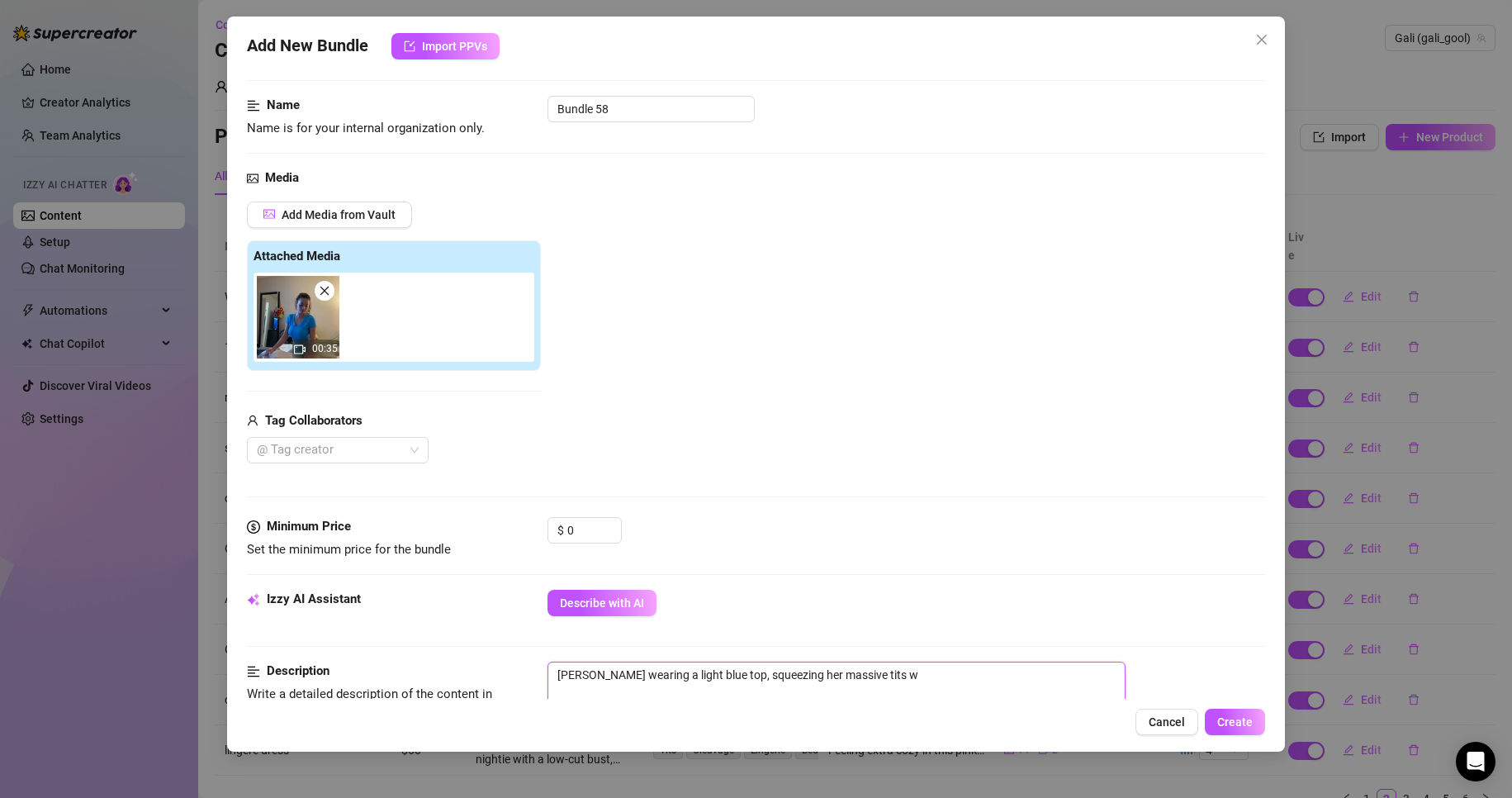
type textarea "[PERSON_NAME] wearing a light blue top, squeezing her massive tits wh"
type textarea "[PERSON_NAME] wearing a light blue top, squeezing her massive tits whi"
type textarea "[PERSON_NAME] wearing a light blue top, squeezing her massive tits whil"
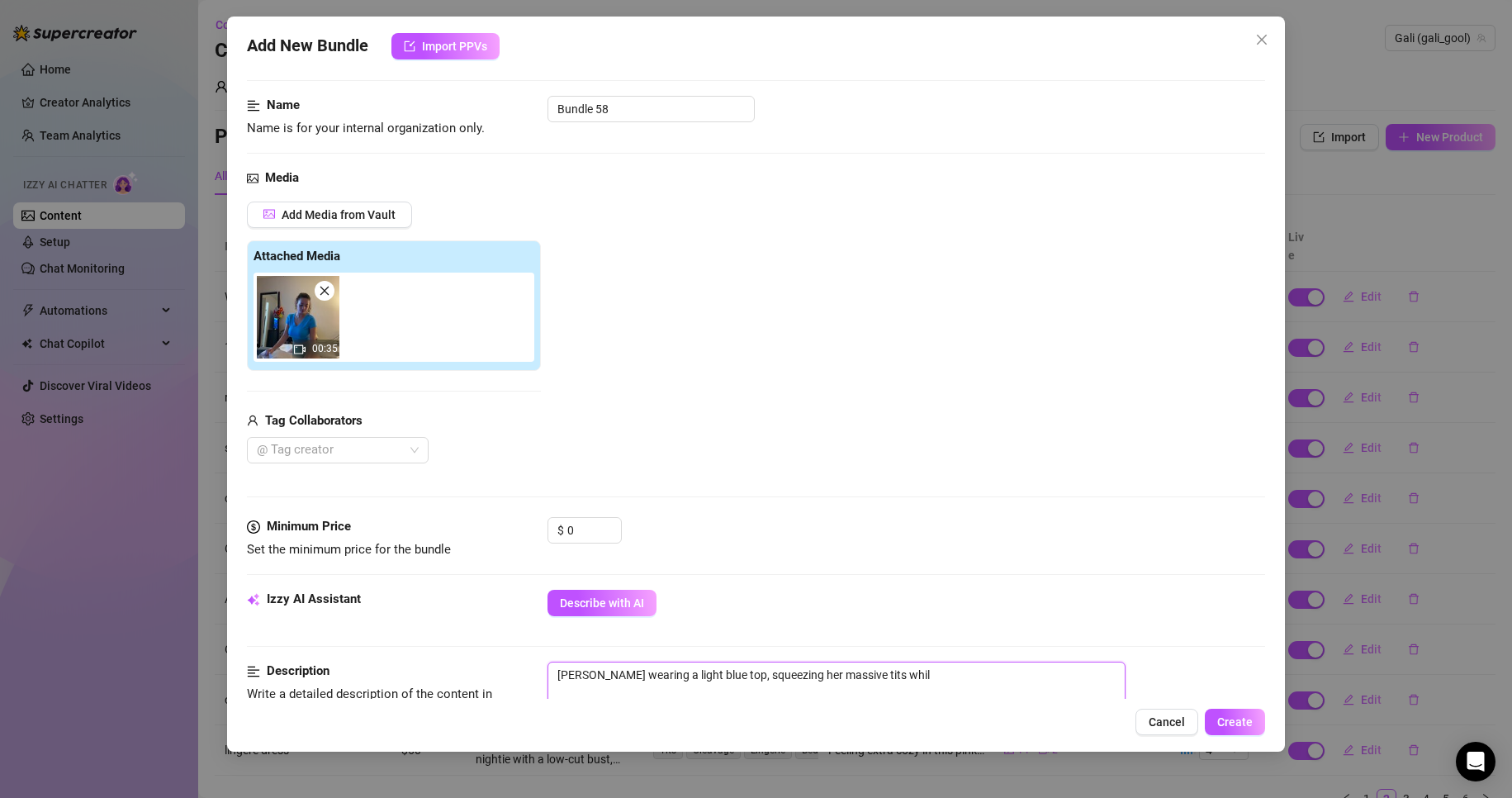
type textarea "[PERSON_NAME] wearing a light blue top, squeezing her massive tits while"
type textarea "[PERSON_NAME] wearing a light blue top, squeezing her massive tits while r"
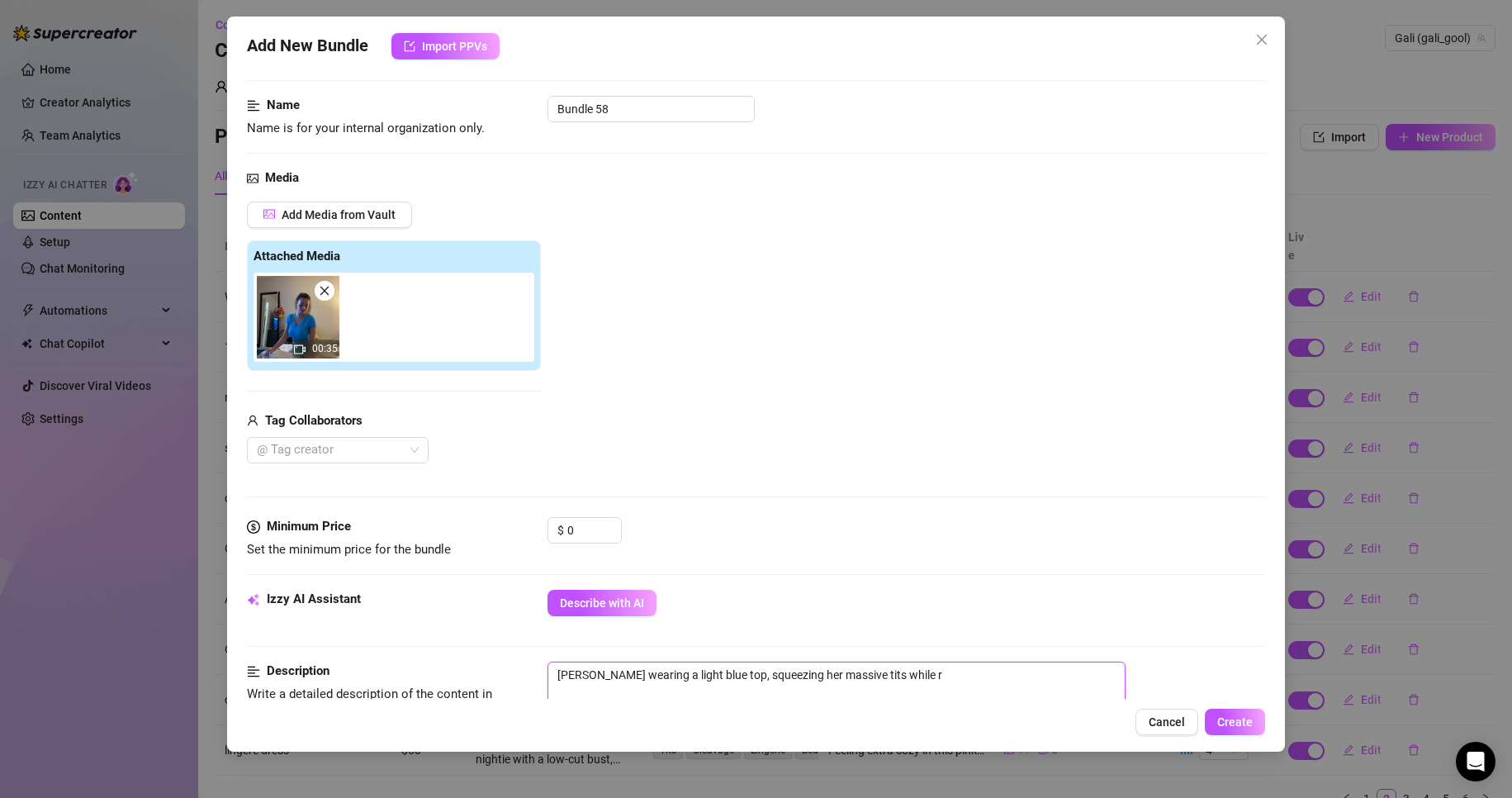
type textarea "[PERSON_NAME] wearing a light blue top, squeezing her massive tits while ri"
type textarea "[PERSON_NAME] wearing a light blue top, squeezing her massive tits while rid"
type textarea "[PERSON_NAME] wearing a light blue top, squeezing her massive tits while ridi"
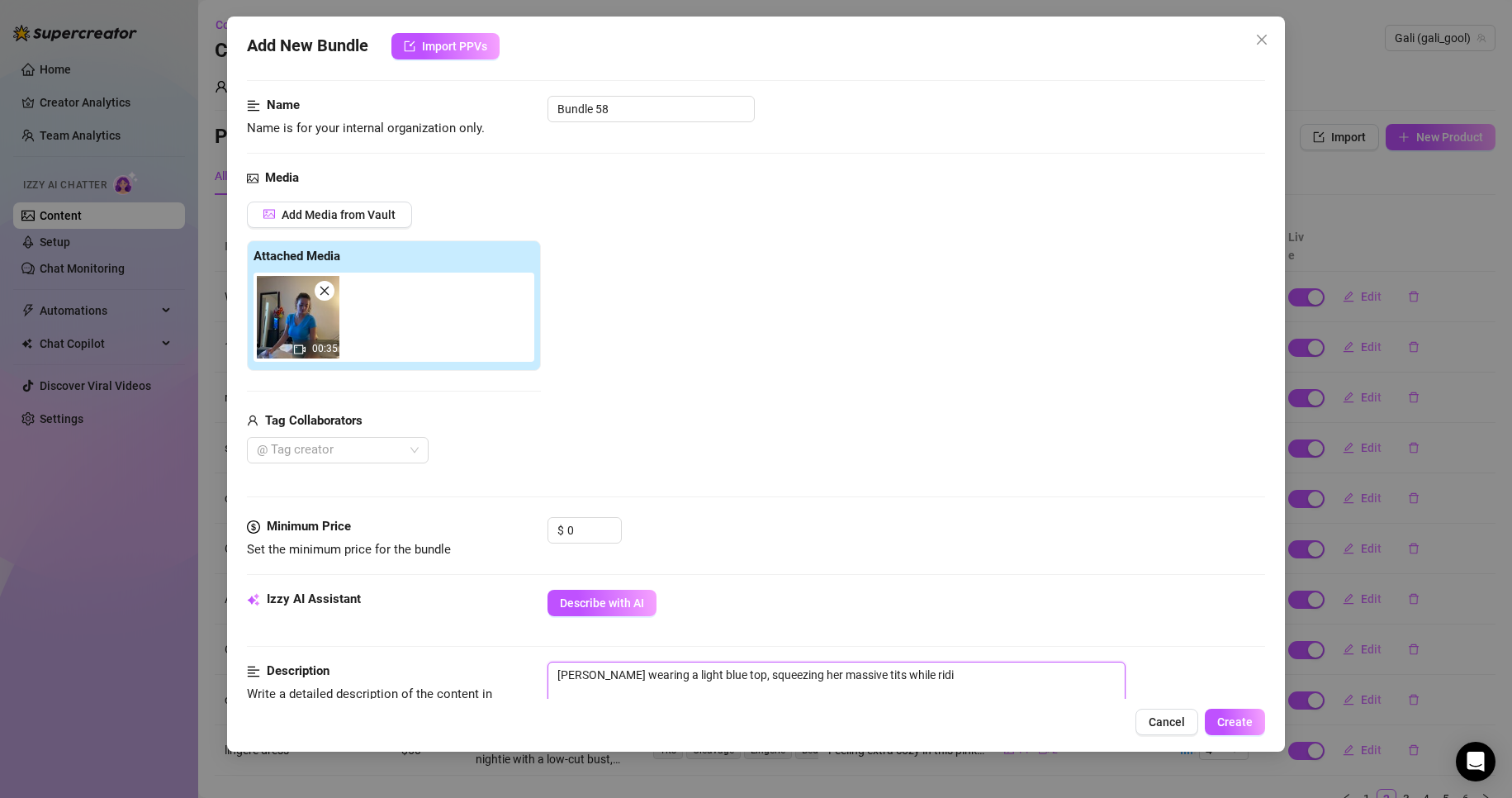
type textarea "[PERSON_NAME] wearing a light blue top, squeezing her massive tits while ridin"
type textarea "[PERSON_NAME] wearing a light blue top, squeezing her massive tits while riding"
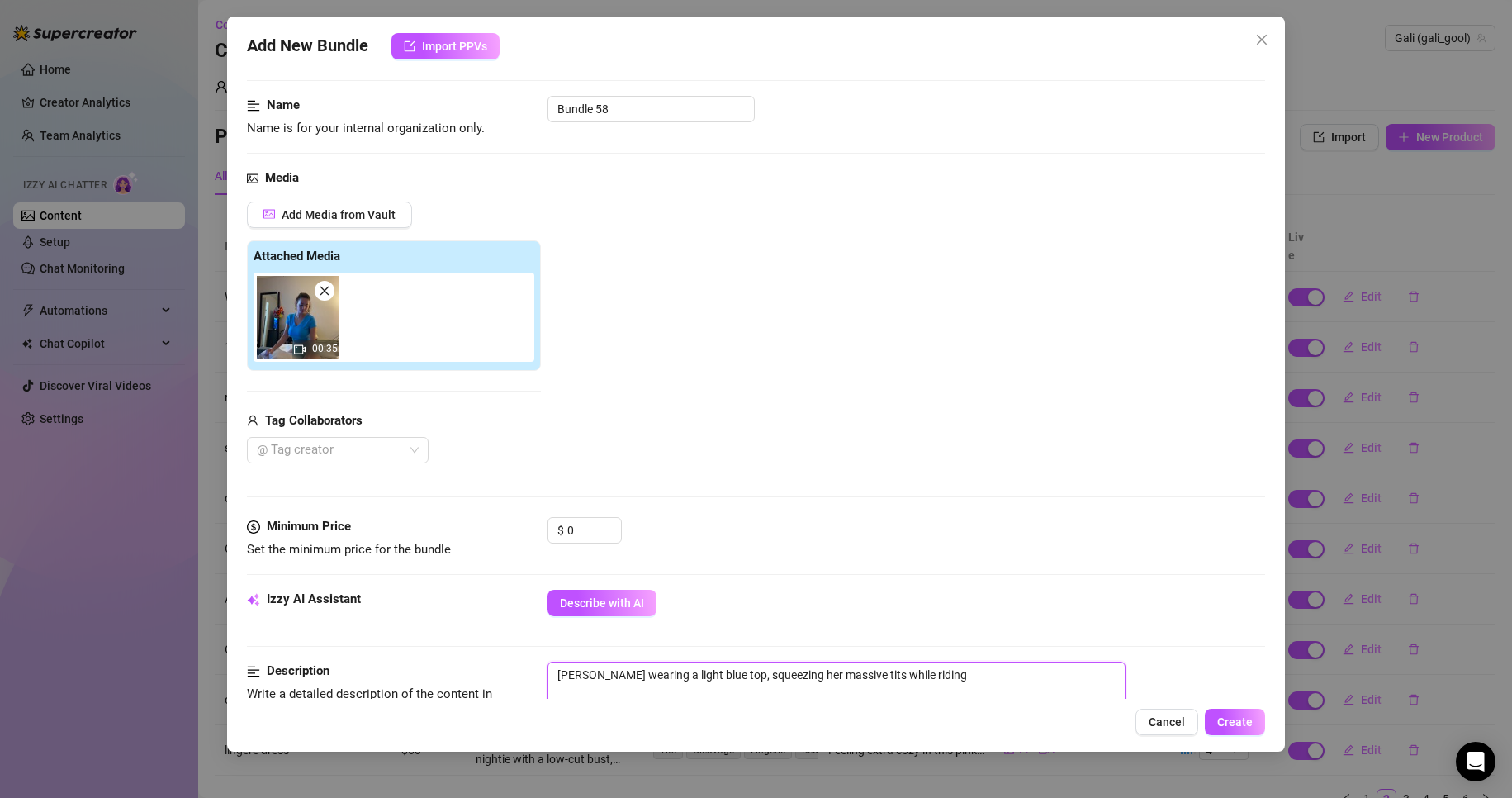
type textarea "[PERSON_NAME] wearing a light blue top, squeezing her massive tits while riding"
type textarea "[PERSON_NAME] wearing a light blue top, squeezing her massive tits while riding…"
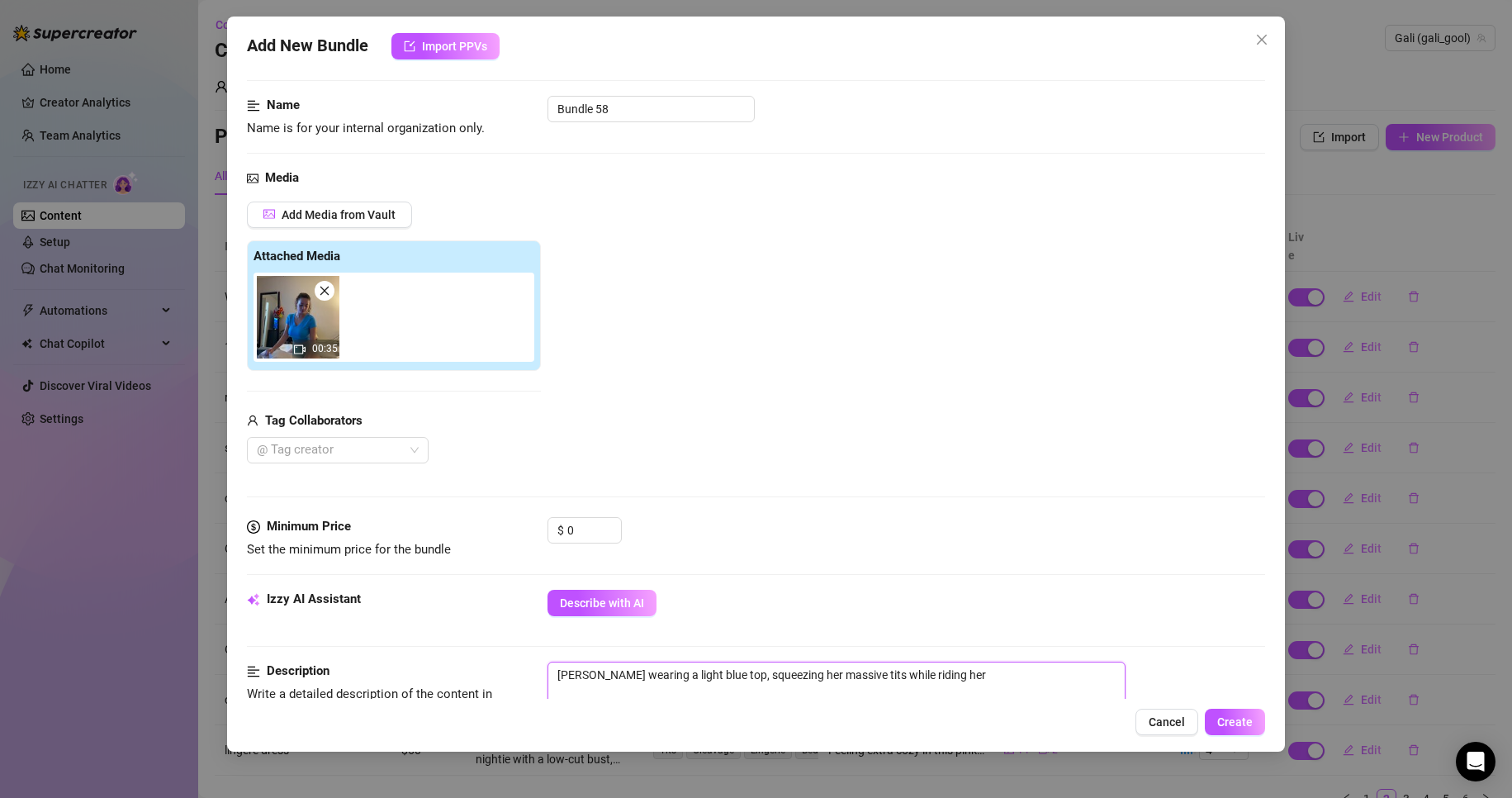
type textarea "[PERSON_NAME] wearing a light blue top, squeezing her massive tits while riding…"
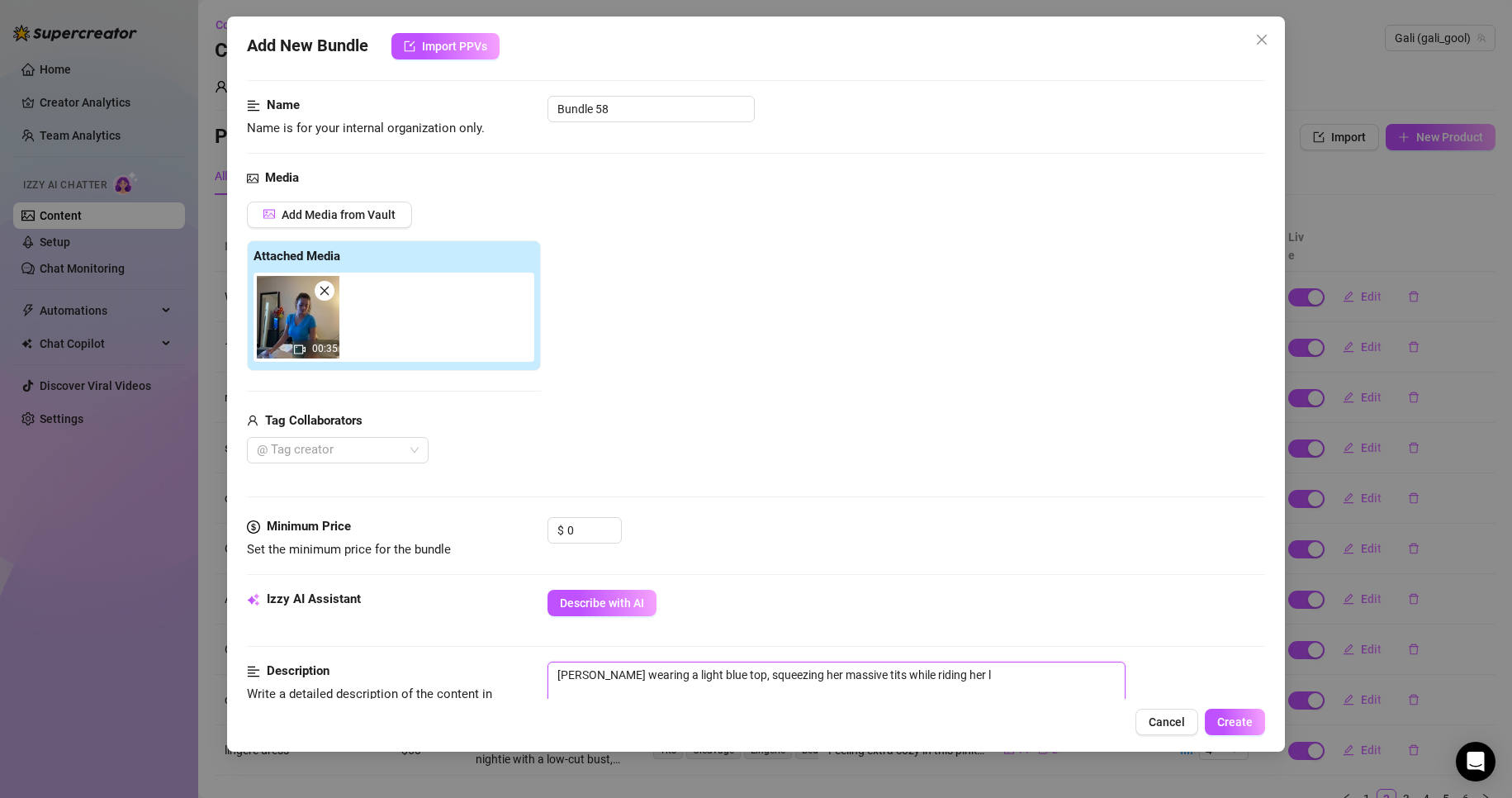
type textarea "[PERSON_NAME] wearing a light blue top, squeezing her massive tits while riding…"
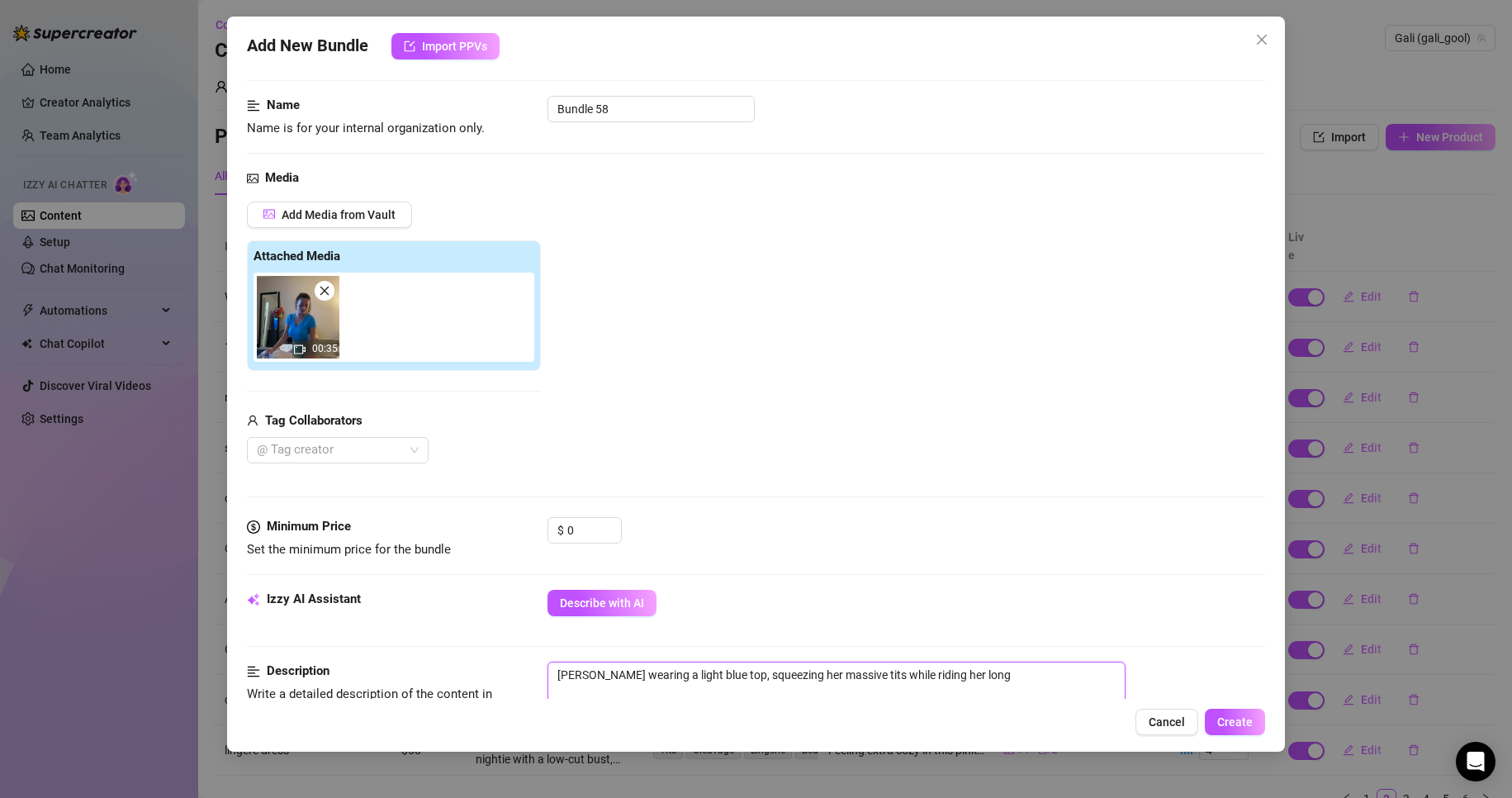
type textarea "[PERSON_NAME] wearing a light blue top, squeezing her massive tits while riding…"
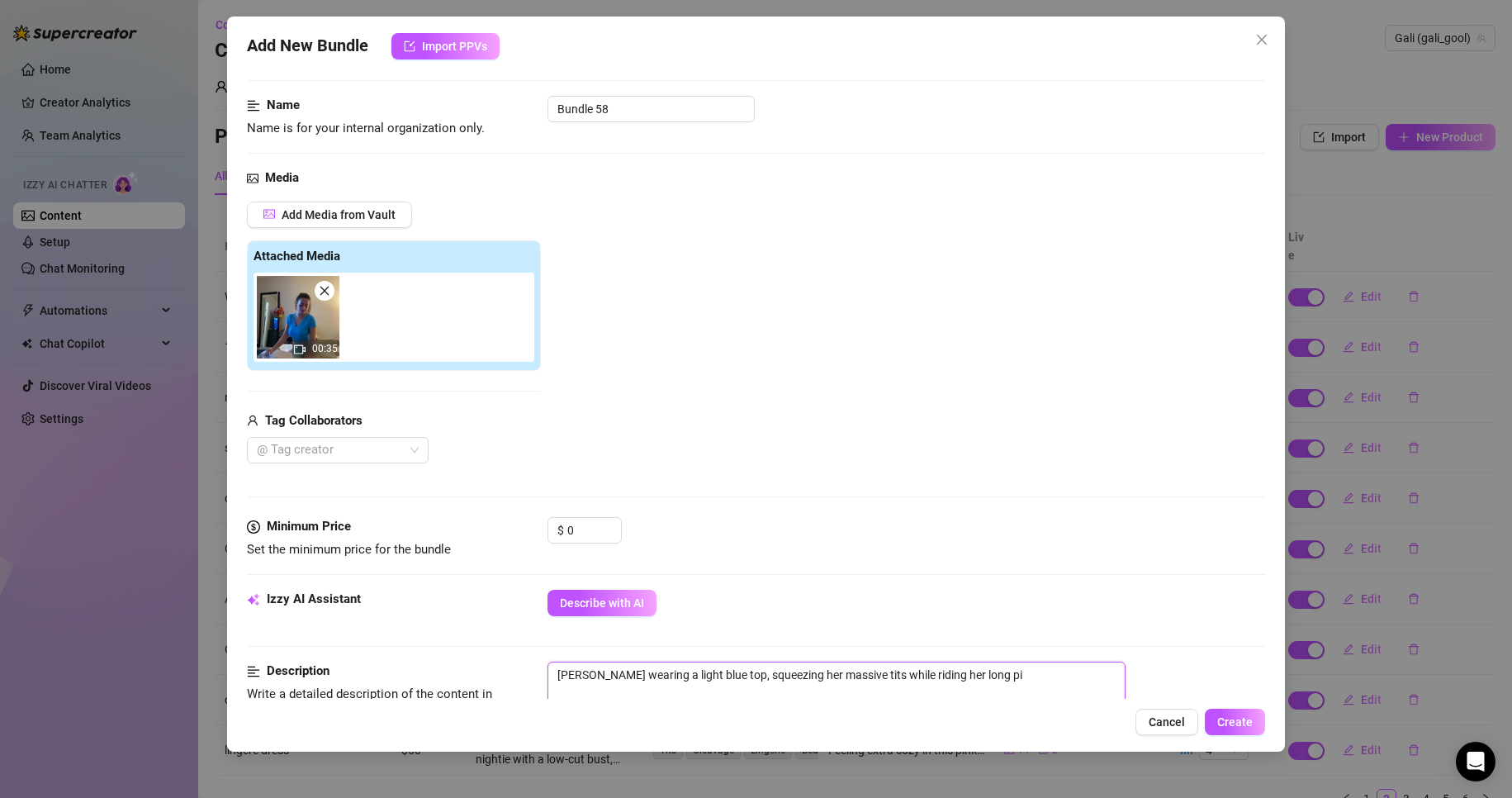
type textarea "[PERSON_NAME] wearing a light blue top, squeezing her massive tits while riding…"
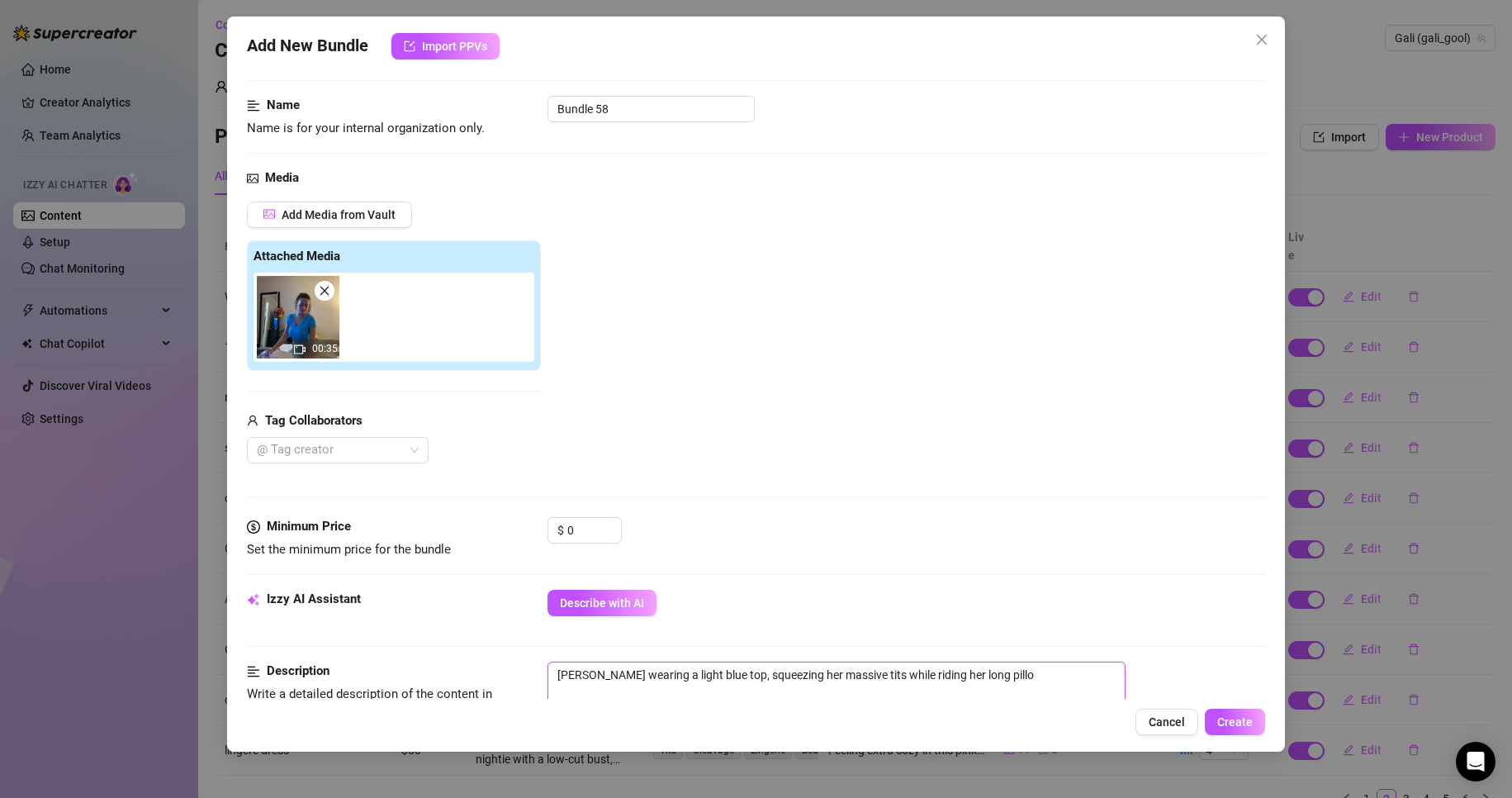
type textarea "[PERSON_NAME] wearing a light blue top, squeezing her massive tits while riding…"
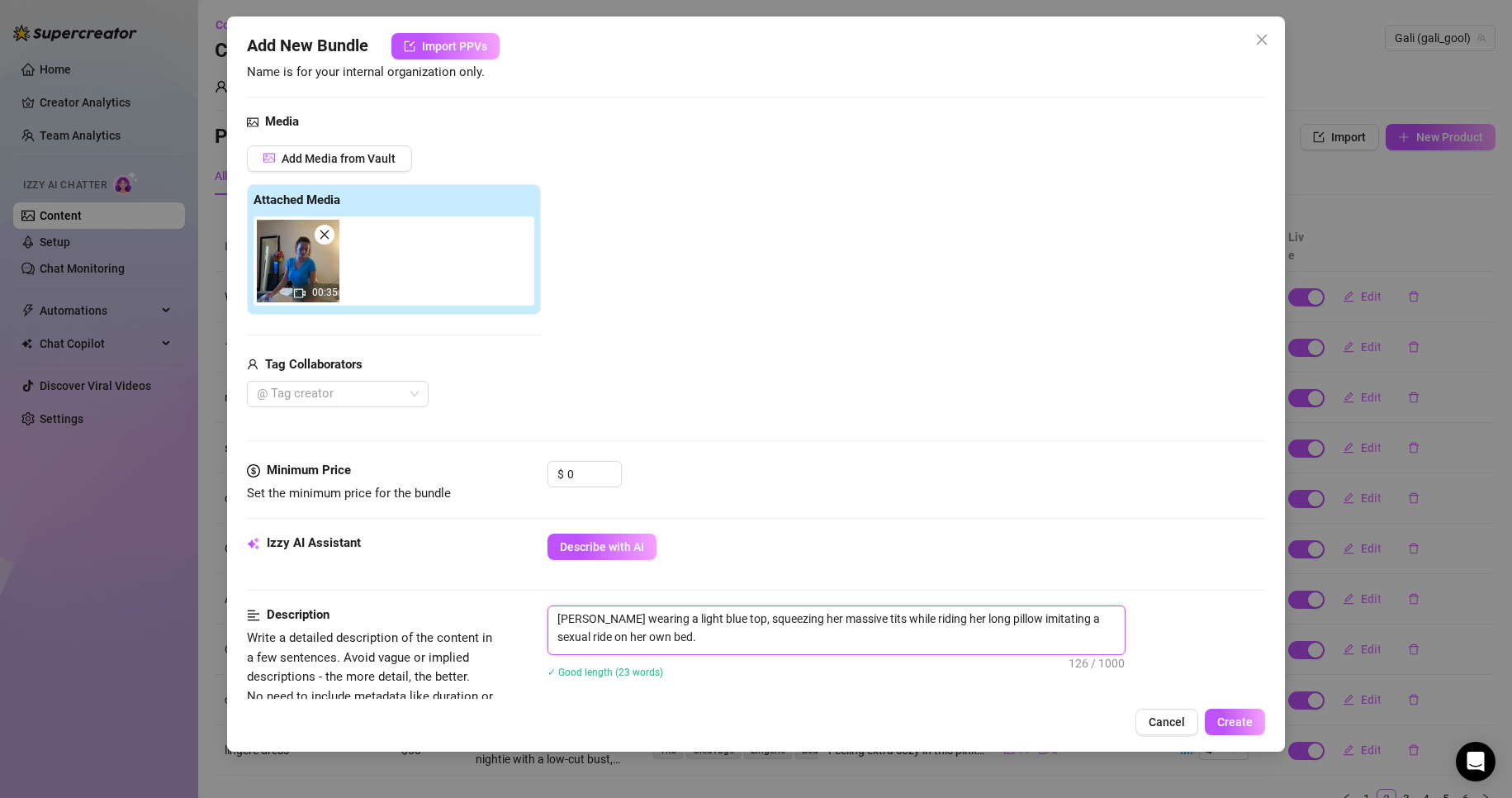
scroll to position [415, 0]
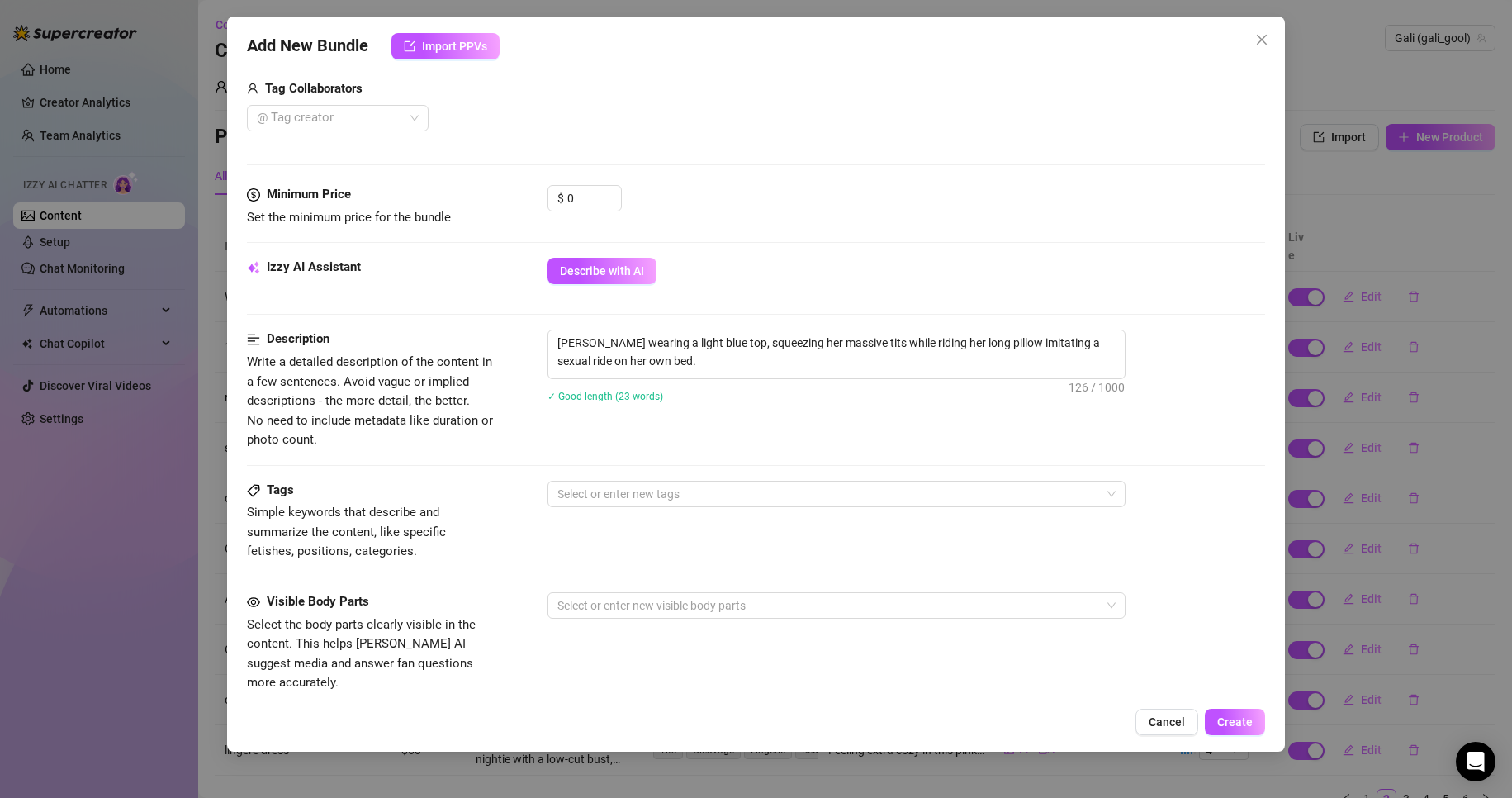
click at [762, 437] on div "Description Write a detailed description of the content in a few sentences. Avo…" at bounding box center [756, 389] width 1019 height 120
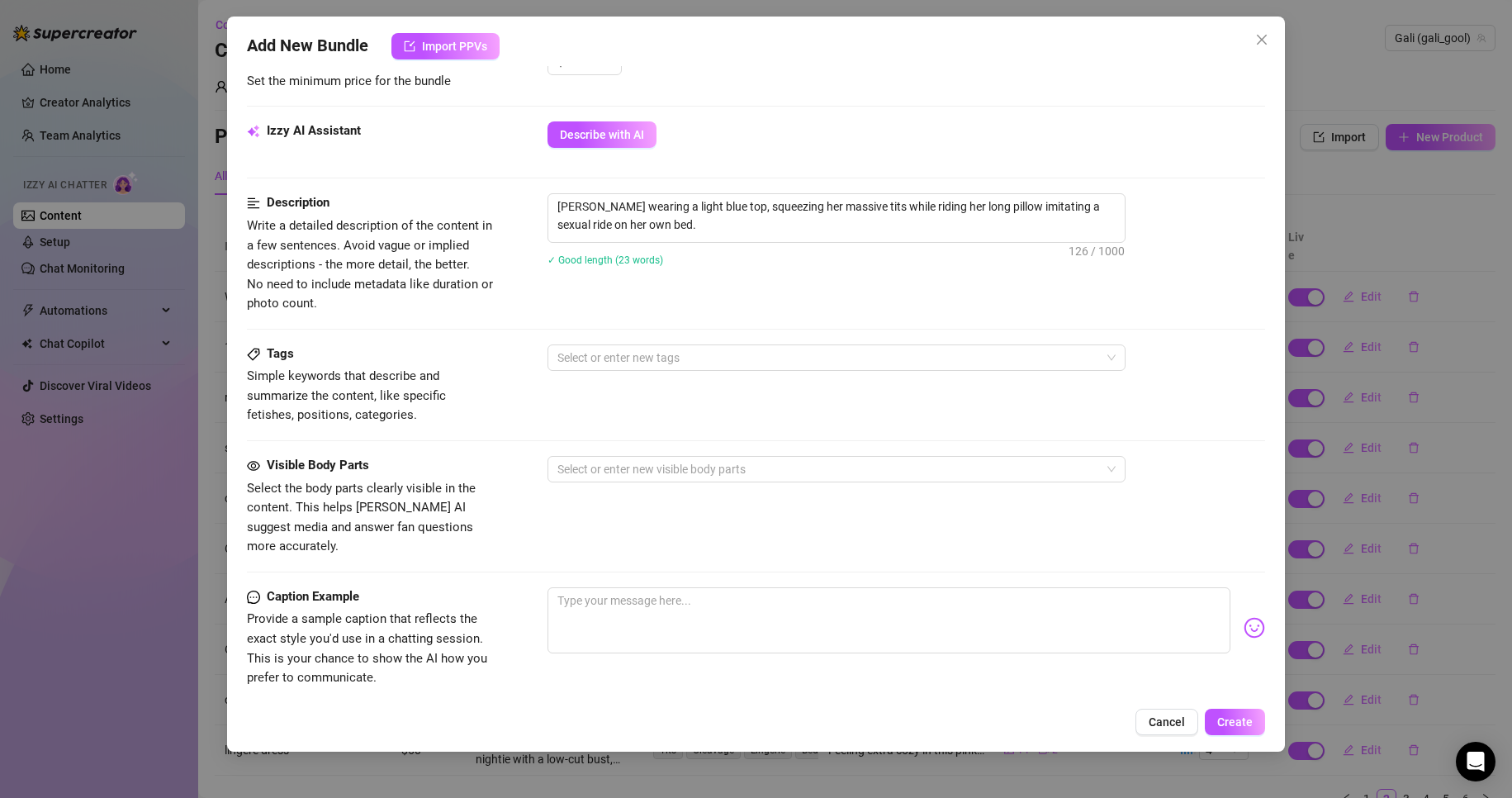
scroll to position [662, 0]
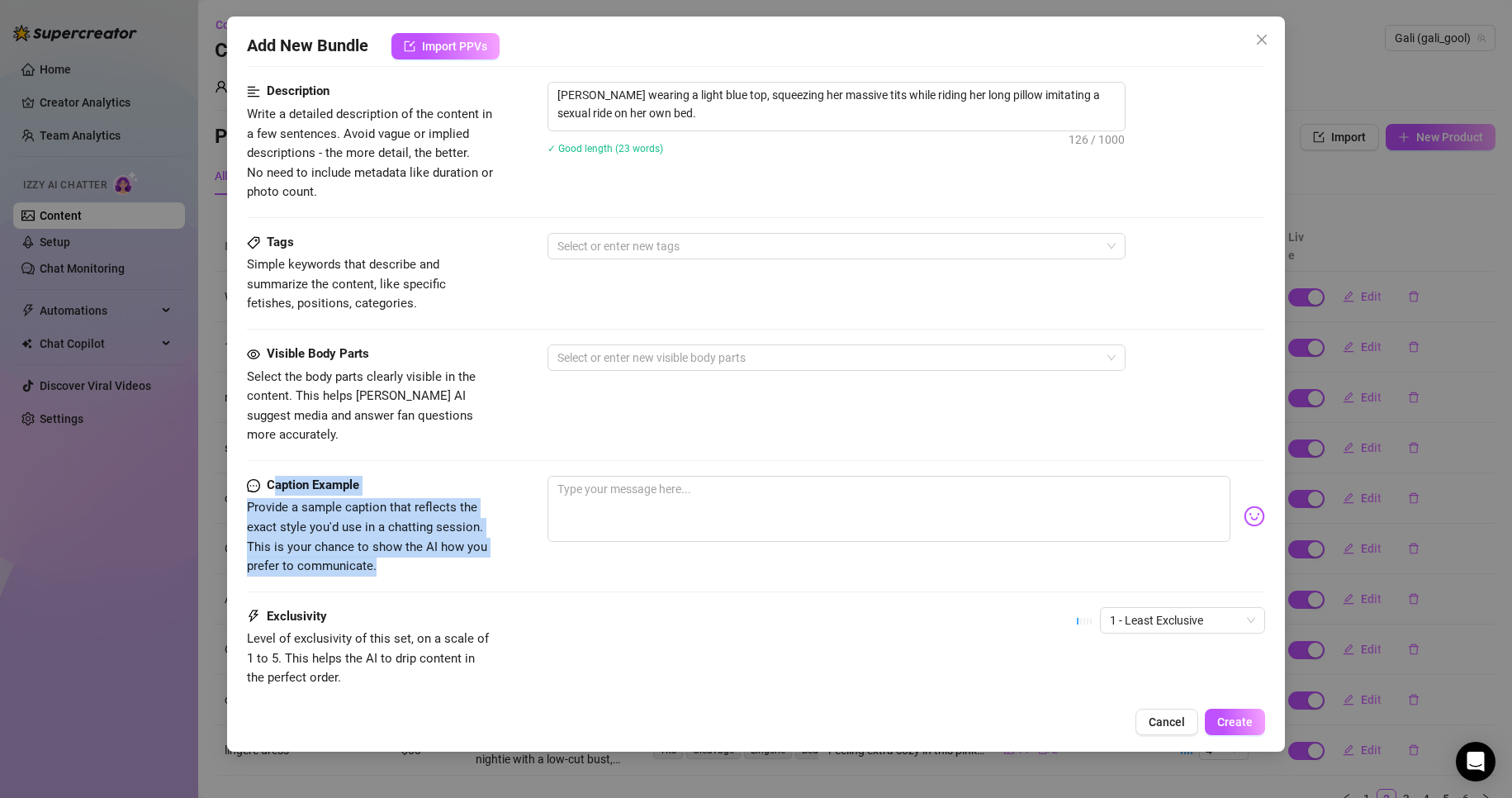
drag, startPoint x: 370, startPoint y: 538, endPoint x: 271, endPoint y: 466, distance: 122.4
click at [271, 476] on div "Caption Example Provide a sample caption that reflects the exact style you'd us…" at bounding box center [370, 526] width 248 height 101
drag, startPoint x: 279, startPoint y: 472, endPoint x: 398, endPoint y: 545, distance: 139.6
click at [398, 545] on div "Caption Example Provide a sample caption that reflects the exact style you'd us…" at bounding box center [370, 526] width 248 height 101
copy div "Caption Example Provide a sample caption that reflects the exact style you'd us…"
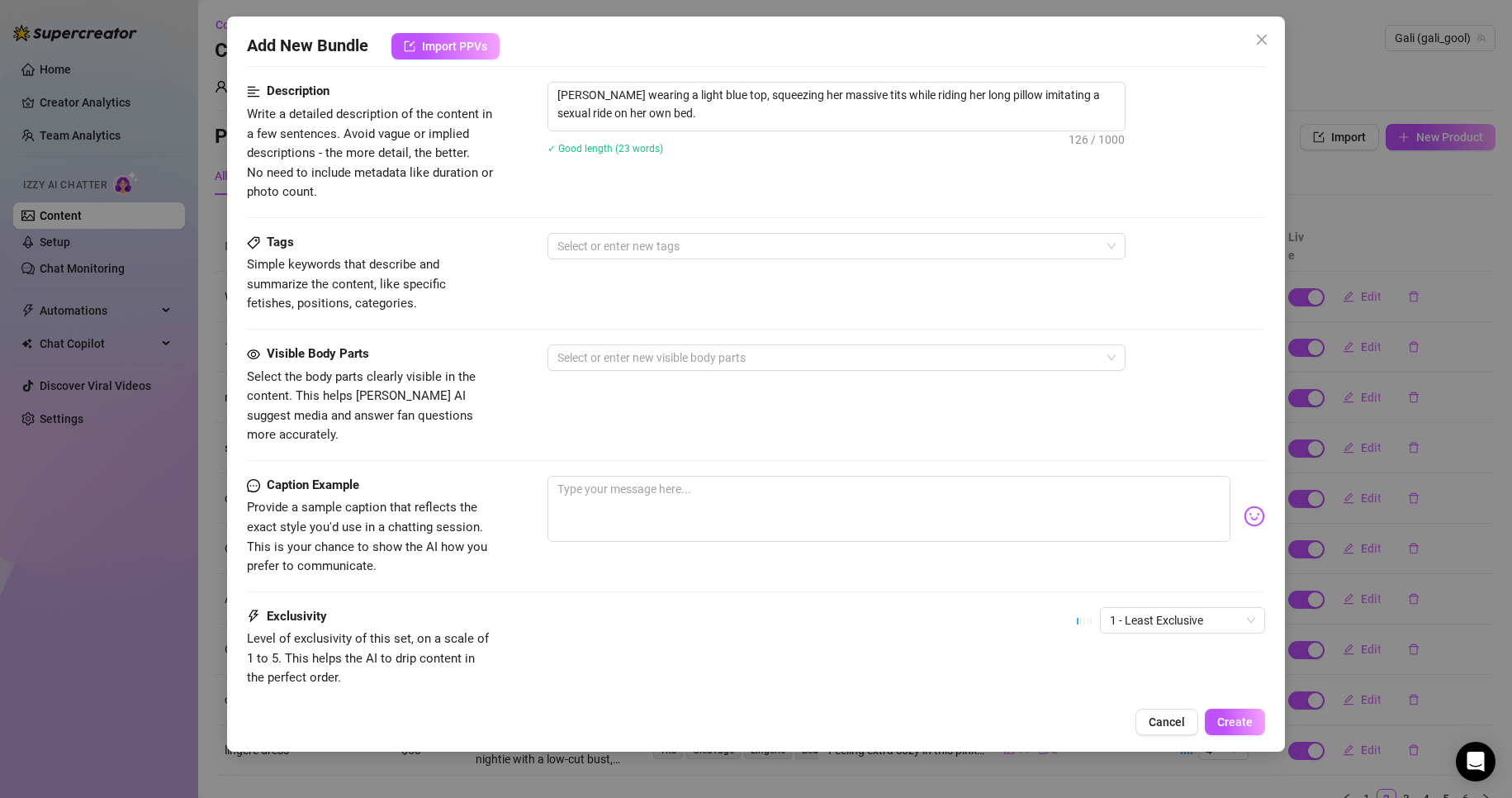
click at [613, 523] on div at bounding box center [907, 516] width 718 height 81
click at [623, 504] on textarea at bounding box center [889, 509] width 684 height 66
paste textarea "Can’t get comfy tonight so I’m just fooling around on my bed… this pillow is re…"
click at [591, 379] on div "Visible Body Parts Select the body parts clearly visible in the content. This h…" at bounding box center [756, 394] width 1019 height 101
click at [591, 352] on div at bounding box center [828, 357] width 554 height 23
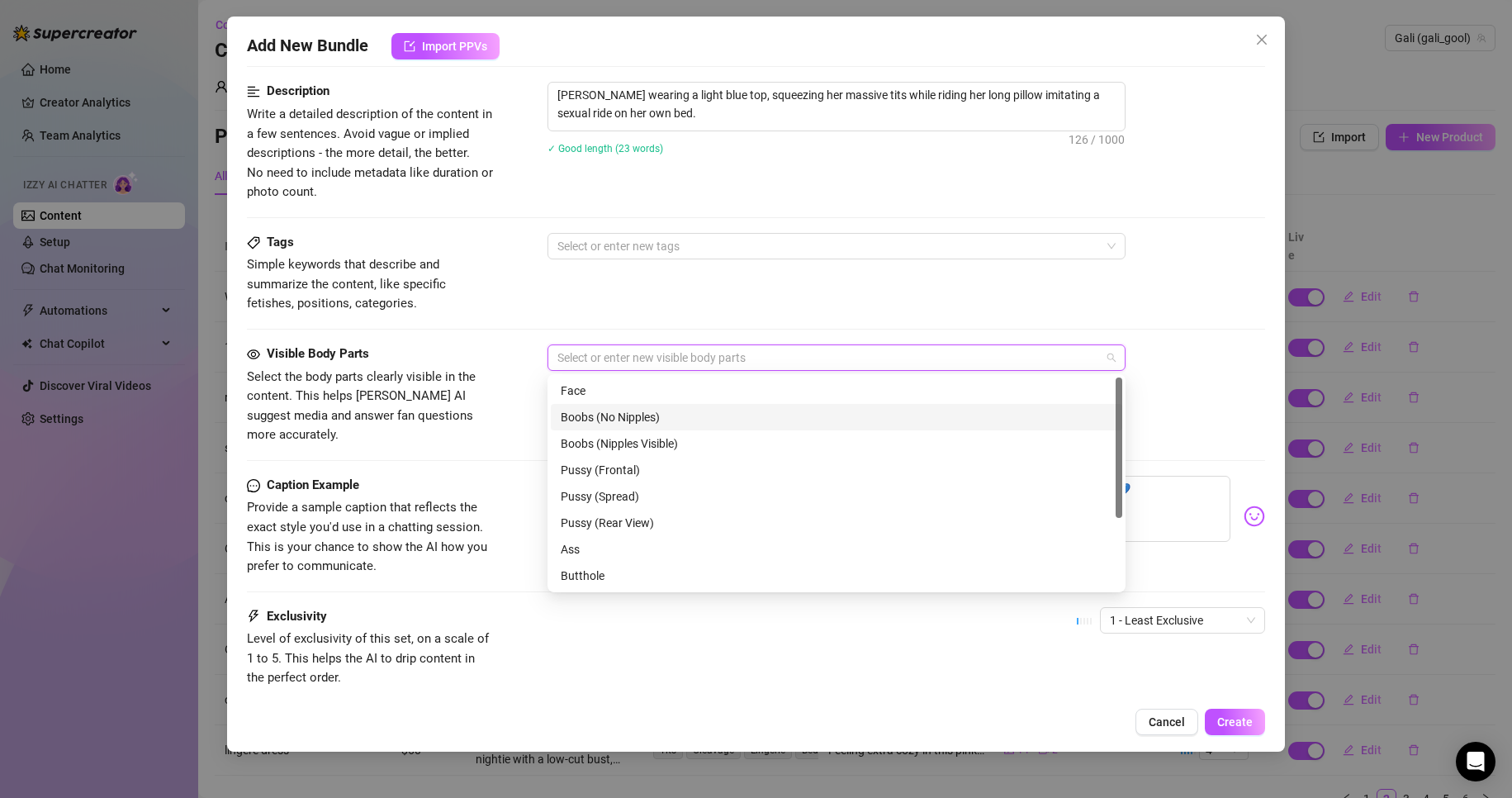
click at [624, 412] on div "Boobs (No Nipples)" at bounding box center [836, 417] width 551 height 18
click at [706, 378] on div "Face" at bounding box center [837, 390] width 571 height 26
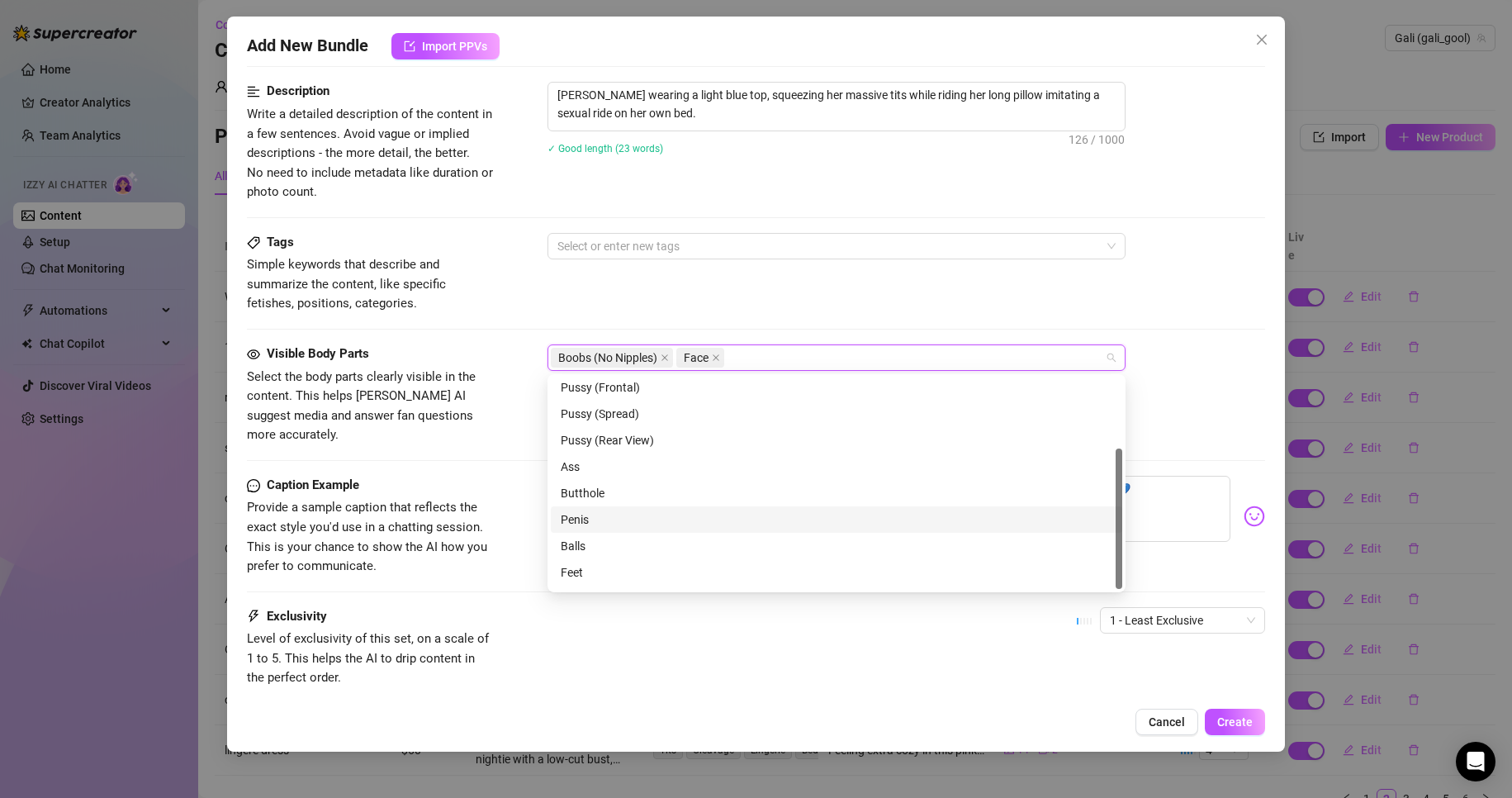
scroll to position [106, 0]
click at [615, 550] on div "Feet" at bounding box center [836, 550] width 551 height 18
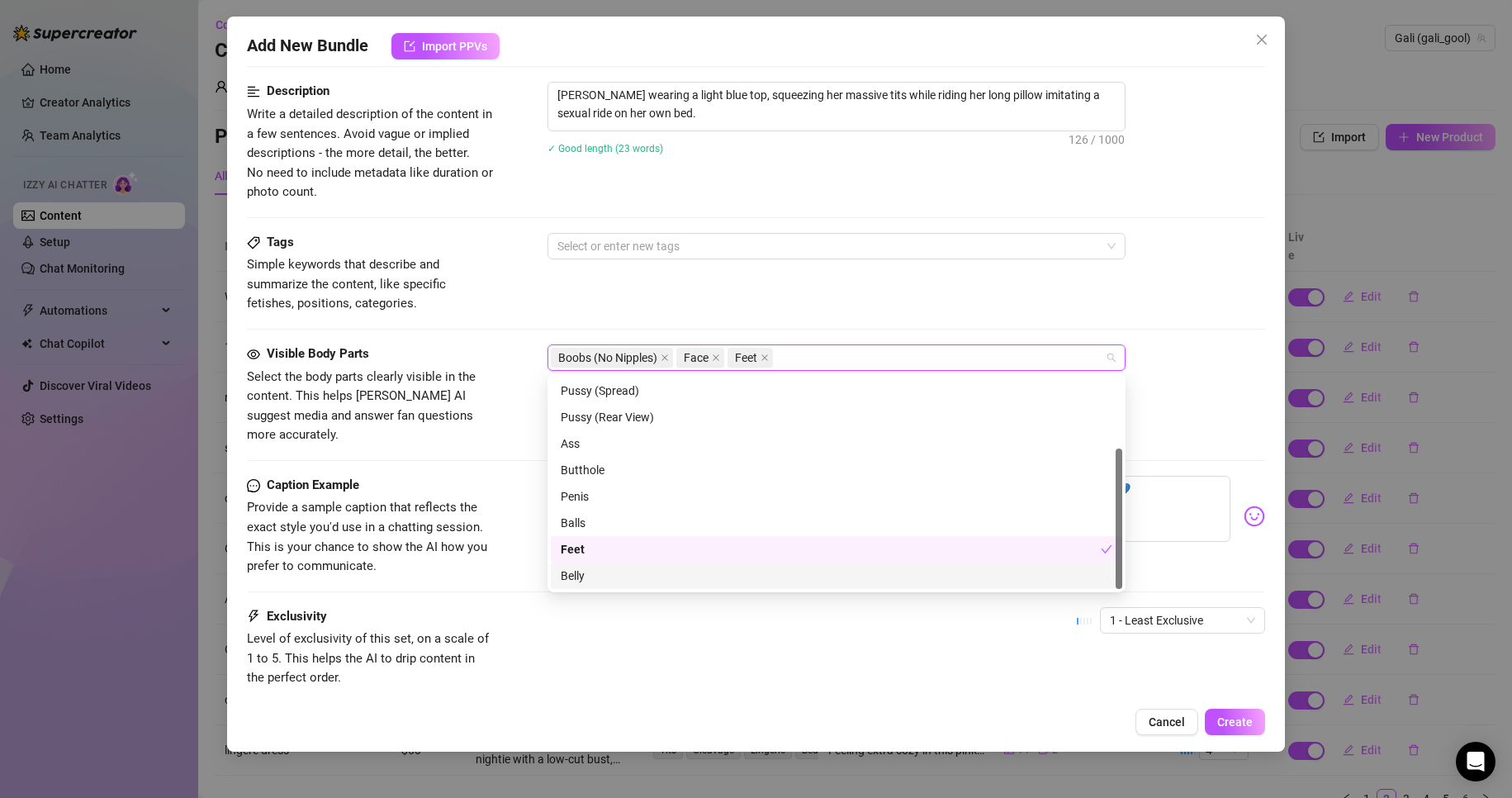
click at [616, 565] on div "Belly" at bounding box center [837, 575] width 571 height 26
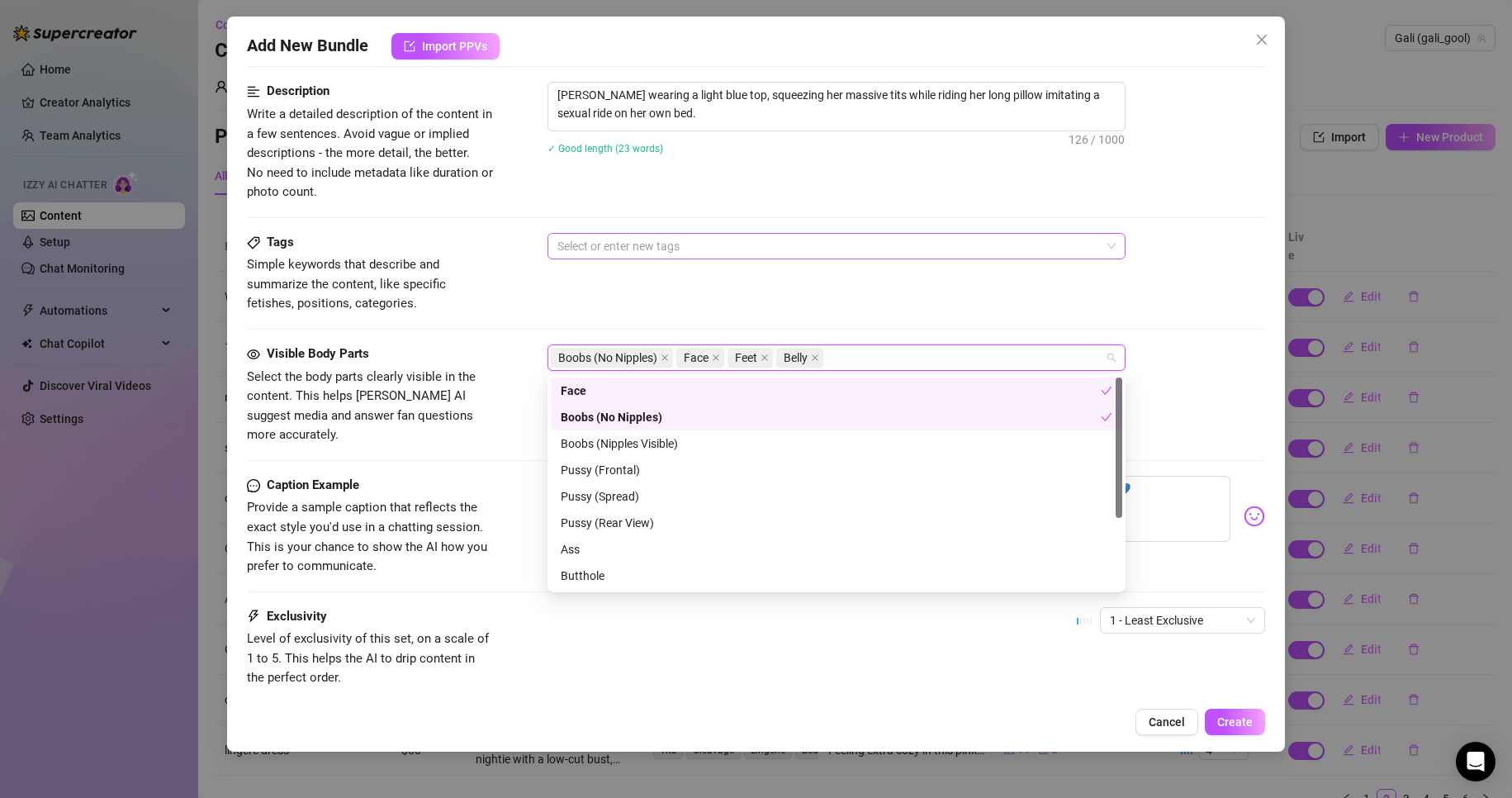
click at [684, 233] on div "Select or enter new tags" at bounding box center [837, 246] width 578 height 26
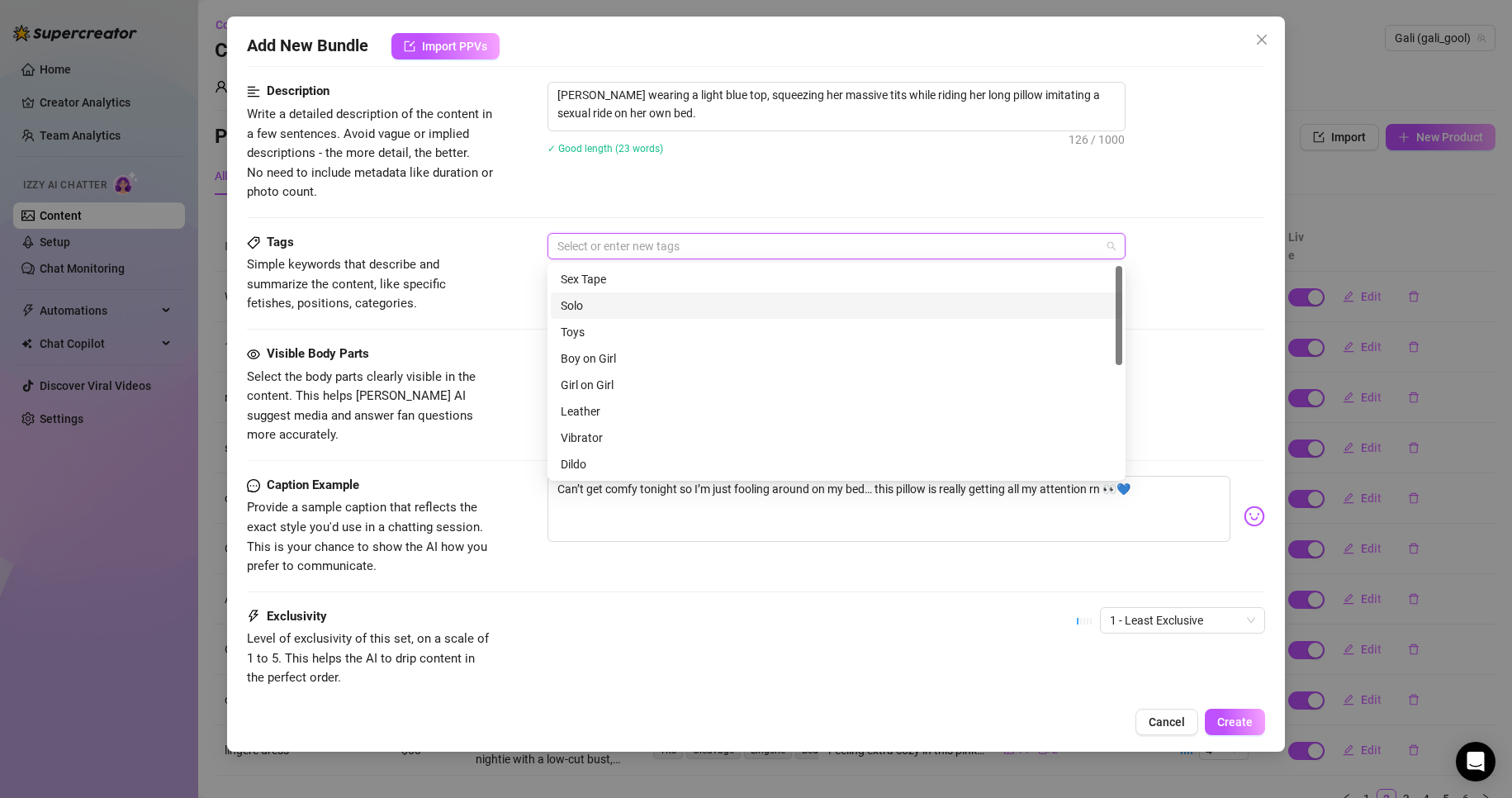
click at [771, 311] on div "Solo" at bounding box center [836, 305] width 551 height 18
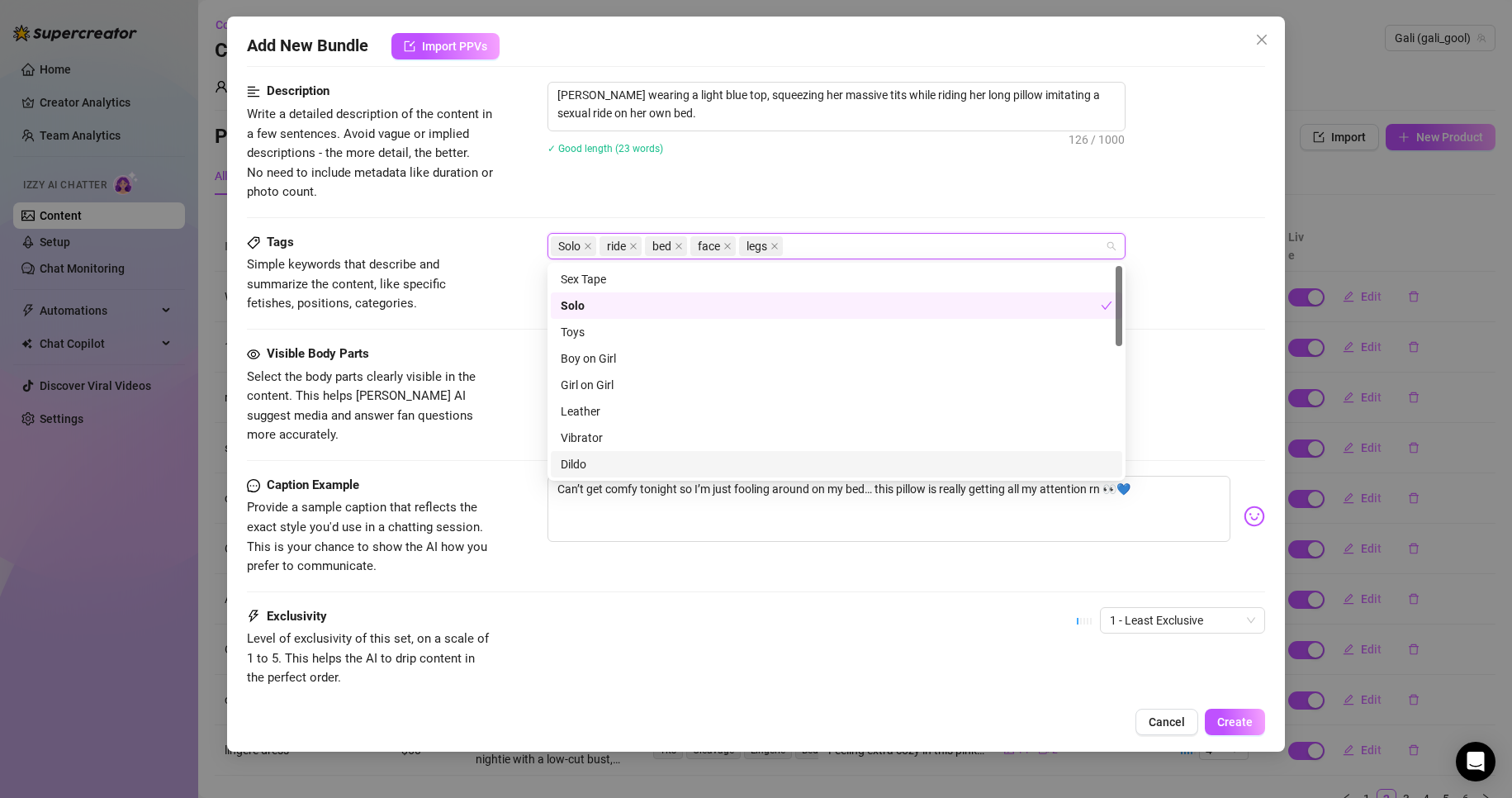
click at [847, 638] on div "Exclusivity Level of exclusivity of this set, on a scale of 1 to 5. This helps …" at bounding box center [756, 647] width 1019 height 81
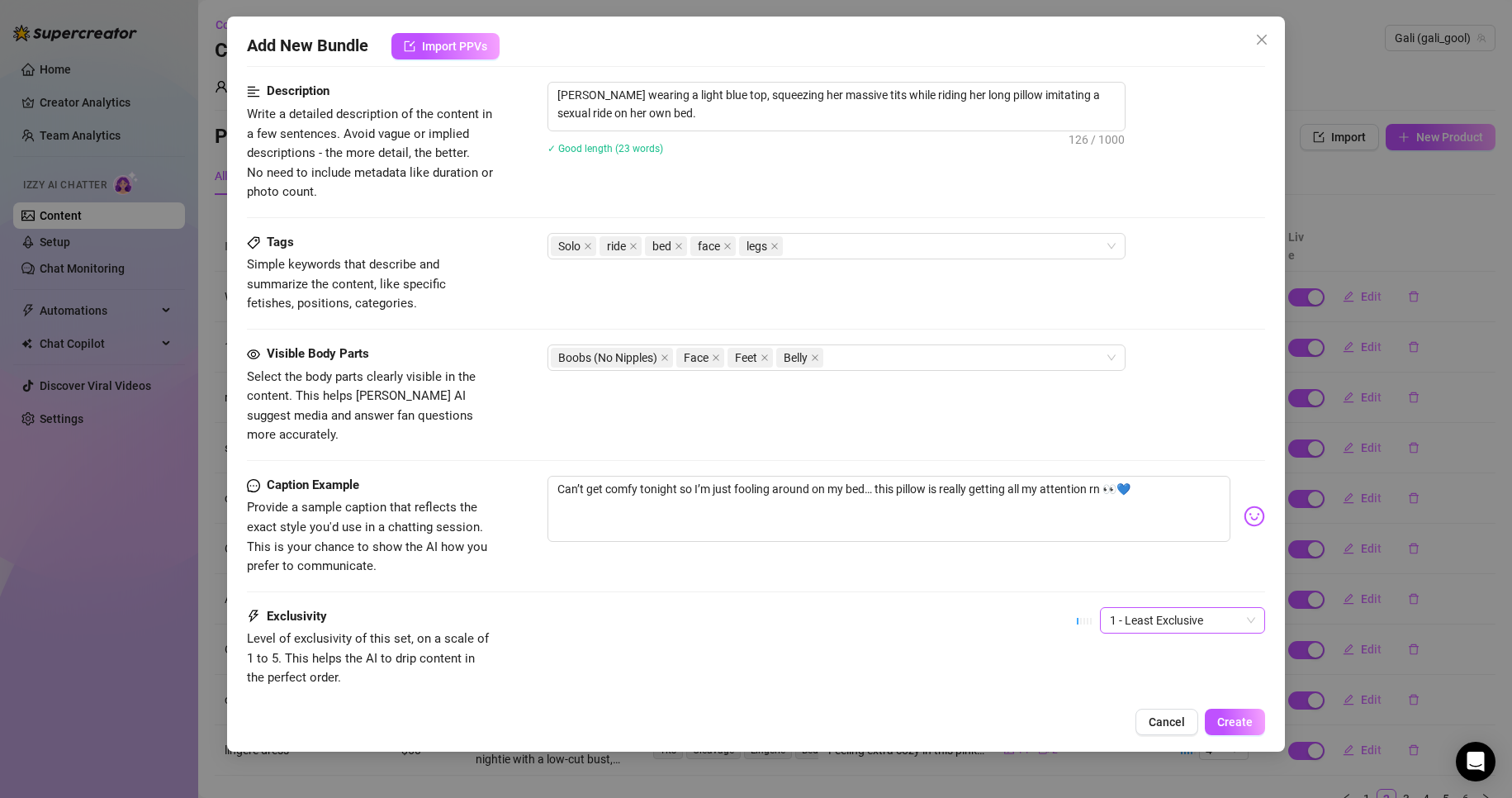
click at [1225, 608] on span "1 - Least Exclusive" at bounding box center [1182, 620] width 145 height 25
click at [1156, 676] on div "3" at bounding box center [1168, 686] width 159 height 26
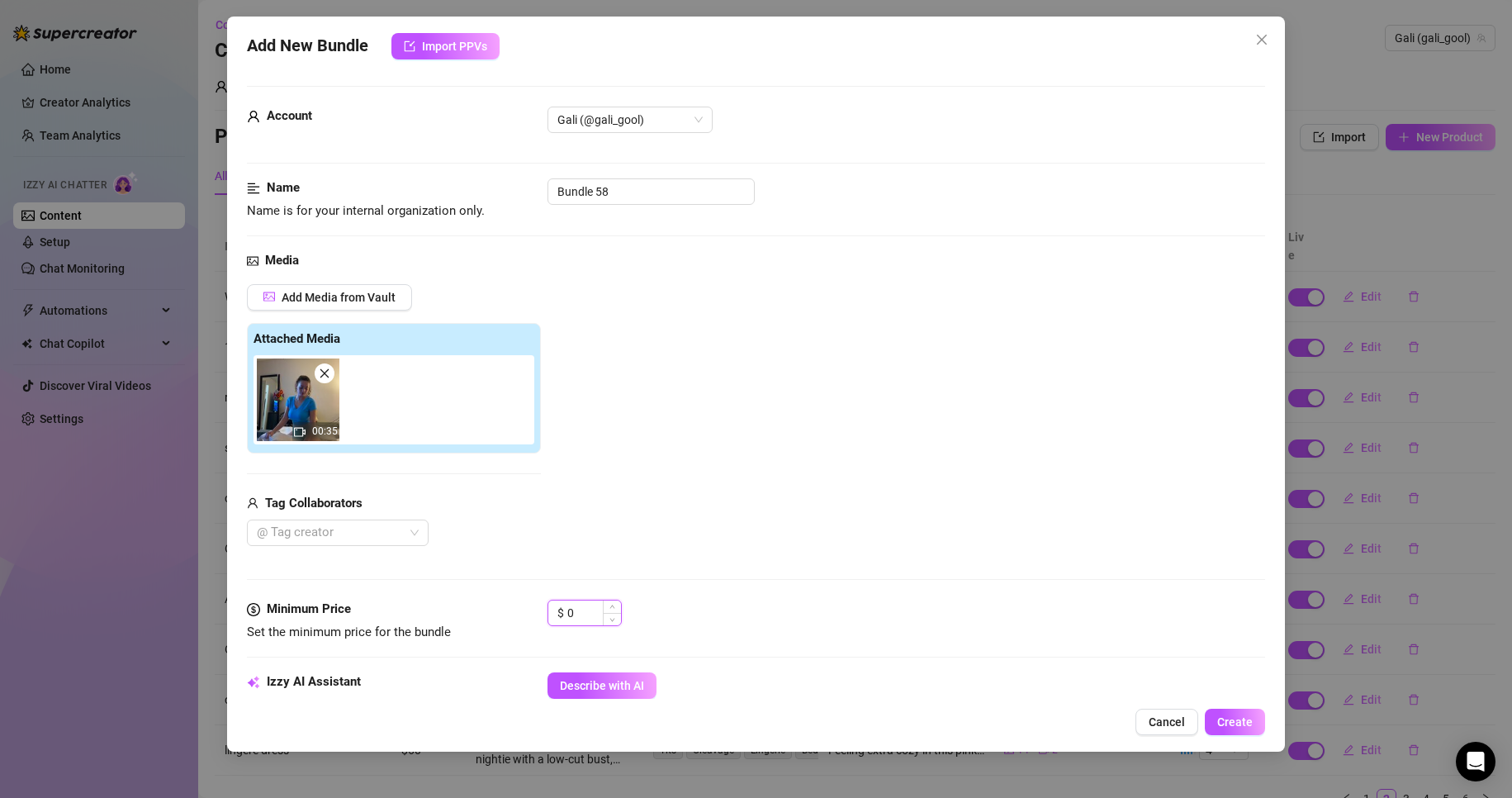
click at [587, 604] on input "0" at bounding box center [594, 613] width 54 height 25
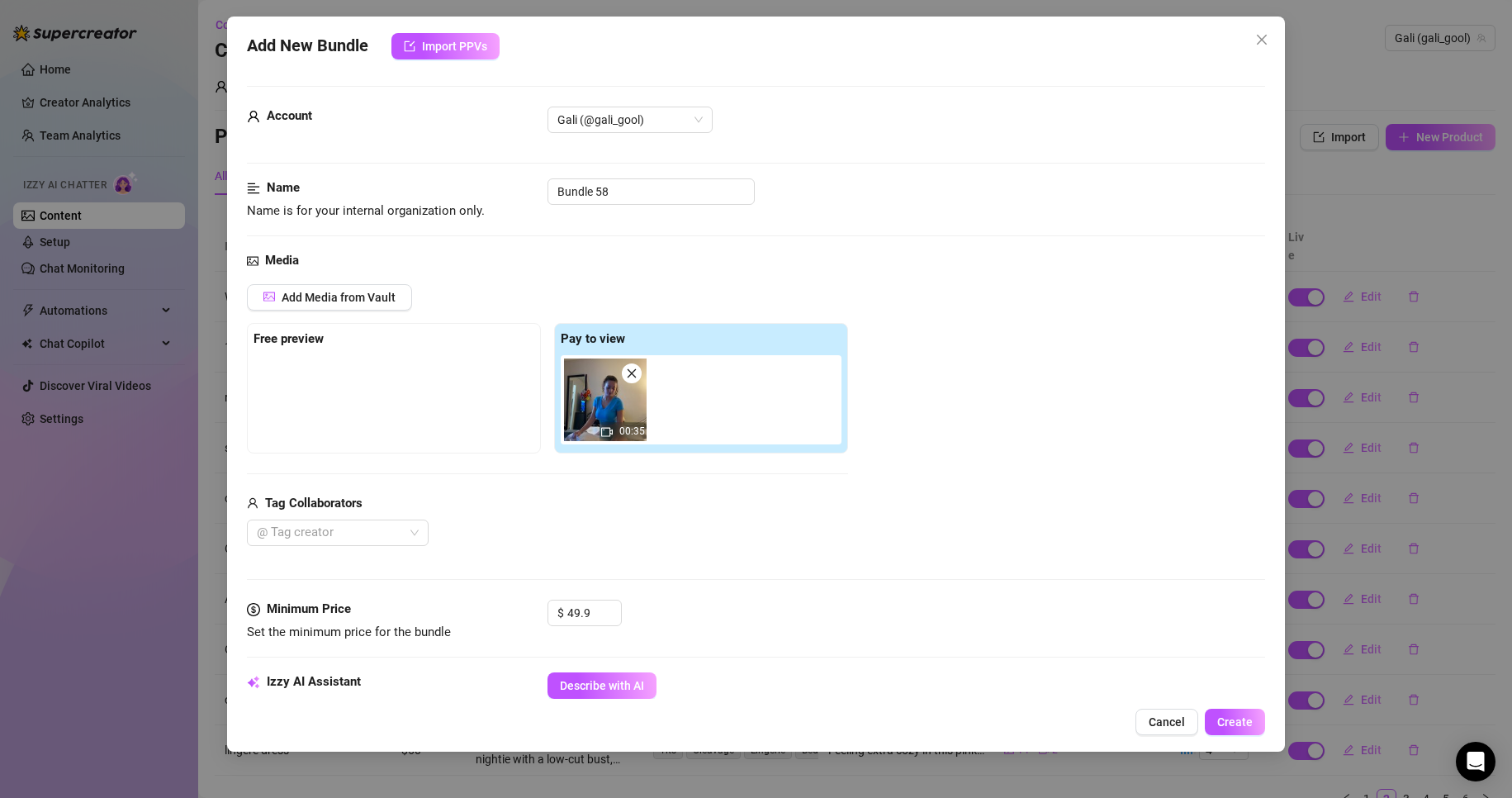
drag, startPoint x: 995, startPoint y: 617, endPoint x: 1048, endPoint y: 643, distance: 59.0
click at [998, 617] on div "$ 49.9" at bounding box center [907, 620] width 718 height 41
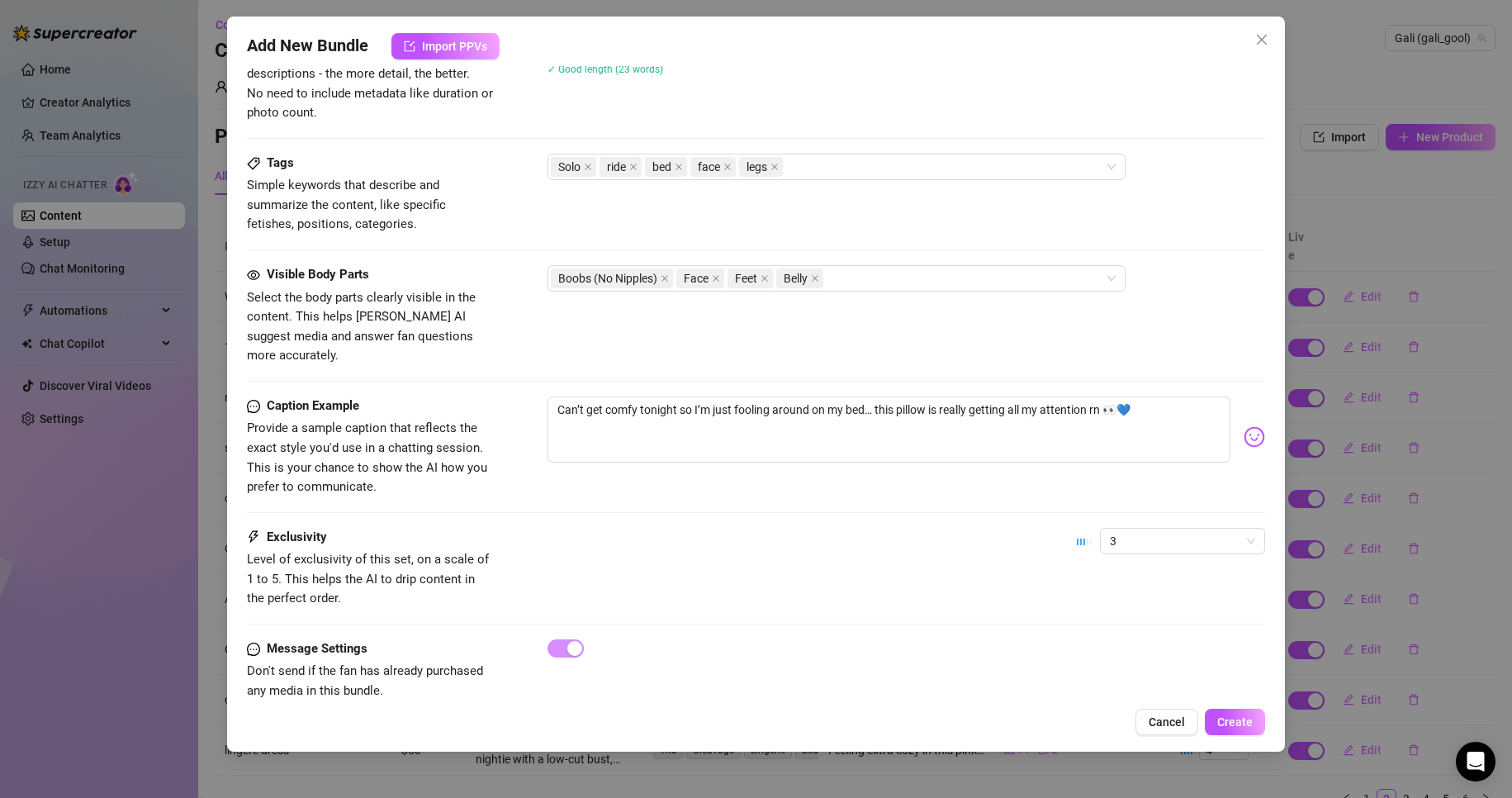
scroll to position [755, 0]
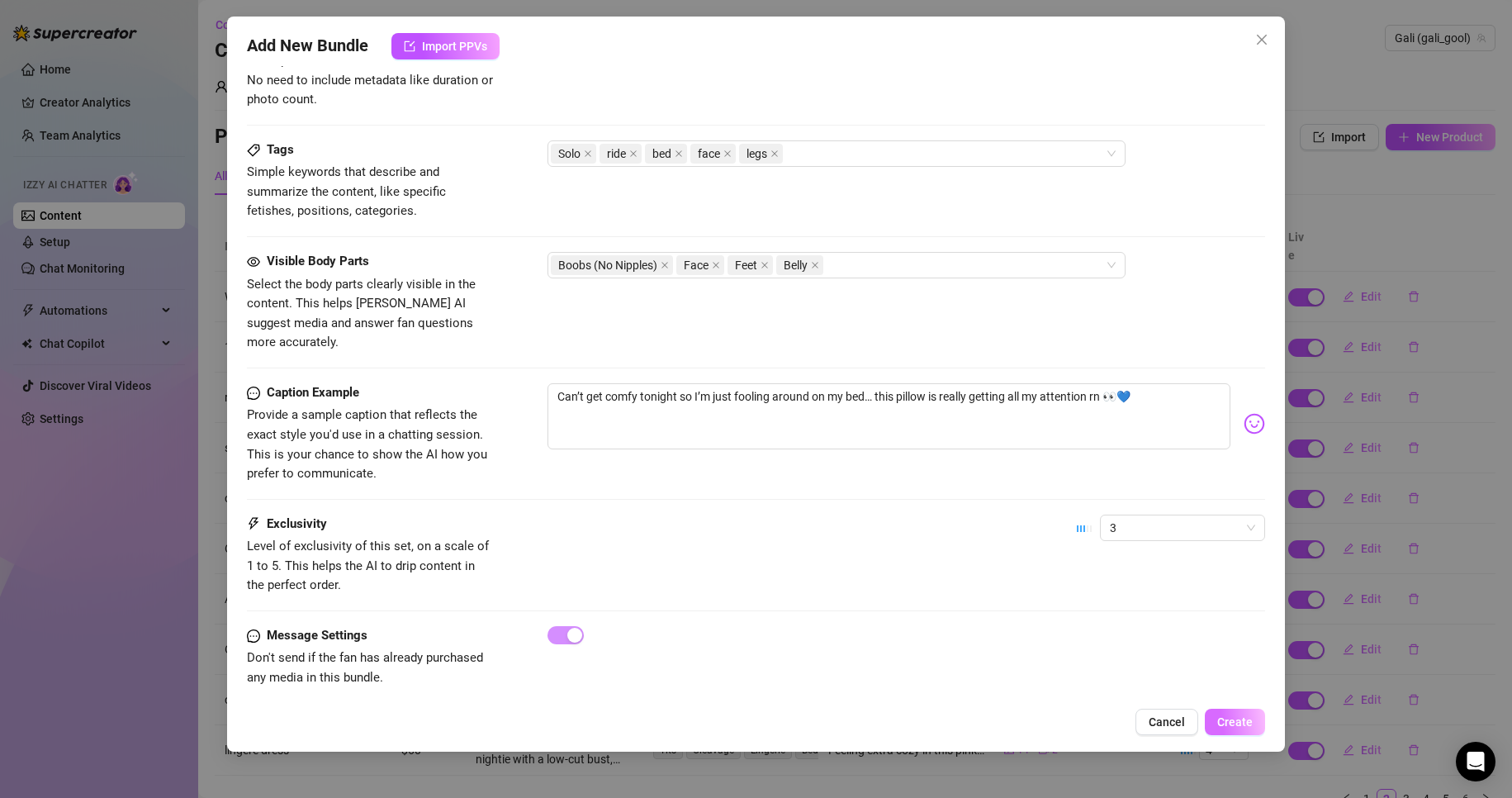
click at [1242, 721] on span "Create" at bounding box center [1235, 722] width 35 height 13
